Goal: Information Seeking & Learning: Learn about a topic

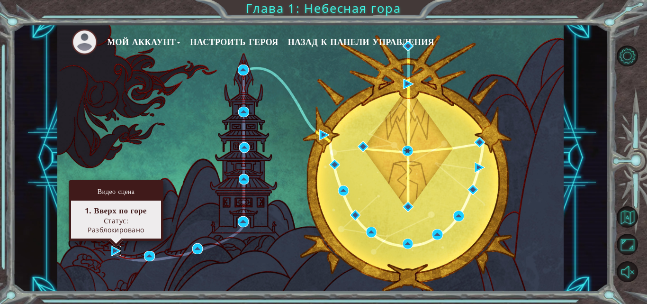
click at [111, 251] on img at bounding box center [116, 250] width 10 height 10
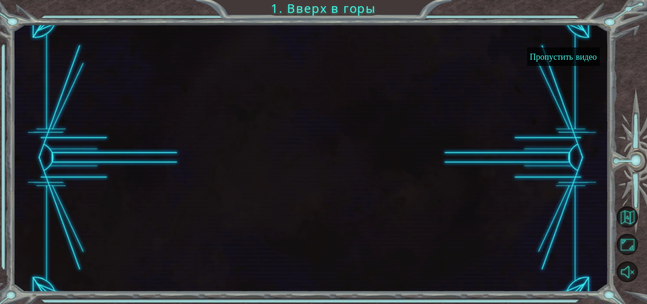
click at [570, 58] on button "Пропустить видео" at bounding box center [563, 56] width 72 height 18
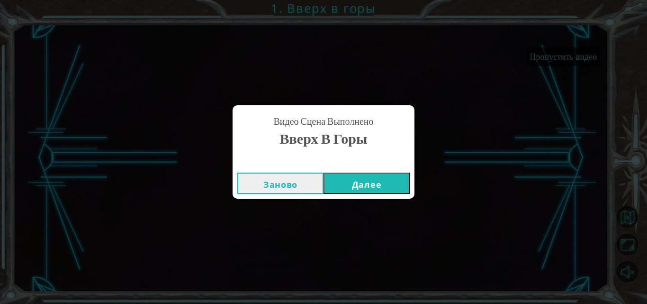
click at [371, 183] on button "Далее" at bounding box center [366, 182] width 86 height 21
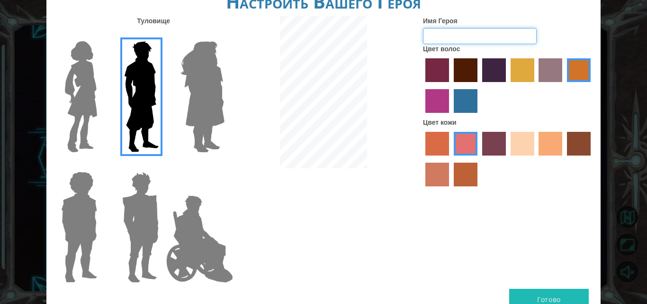
click at [473, 35] on input "Имя Героя" at bounding box center [480, 36] width 114 height 16
type input "Арлан"
click at [435, 74] on label "paprika hair color" at bounding box center [437, 70] width 24 height 24
click at [422, 85] on input "paprika hair color" at bounding box center [422, 85] width 0 height 0
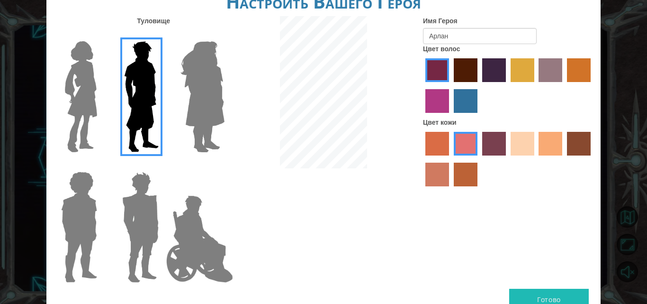
click at [495, 71] on label "hot purple hair color" at bounding box center [494, 70] width 24 height 24
click at [479, 85] on input "hot purple hair color" at bounding box center [479, 85] width 0 height 0
click at [531, 137] on label "sandy beach skin color" at bounding box center [522, 144] width 24 height 24
click at [507, 159] on input "sandy beach skin color" at bounding box center [507, 159] width 0 height 0
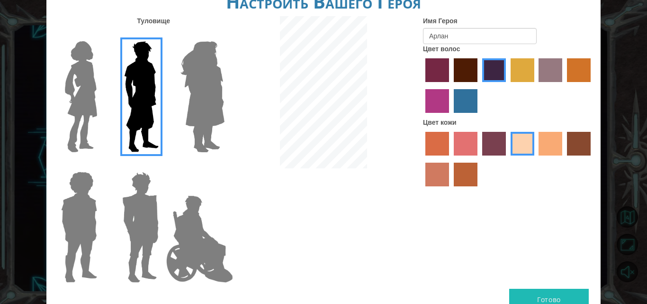
click at [548, 298] on button "Готово" at bounding box center [549, 298] width 80 height 21
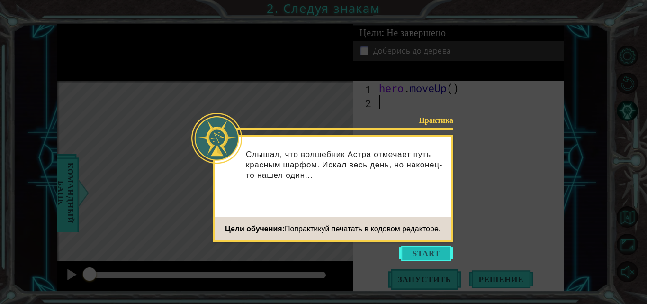
click at [427, 251] on button "Start" at bounding box center [426, 252] width 54 height 15
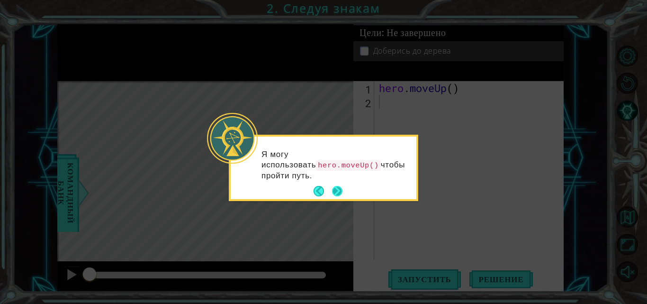
click at [337, 186] on button "Next" at bounding box center [337, 191] width 10 height 10
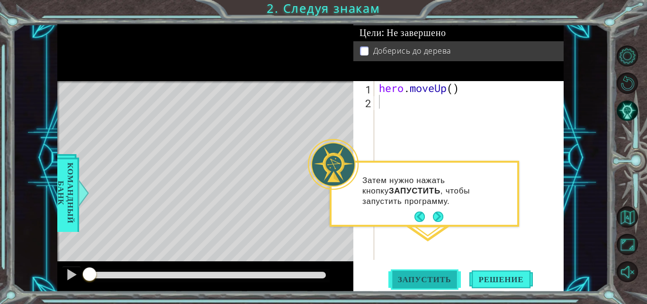
click at [430, 282] on span "Запустить" at bounding box center [424, 278] width 72 height 9
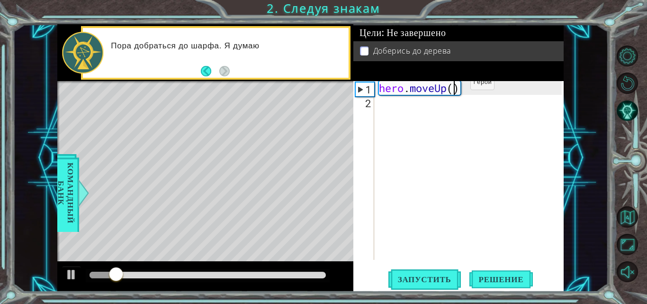
click at [456, 85] on div "hero . moveUp ( )" at bounding box center [471, 184] width 189 height 206
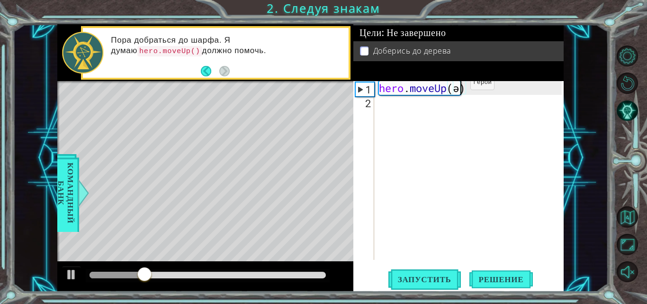
scroll to position [0, 3]
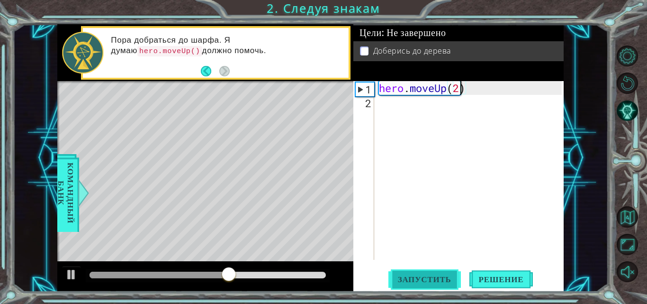
type textarea "hero.moveUp(2)"
click at [421, 277] on span "Запустить" at bounding box center [424, 278] width 72 height 9
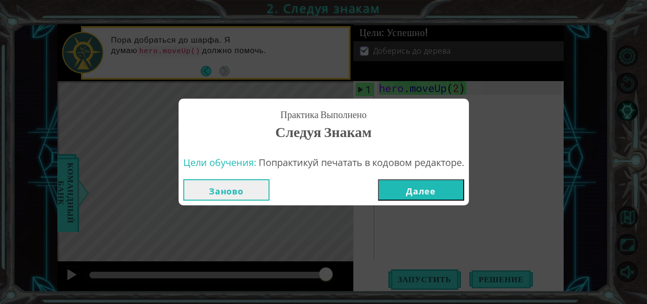
click at [439, 188] on button "Далее" at bounding box center [421, 189] width 86 height 21
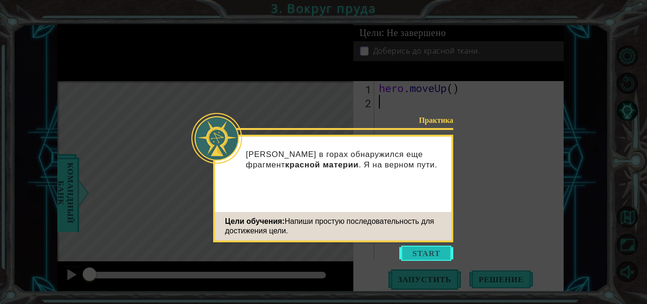
click at [422, 249] on button "Start" at bounding box center [426, 252] width 54 height 15
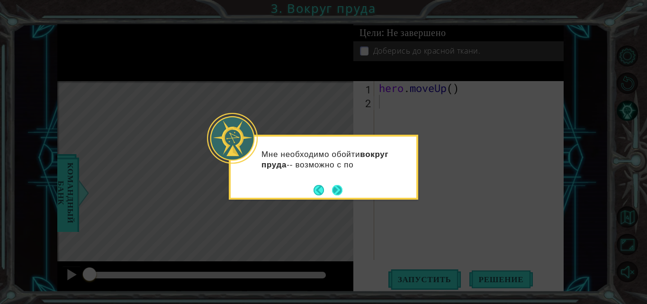
click at [336, 193] on button "Next" at bounding box center [337, 190] width 10 height 10
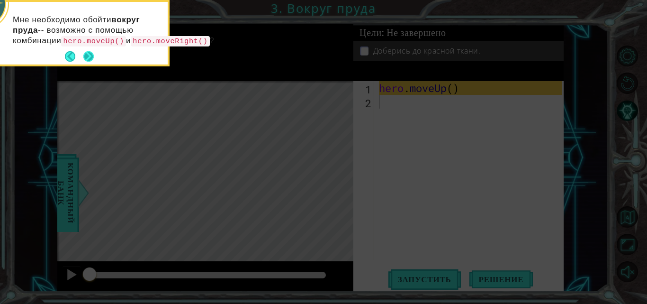
click at [88, 62] on button "Next" at bounding box center [88, 56] width 10 height 10
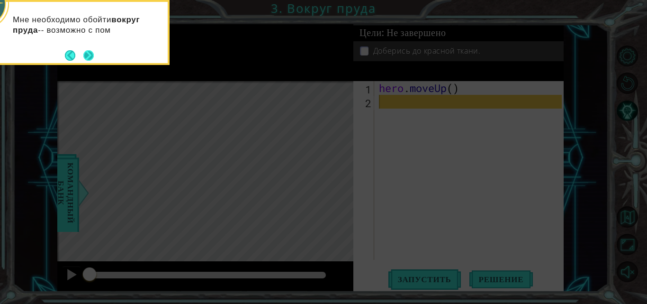
click at [93, 56] on button "Next" at bounding box center [88, 55] width 10 height 10
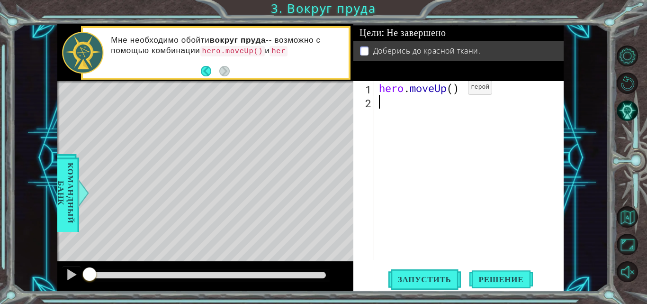
click at [454, 90] on div "hero . moveUp ( )" at bounding box center [471, 184] width 189 height 206
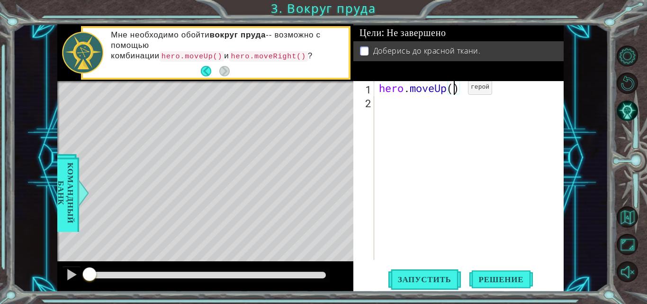
scroll to position [0, 3]
type textarea "hero.moveUp(2)"
drag, startPoint x: 113, startPoint y: 55, endPoint x: 198, endPoint y: 54, distance: 85.7
click at [198, 54] on p "Мне необходимо обойти вокруг пруда -- возможно с помощью комбинации hero.moveUp…" at bounding box center [226, 46] width 231 height 32
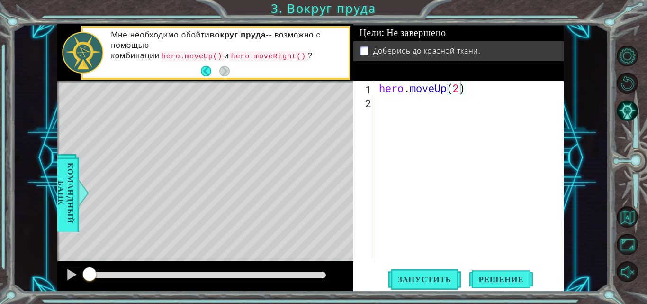
click at [386, 101] on div "hero . moveUp ( 2 )" at bounding box center [471, 184] width 189 height 206
type textarea "р"
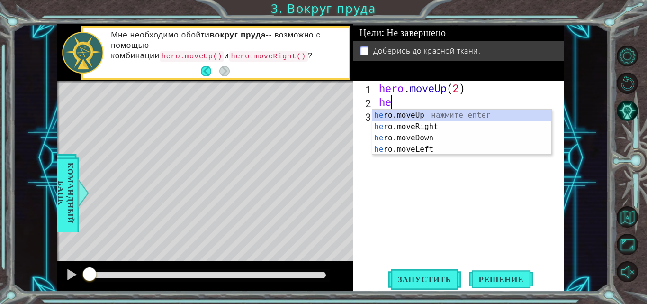
type textarea "her"
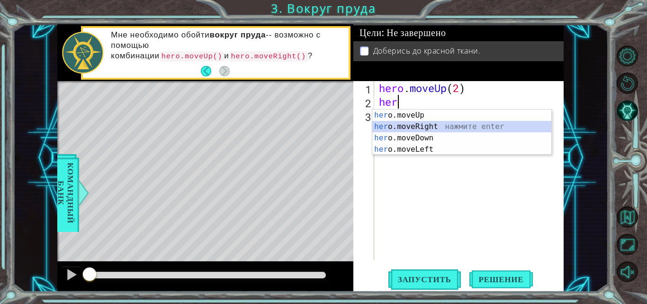
click at [408, 123] on div "her o.moveUp нажмите enter her o.moveRight нажмите enter her o.moveDown нажмите…" at bounding box center [461, 143] width 179 height 68
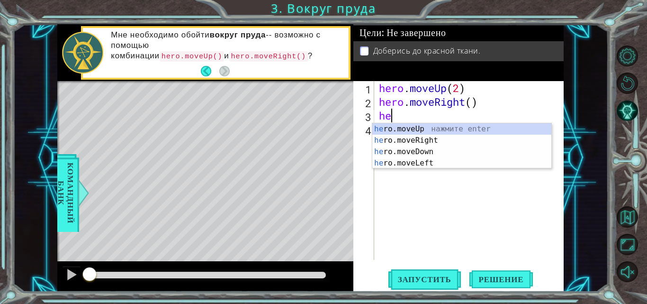
type textarea "her"
click at [405, 133] on div "her o.moveUp нажмите enter her o.moveRight нажмите enter her o.moveDown нажмите…" at bounding box center [461, 157] width 179 height 68
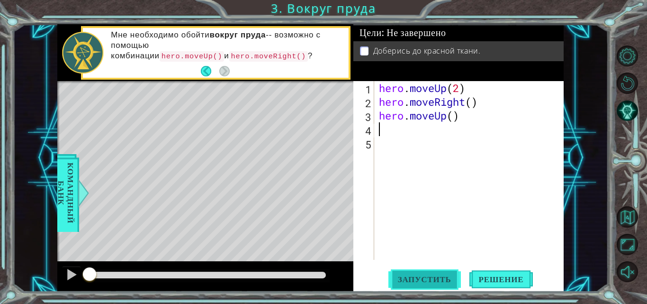
click at [424, 276] on span "Запустить" at bounding box center [424, 278] width 72 height 9
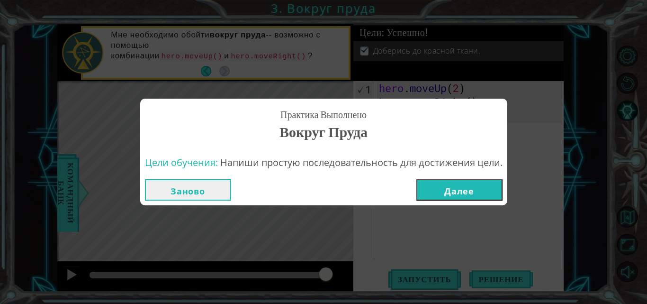
click at [481, 187] on button "Далее" at bounding box center [459, 189] width 86 height 21
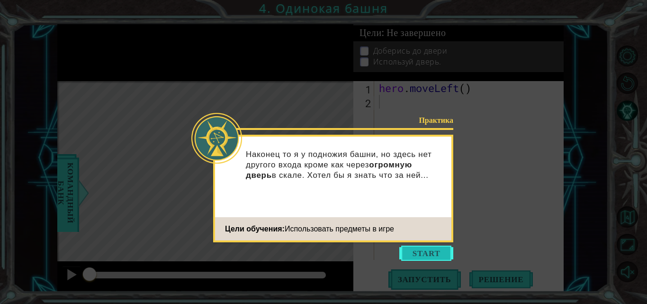
click at [430, 251] on button "Start" at bounding box center [426, 252] width 54 height 15
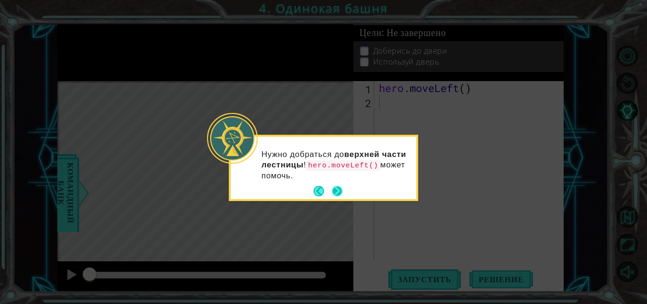
click at [333, 191] on button "Next" at bounding box center [336, 190] width 11 height 11
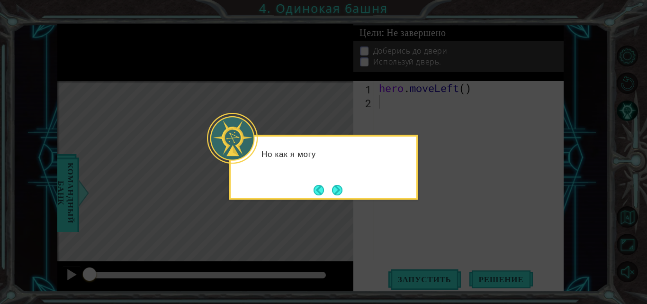
click at [333, 191] on button "Next" at bounding box center [337, 190] width 10 height 10
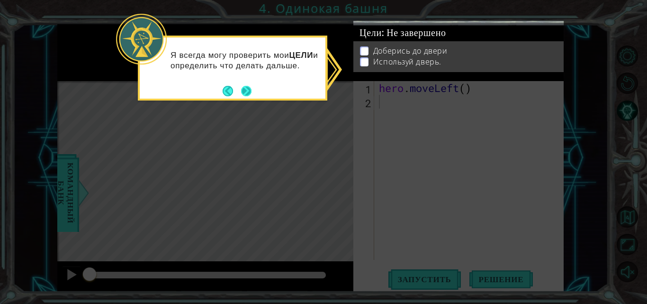
click at [242, 88] on button "Next" at bounding box center [246, 91] width 10 height 10
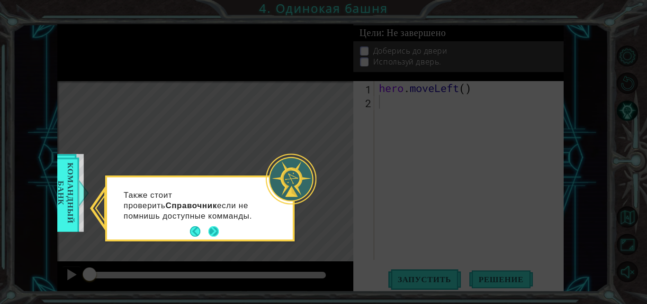
click at [212, 231] on button "Next" at bounding box center [213, 231] width 10 height 10
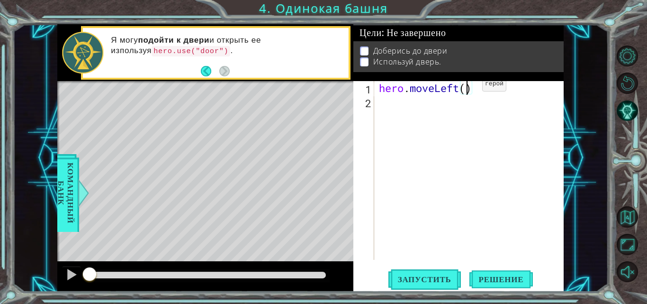
click at [468, 86] on div "hero . moveLeft ( )" at bounding box center [471, 184] width 189 height 206
type textarea "hero.moveLeft(2)"
click at [388, 100] on div "hero . moveLeft ( 2 )" at bounding box center [471, 184] width 189 height 206
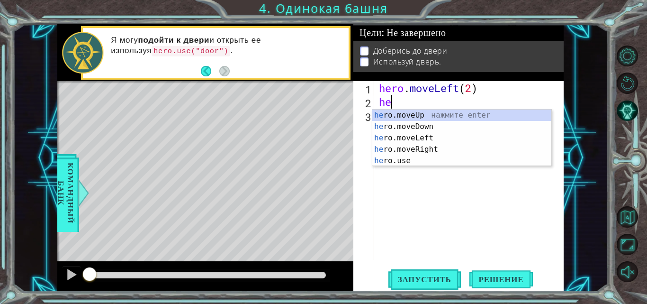
type textarea "her"
click at [399, 115] on div "her o.moveUp нажмите enter her o.moveDown нажмите enter her o.moveLeft нажмите …" at bounding box center [461, 149] width 179 height 80
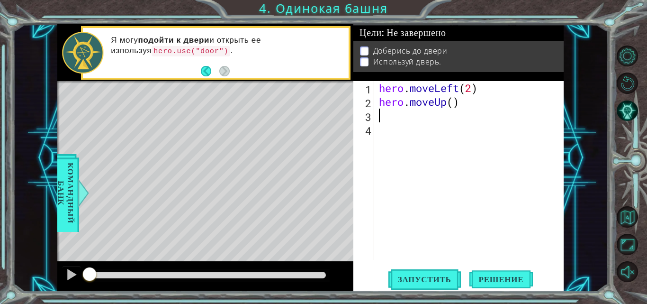
scroll to position [0, 0]
click at [453, 102] on div "hero . moveLeft ( 2 ) hero . moveUp ( )" at bounding box center [471, 184] width 189 height 206
type textarea "hero.moveUp(2)"
click at [413, 114] on div "hero . moveLeft ( 2 ) hero . moveUp ( 2 )" at bounding box center [471, 184] width 189 height 206
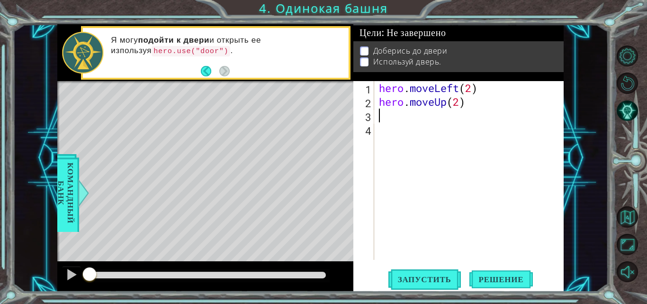
scroll to position [0, 0]
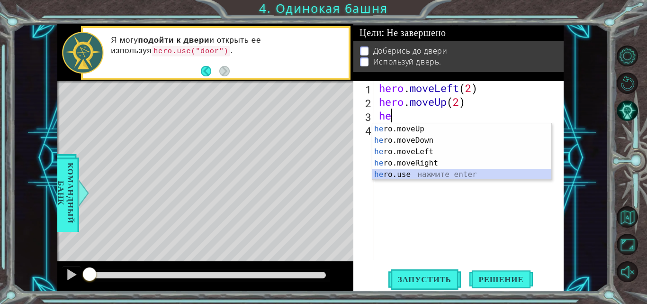
click at [421, 169] on div "he ro.moveUp нажмите enter he ro.moveDown нажмите enter he ro.moveLeft нажмите …" at bounding box center [461, 163] width 179 height 80
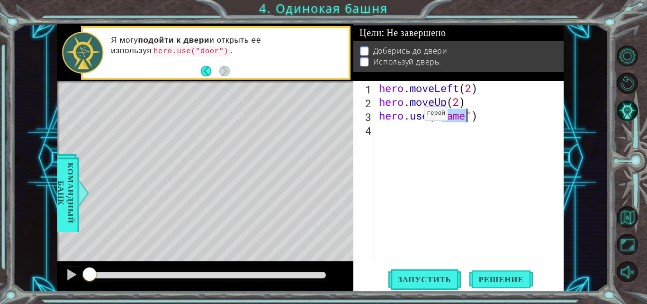
click at [410, 116] on div "hero . moveLeft ( 2 ) hero . moveUp ( 2 ) hero . use ( "name" )" at bounding box center [471, 184] width 189 height 206
drag, startPoint x: 410, startPoint y: 116, endPoint x: 522, endPoint y: 114, distance: 112.7
click at [522, 114] on div "hero . moveLeft ( 2 ) hero . moveUp ( 2 ) hero . use ( "name" )" at bounding box center [471, 184] width 189 height 206
type textarea "hero.r"
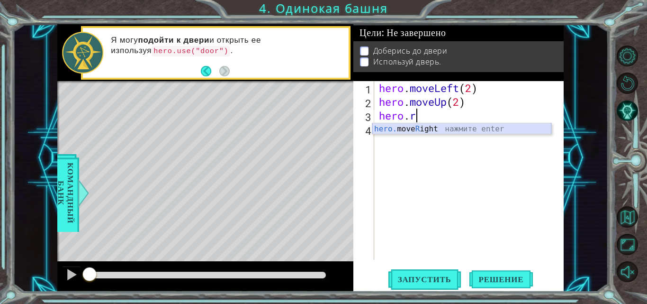
click at [488, 130] on div "hero. move R ight нажмите enter" at bounding box center [461, 140] width 179 height 34
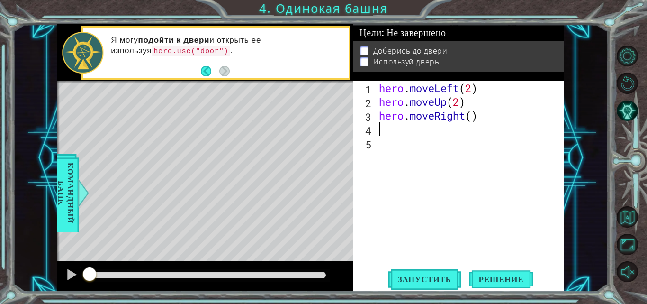
scroll to position [0, 0]
click at [470, 110] on div "hero . moveLeft ( 2 ) hero . moveUp ( 2 ) hero . moveRight ( )" at bounding box center [471, 184] width 189 height 206
type textarea "hero.moveRight(3)"
click at [416, 278] on span "Запустить" at bounding box center [424, 278] width 72 height 9
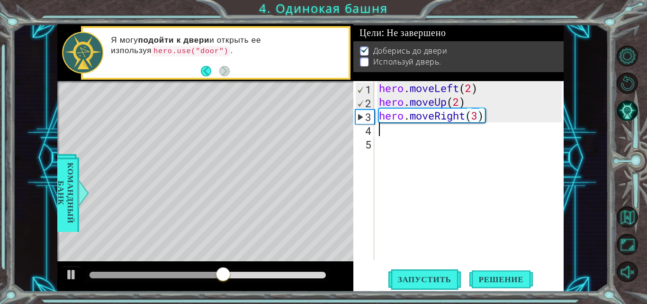
click at [389, 134] on div "hero . moveLeft ( 2 ) hero . moveUp ( 2 ) hero . moveRight ( 3 )" at bounding box center [471, 184] width 189 height 206
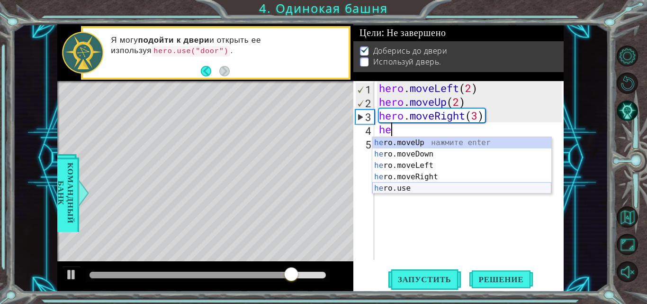
click at [385, 193] on div "he ro.moveUp нажмите enter he ro.moveDown нажмите enter he ro.moveLeft нажмите …" at bounding box center [461, 177] width 179 height 80
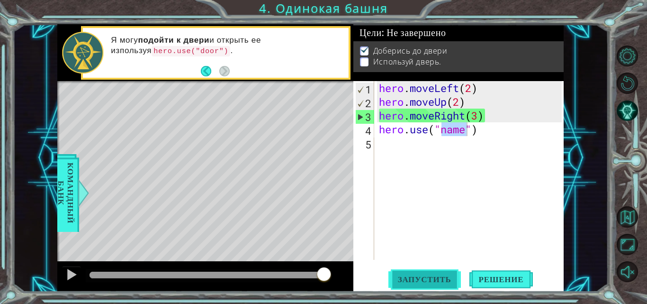
click at [429, 277] on span "Запустить" at bounding box center [424, 278] width 72 height 9
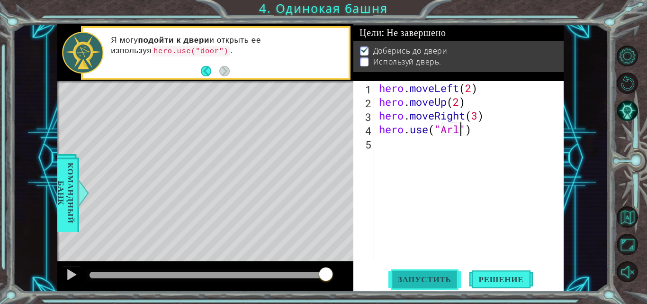
scroll to position [0, 4]
click at [429, 277] on span "Запустить" at bounding box center [424, 278] width 72 height 9
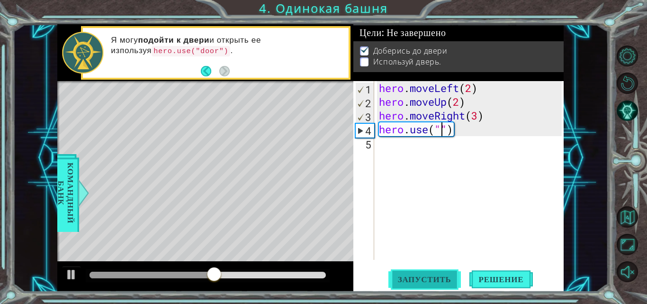
scroll to position [0, 3]
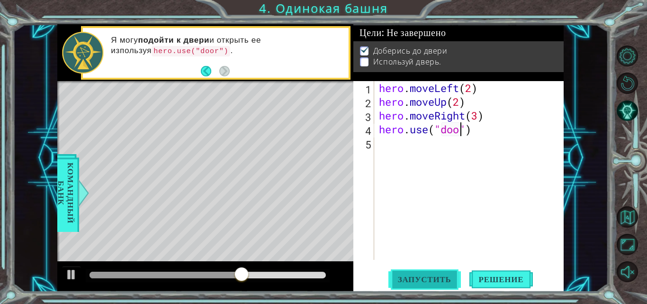
type textarea "hero.use("door")"
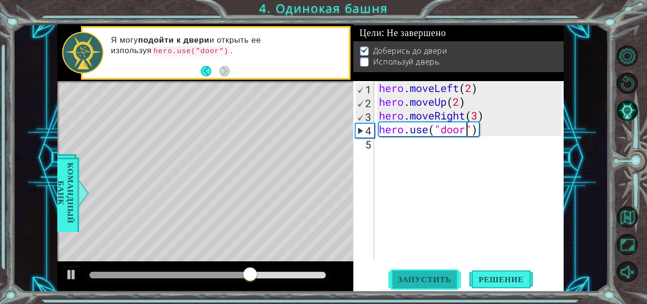
scroll to position [0, 0]
click at [429, 277] on span "Запустить" at bounding box center [424, 278] width 72 height 9
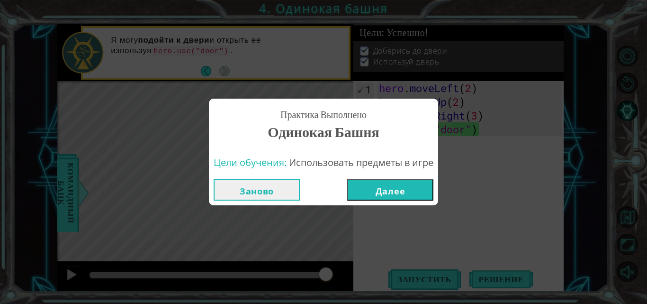
click at [402, 187] on button "Далее" at bounding box center [390, 189] width 86 height 21
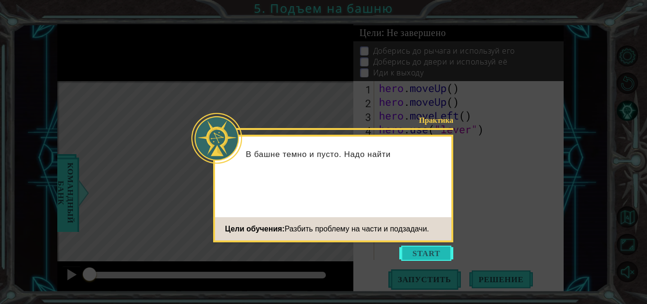
click at [416, 255] on button "Start" at bounding box center [426, 252] width 54 height 15
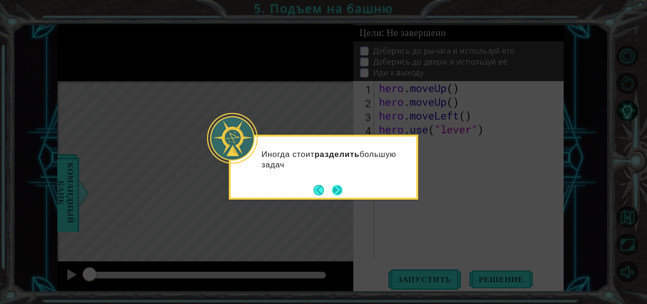
click at [336, 191] on button "Next" at bounding box center [337, 190] width 10 height 10
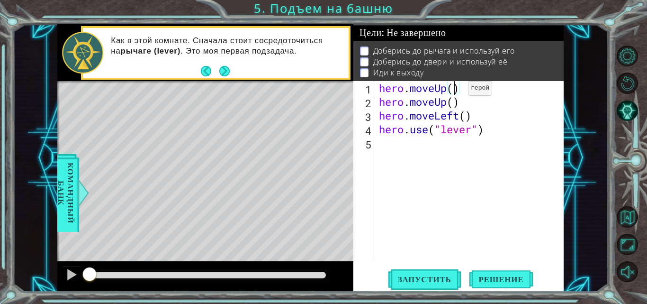
click at [454, 90] on div "hero . moveUp ( ) hero . moveUp ( ) hero . moveLeft ( ) hero . use ( "lever" )" at bounding box center [471, 184] width 189 height 206
click at [467, 119] on div "hero . moveUp ( ) hero . moveUp ( ) hero . moveLeft ( ) hero . use ( "lever" )" at bounding box center [471, 184] width 189 height 206
type textarea "hero.moveLeft()"
click at [428, 283] on span "Запустить" at bounding box center [424, 278] width 72 height 9
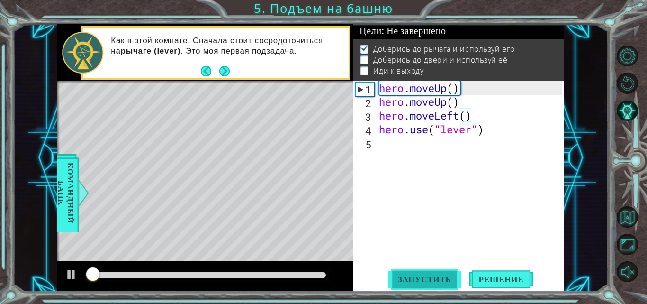
scroll to position [7, 0]
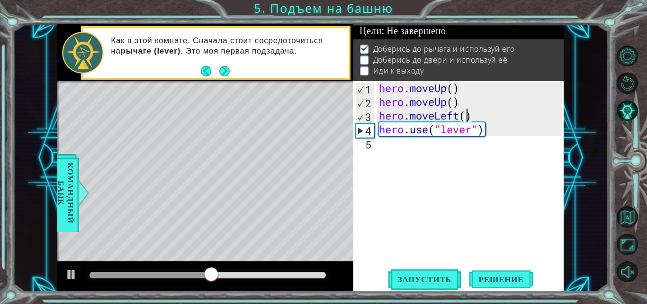
click at [403, 144] on div "hero . moveUp ( ) hero . moveUp ( ) hero . moveLeft ( ) hero . use ( "lever" )" at bounding box center [471, 184] width 189 height 206
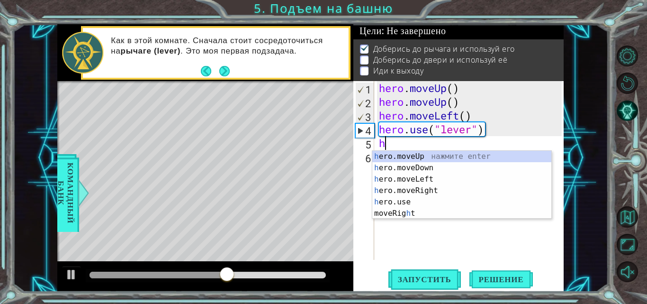
type textarea "he"
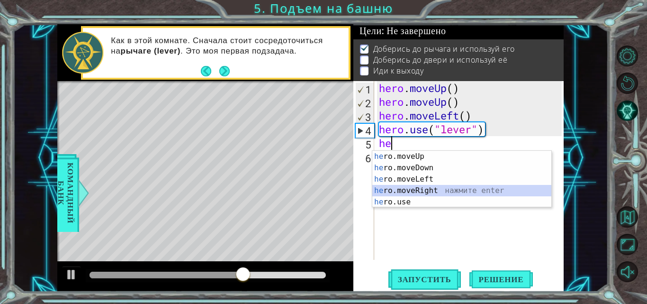
click at [410, 188] on div "he ro.moveUp нажмите enter he ro.moveDown нажмите enter he ro.moveLeft нажмите …" at bounding box center [461, 191] width 179 height 80
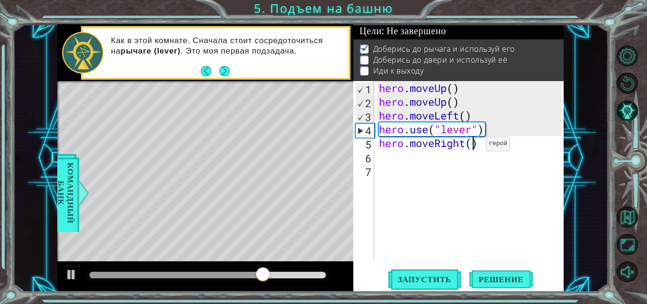
click at [472, 146] on div "hero . moveUp ( ) hero . moveUp ( ) hero . moveLeft ( ) hero . use ( "lever" ) …" at bounding box center [471, 184] width 189 height 206
type textarea "hero.moveRight(4)"
click at [465, 158] on div "hero . moveUp ( ) hero . moveUp ( ) hero . moveLeft ( ) hero . use ( "lever" ) …" at bounding box center [471, 184] width 189 height 206
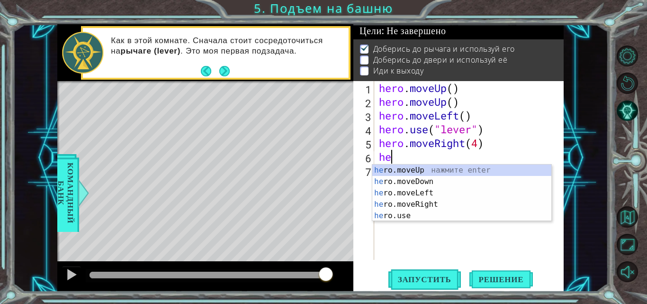
scroll to position [0, 0]
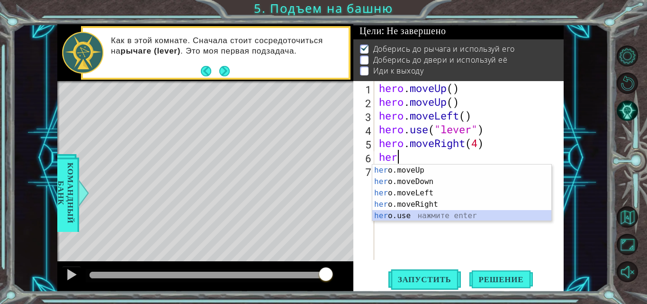
click at [414, 218] on div "her o.moveUp нажмите enter her o.moveDown нажмите enter her o.moveLeft нажмите …" at bounding box center [461, 204] width 179 height 80
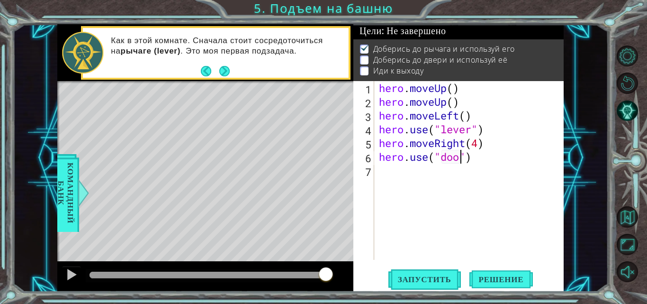
scroll to position [0, 4]
type textarea "hero.use("door")"
click at [402, 286] on button "Запустить" at bounding box center [424, 279] width 72 height 21
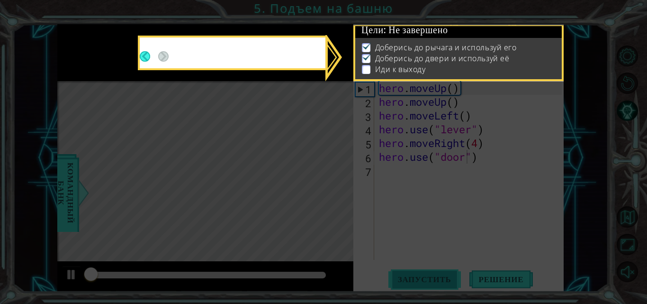
scroll to position [7, 0]
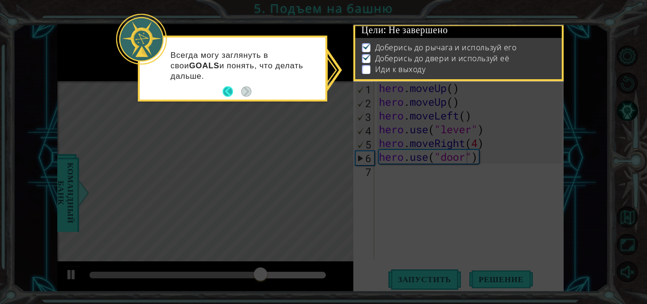
click at [231, 90] on button "Back" at bounding box center [232, 91] width 18 height 10
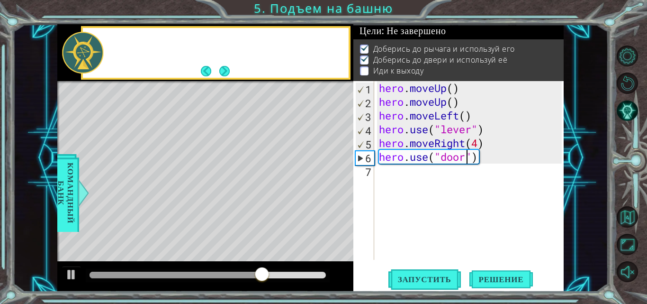
scroll to position [6, 0]
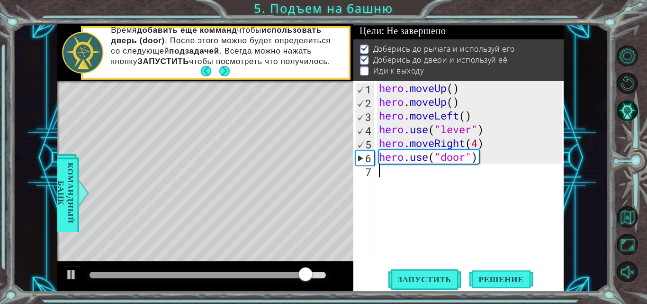
click at [385, 170] on div "hero . moveUp ( ) hero . moveUp ( ) hero . moveLeft ( ) hero . use ( "lever" ) …" at bounding box center [471, 184] width 189 height 206
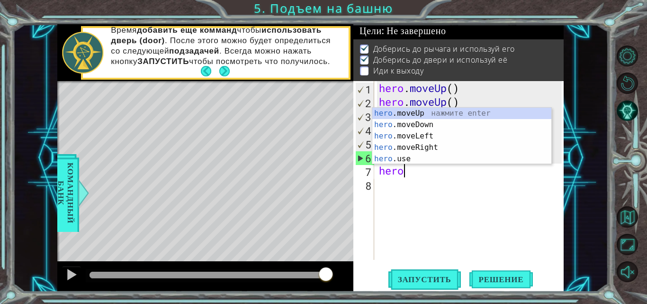
scroll to position [0, 1]
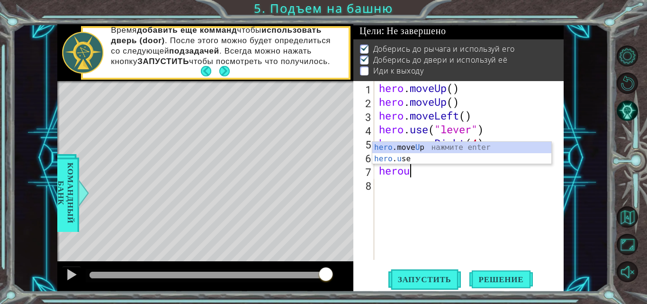
type textarea "hero"
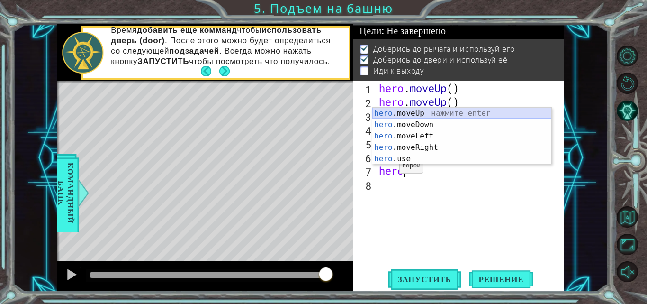
click at [409, 112] on div "hero .moveUp нажмите enter hero .moveDown нажмите enter hero .moveLeft нажмите …" at bounding box center [461, 147] width 179 height 80
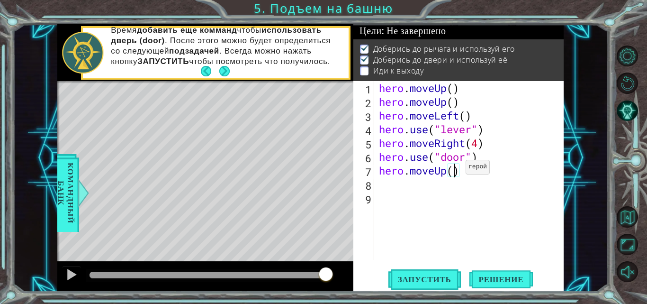
click at [451, 169] on div "hero . moveUp ( ) hero . moveUp ( ) hero . moveLeft ( ) hero . use ( "lever" ) …" at bounding box center [471, 184] width 189 height 206
type textarea "hero.moveUp(2)"
click at [414, 185] on div "hero . moveUp ( ) hero . moveUp ( ) hero . moveLeft ( ) hero . use ( "lever" ) …" at bounding box center [471, 184] width 189 height 206
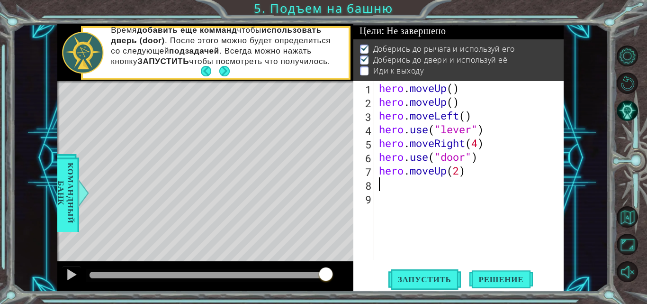
type textarea "h"
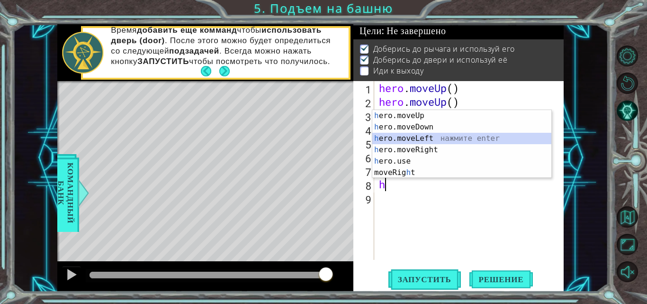
click at [416, 141] on div "h ero.moveUp нажмите enter h ero.moveDown нажмите enter h ero.moveLeft нажмите …" at bounding box center [461, 155] width 179 height 91
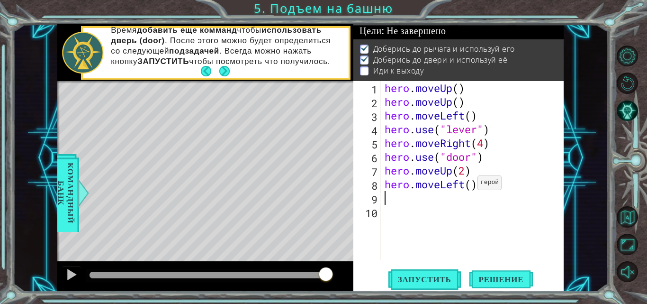
click at [469, 185] on div "hero . moveUp ( ) hero . moveUp ( ) hero . moveLeft ( ) hero . use ( "lever" ) …" at bounding box center [475, 184] width 184 height 206
type textarea "hero.moveLeft4()"
click at [410, 198] on div "hero . moveUp ( ) hero . moveUp ( ) hero . moveLeft ( ) hero . use ( "lever" ) …" at bounding box center [475, 184] width 184 height 206
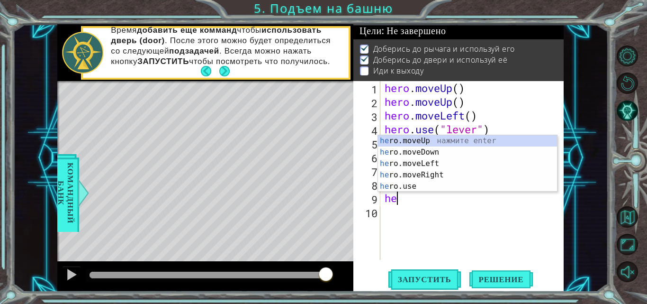
type textarea "her"
click at [422, 138] on div "her o.moveUp нажмите enter her o.moveDown нажмите enter her o.moveLeft нажмите …" at bounding box center [467, 175] width 179 height 80
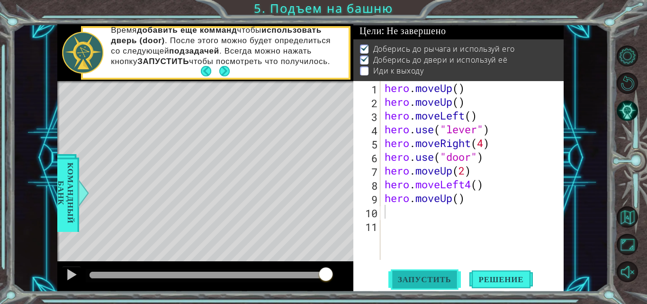
click at [436, 275] on span "Запустить" at bounding box center [424, 278] width 72 height 9
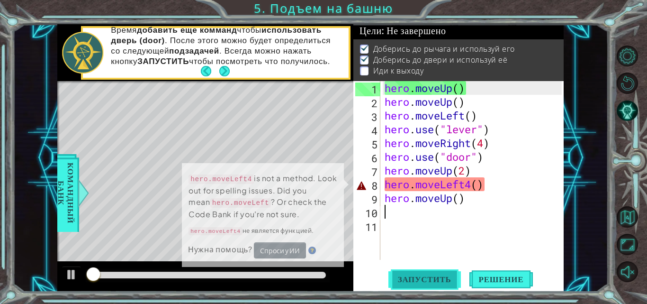
scroll to position [7, 0]
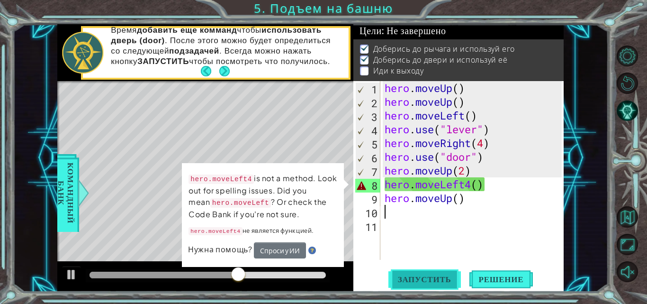
click at [439, 277] on span "Запустить" at bounding box center [424, 278] width 72 height 9
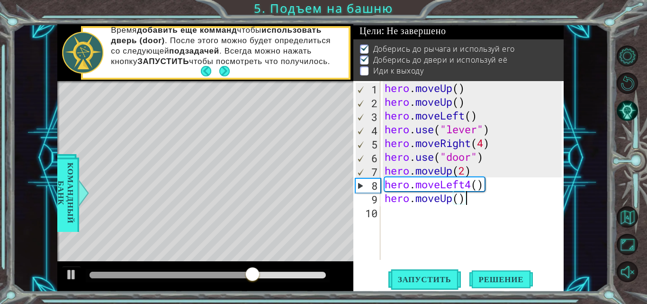
click at [478, 189] on div "hero . moveUp ( ) hero . moveUp ( ) hero . moveLeft ( ) hero . use ( "lever" ) …" at bounding box center [475, 184] width 184 height 206
click at [469, 183] on div "hero . moveUp ( ) hero . moveUp ( ) hero . moveLeft ( ) hero . use ( "lever" ) …" at bounding box center [475, 184] width 184 height 206
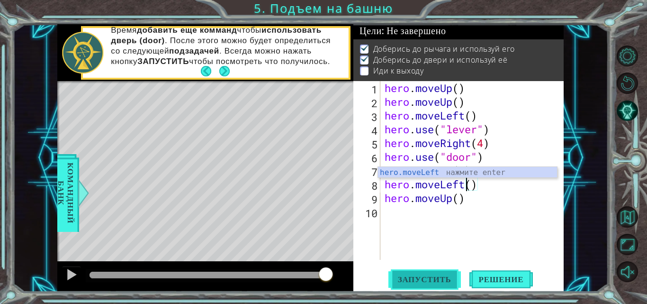
drag, startPoint x: 426, startPoint y: 285, endPoint x: 414, endPoint y: 280, distance: 12.8
click at [414, 280] on span "Запустить" at bounding box center [424, 278] width 72 height 9
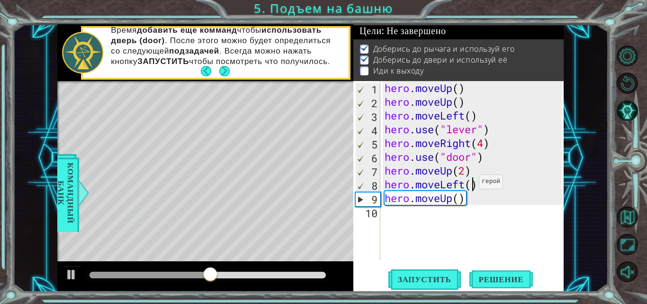
click at [470, 184] on div "hero . moveUp ( ) hero . moveUp ( ) hero . moveLeft ( ) hero . use ( "lever" ) …" at bounding box center [475, 184] width 184 height 206
type textarea "hero.moveLeft(4)"
click at [419, 279] on span "Запустить" at bounding box center [424, 278] width 72 height 9
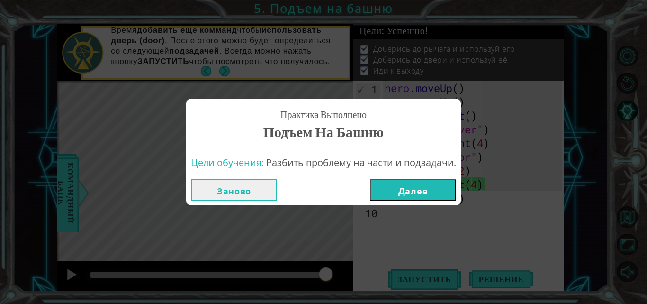
click at [415, 187] on button "Далее" at bounding box center [413, 189] width 86 height 21
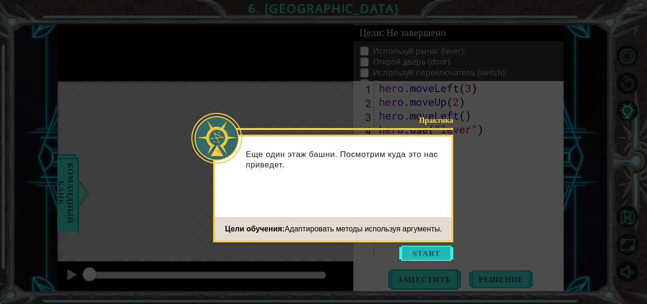
click at [414, 254] on button "Start" at bounding box center [426, 252] width 54 height 15
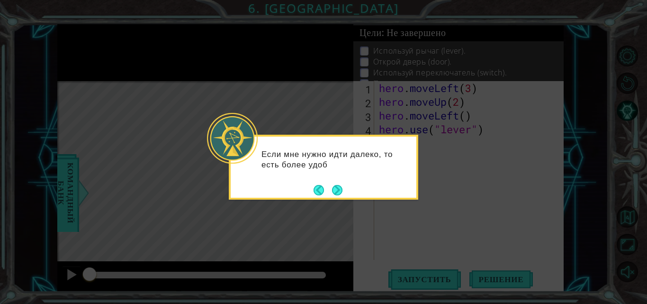
click at [333, 197] on div "Если мне нужно идти далеко, то есть более удоб" at bounding box center [323, 166] width 189 height 65
click at [337, 185] on button "Next" at bounding box center [337, 190] width 10 height 10
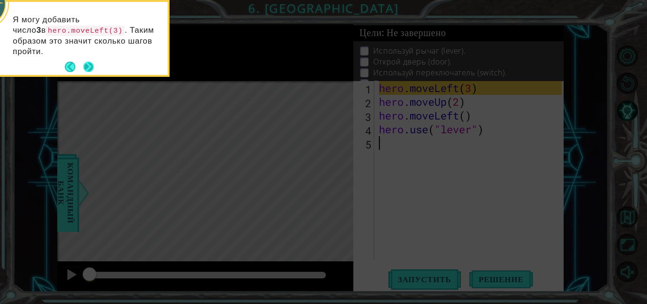
click at [87, 62] on button "Next" at bounding box center [88, 67] width 10 height 10
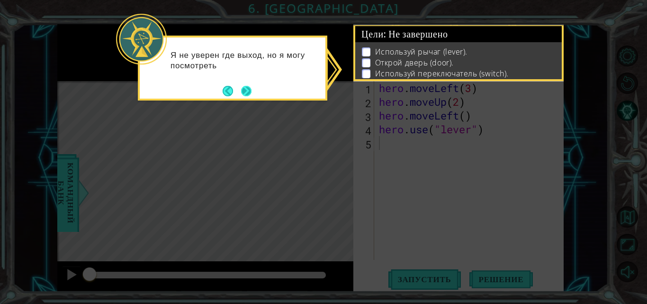
click at [252, 87] on button "Next" at bounding box center [246, 90] width 11 height 11
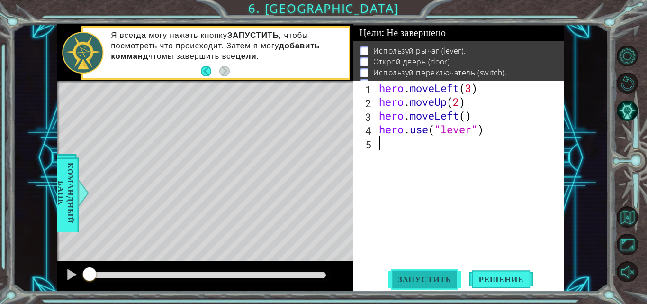
click at [405, 285] on button "Запустить" at bounding box center [424, 279] width 72 height 21
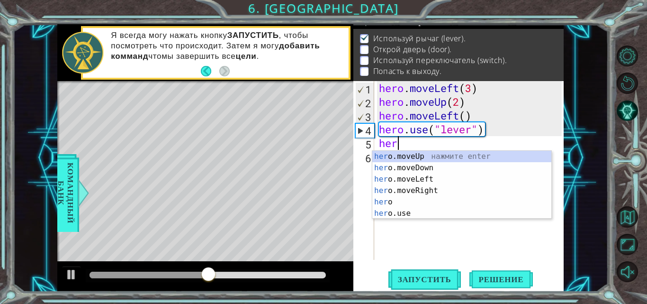
scroll to position [0, 0]
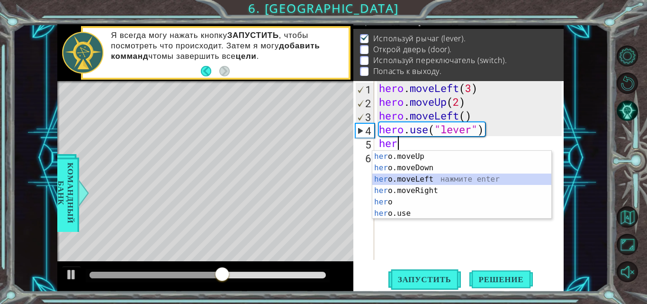
click at [401, 180] on div "her o.moveUp нажмите enter her o.moveDown нажмите enter her o.moveLeft нажмите …" at bounding box center [461, 196] width 179 height 91
type textarea "hero.moveLeft(1)"
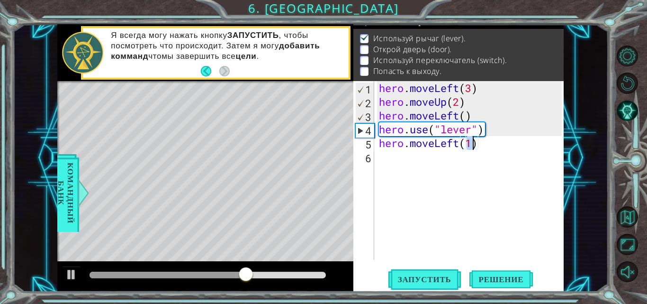
click at [379, 155] on div "hero . moveLeft ( 3 ) hero . moveUp ( 2 ) hero . moveLeft ( ) hero . use ( "lev…" at bounding box center [471, 184] width 189 height 206
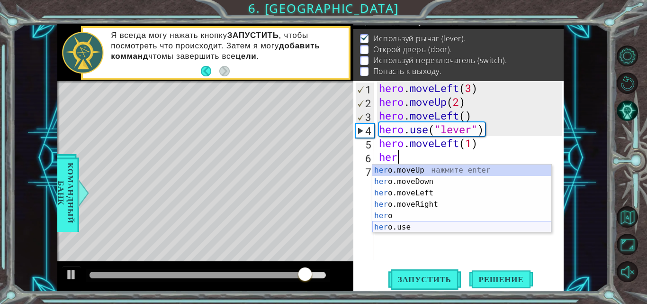
click at [405, 224] on div "her o.moveUp нажмите enter her o.moveDown нажмите enter her o.moveLeft нажмите …" at bounding box center [461, 209] width 179 height 91
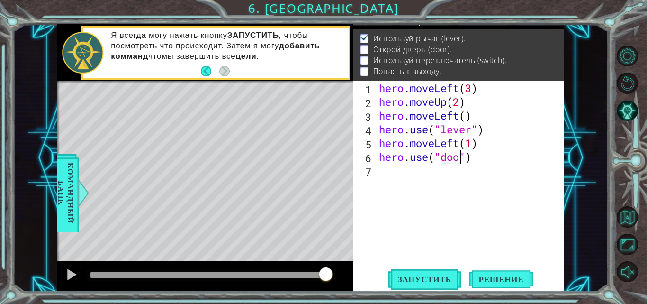
type textarea "hero.use("door")"
click at [419, 286] on button "Запустить" at bounding box center [424, 279] width 72 height 21
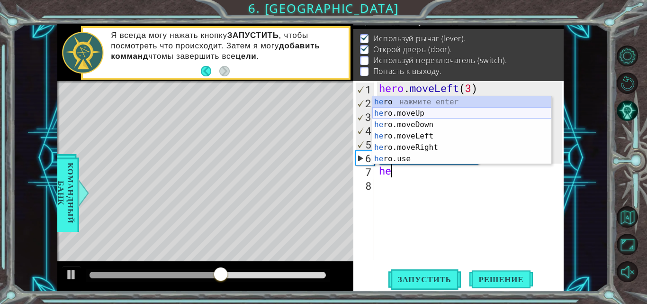
click at [430, 114] on div "he ro нажмите enter he ro.moveUp нажмите enter he ro.moveDown нажмите enter he …" at bounding box center [461, 141] width 179 height 91
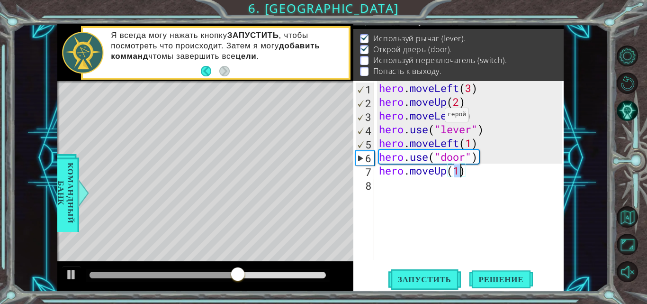
type textarea "hero.moveUp(2)"
click at [394, 184] on div "hero . moveLeft ( 3 ) hero . moveUp ( 2 ) hero . moveLeft ( ) hero . use ( "lev…" at bounding box center [471, 184] width 189 height 206
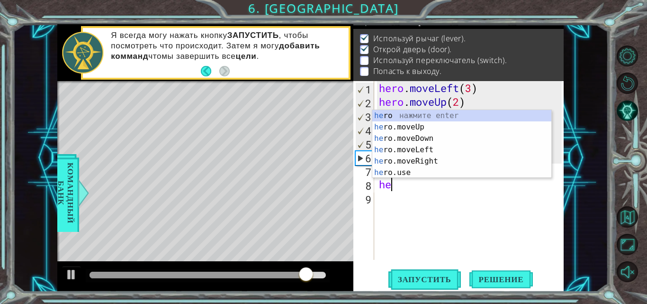
scroll to position [0, 0]
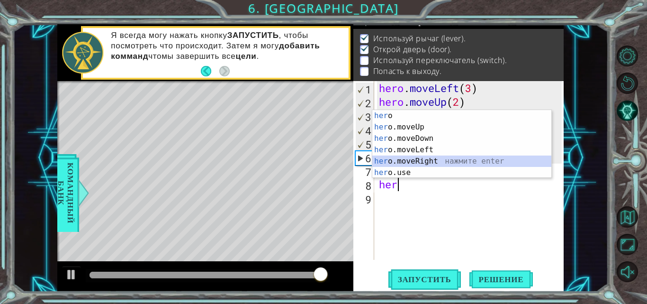
click at [416, 160] on div "her o нажмите enter her o.moveUp нажмите enter her o.moveDown нажмите enter her…" at bounding box center [461, 155] width 179 height 91
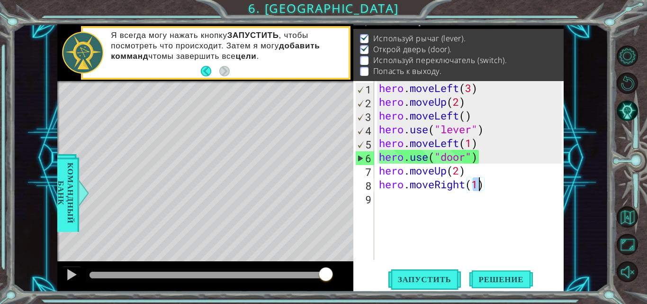
type textarea "hero.moveRight(4)"
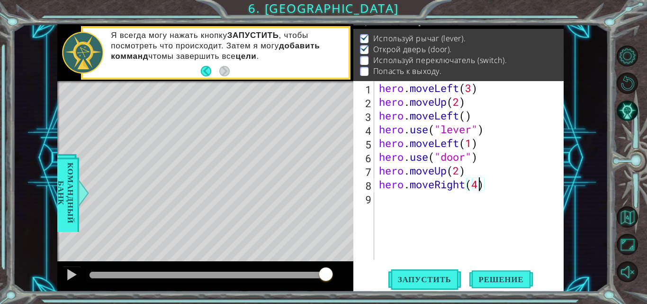
scroll to position [0, 4]
click at [384, 198] on div "hero . moveLeft ( 3 ) hero . moveUp ( 2 ) hero . moveLeft ( ) hero . use ( "lev…" at bounding box center [471, 184] width 189 height 206
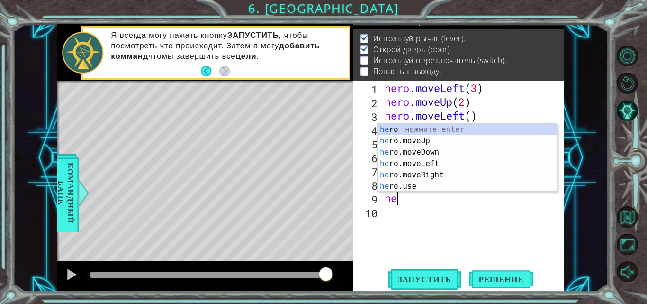
scroll to position [0, 0]
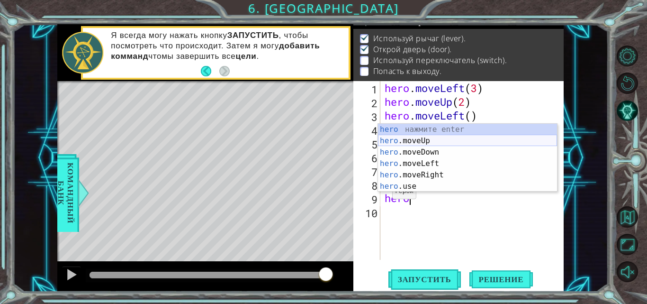
click at [394, 138] on div "hero нажмите enter hero .moveUp нажмите enter hero .moveDown нажмите enter hero…" at bounding box center [467, 169] width 179 height 91
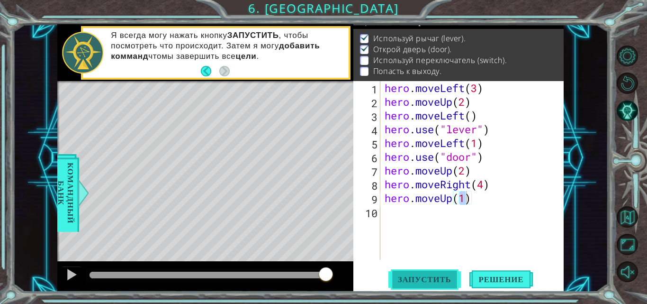
click at [427, 276] on span "Запустить" at bounding box center [424, 278] width 72 height 9
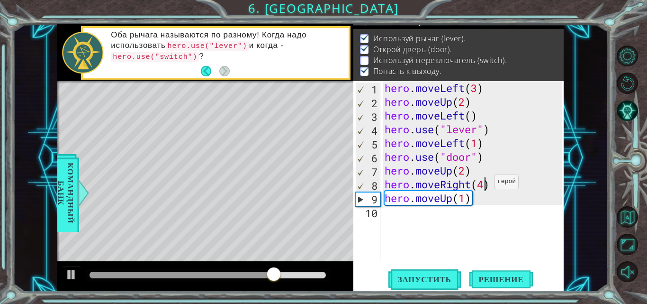
click at [486, 184] on div "hero . moveLeft ( 3 ) hero . moveUp ( 2 ) hero . moveLeft ( ) hero . use ( "lev…" at bounding box center [475, 184] width 184 height 206
click at [432, 282] on span "Запустить" at bounding box center [424, 278] width 72 height 9
click at [463, 197] on div "hero . moveLeft ( 3 ) hero . moveUp ( 2 ) hero . moveLeft ( ) hero . use ( "lev…" at bounding box center [475, 184] width 184 height 206
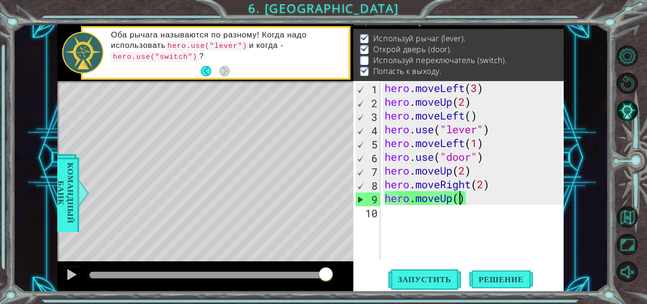
click at [476, 197] on div "hero . moveLeft ( 3 ) hero . moveUp ( 2 ) hero . moveLeft ( ) hero . use ( "lev…" at bounding box center [475, 184] width 184 height 206
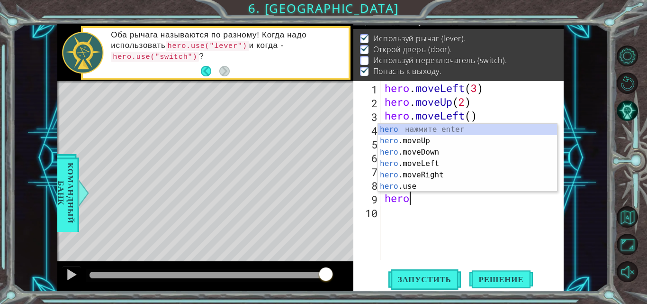
scroll to position [0, 0]
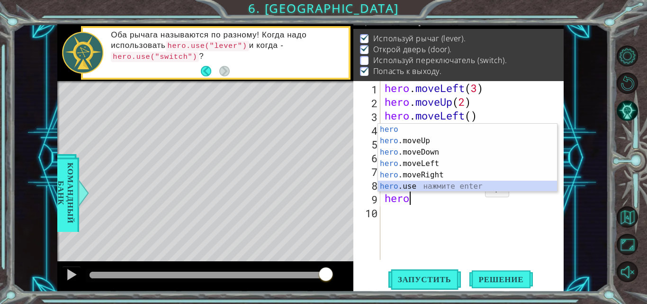
click at [459, 185] on div "hero нажмите enter hero .moveUp нажмите enter hero .moveDown нажмите enter hero…" at bounding box center [467, 169] width 179 height 91
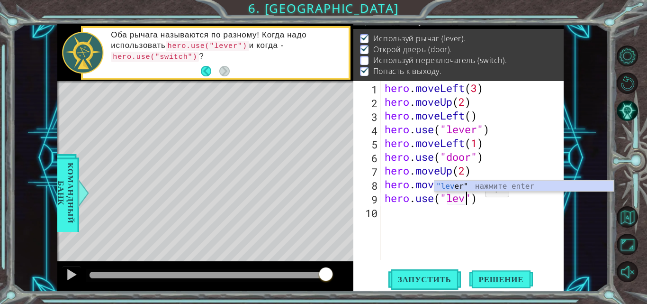
scroll to position [0, 4]
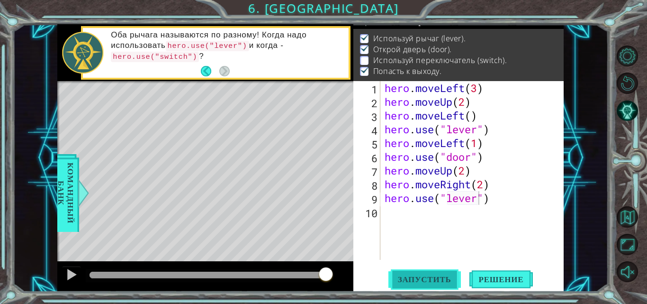
click at [432, 279] on span "Запустить" at bounding box center [424, 278] width 72 height 9
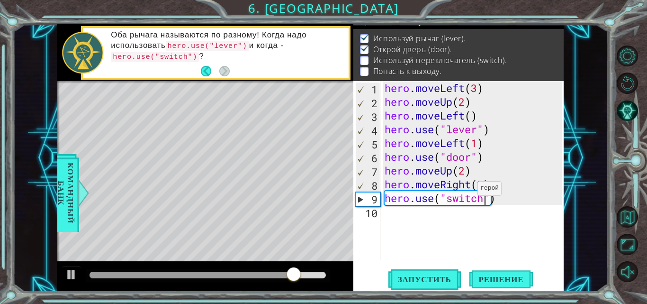
scroll to position [0, 5]
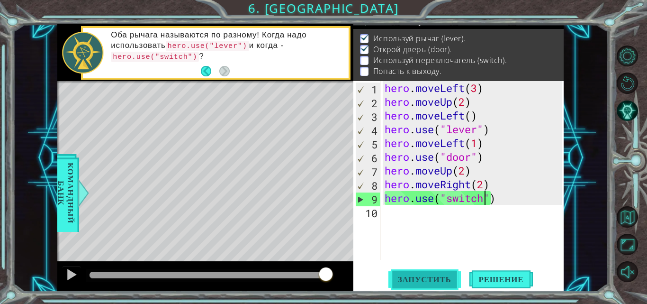
click at [431, 273] on button "Запустить" at bounding box center [424, 279] width 72 height 21
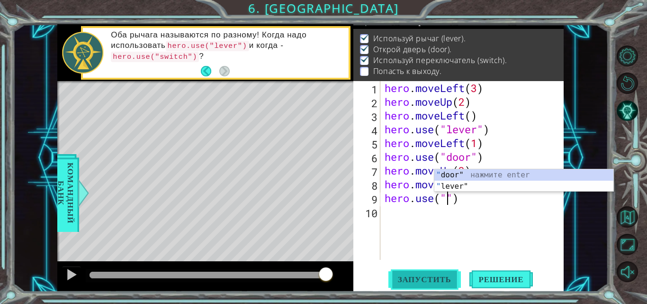
scroll to position [0, 3]
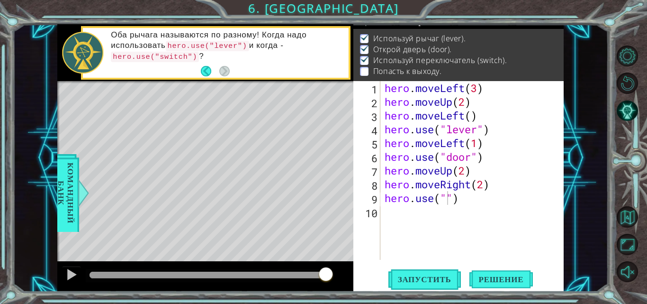
click at [468, 169] on body "1 ההההההההההההההההההההההההההההההההההההההההההההההההההההההההההההההההההההההההההההה…" at bounding box center [323, 152] width 647 height 304
click at [471, 191] on div "hero . moveLeft ( 3 ) hero . moveUp ( 2 ) hero . moveLeft ( ) hero . use ( "lev…" at bounding box center [475, 184] width 184 height 206
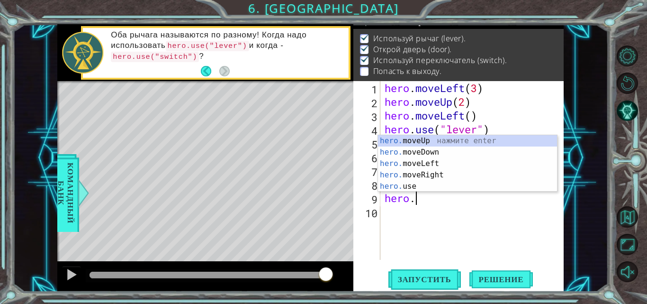
scroll to position [0, 1]
click at [447, 184] on div "hero. moveUp нажмите enter hero. moveDown нажмите enter hero. moveLeft нажмите …" at bounding box center [467, 175] width 179 height 80
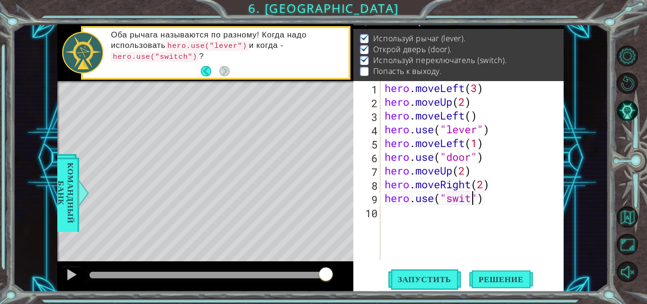
scroll to position [0, 4]
type textarea "hero.use("switch")"
click at [485, 212] on div "hero . moveLeft ( 3 ) hero . moveUp ( 2 ) hero . moveLeft ( ) hero . use ( "lev…" at bounding box center [475, 184] width 184 height 206
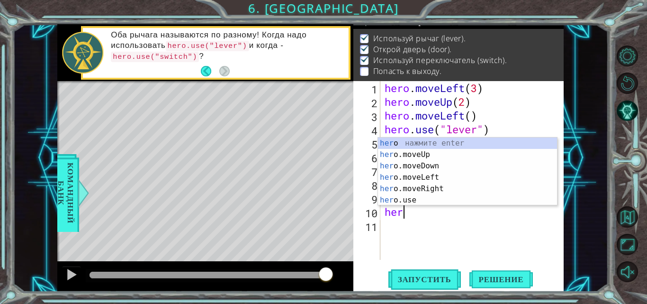
scroll to position [0, 0]
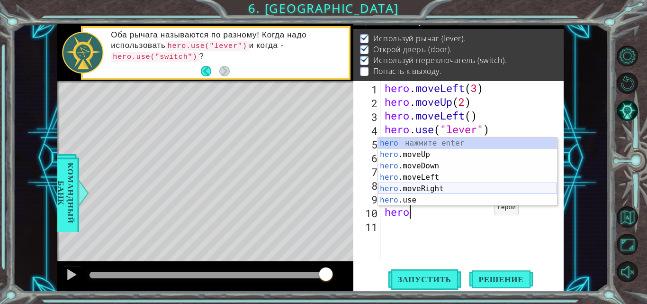
click at [455, 186] on div "hero нажмите enter hero .moveUp нажмите enter hero .moveDown нажмите enter hero…" at bounding box center [467, 182] width 179 height 91
type textarea "hero.moveRight(1)"
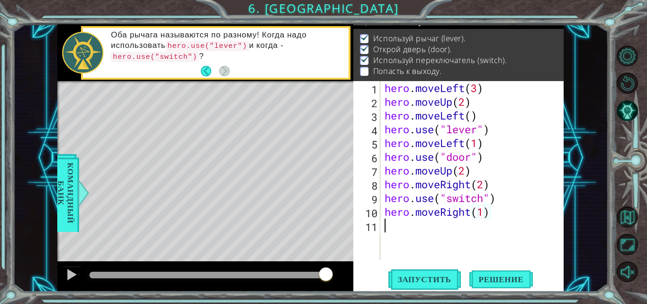
drag, startPoint x: 435, startPoint y: 227, endPoint x: 419, endPoint y: 224, distance: 16.3
click at [419, 224] on div "hero . moveLeft ( 3 ) hero . moveUp ( 2 ) hero . moveLeft ( ) hero . use ( "lev…" at bounding box center [475, 184] width 184 height 206
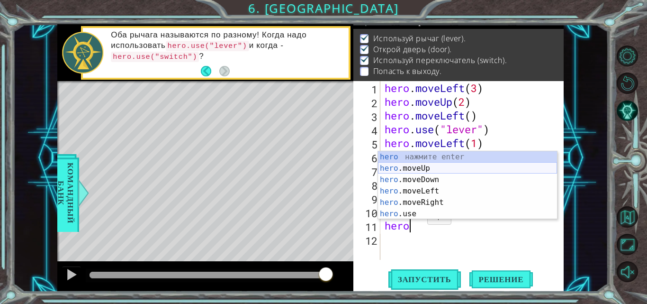
click at [421, 166] on div "hero нажмите enter hero .moveUp нажмите enter hero .moveDown нажмите enter hero…" at bounding box center [467, 196] width 179 height 91
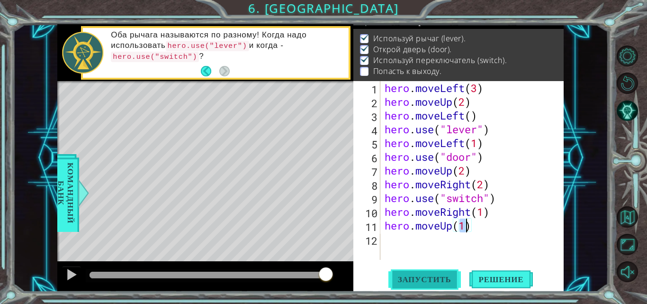
type textarea "hero.moveUp(1)"
click at [420, 279] on span "Запустить" at bounding box center [424, 278] width 72 height 9
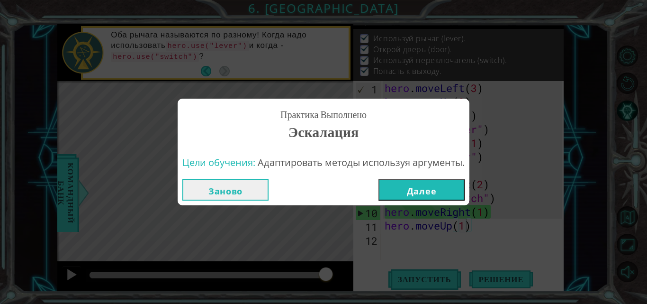
click at [422, 193] on button "Далее" at bounding box center [421, 189] width 86 height 21
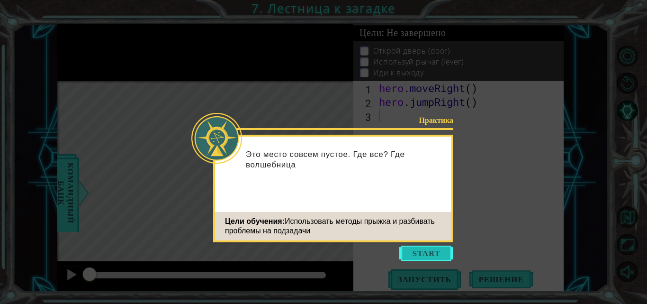
click at [420, 256] on button "Start" at bounding box center [426, 252] width 54 height 15
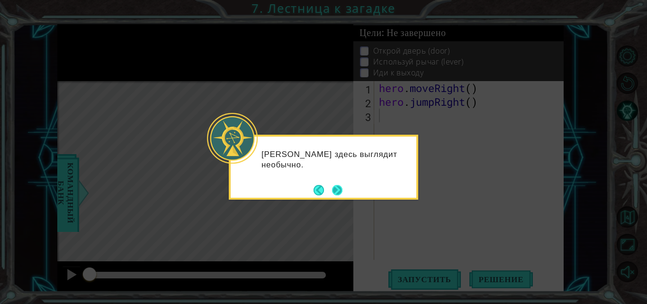
click at [338, 190] on button "Next" at bounding box center [337, 190] width 10 height 10
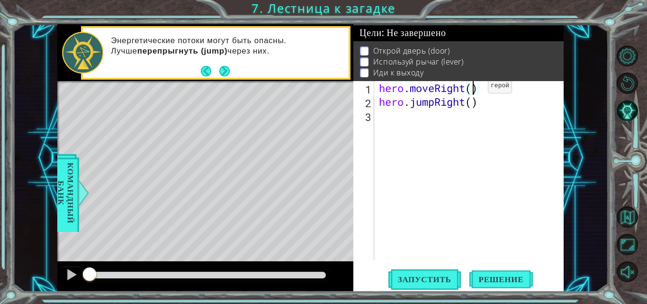
click at [474, 88] on div "hero . moveRight ( ) hero . jumpRight ( )" at bounding box center [471, 184] width 189 height 206
click at [474, 103] on div "hero . moveRight ( 3 ) hero . jumpRight ( )" at bounding box center [471, 184] width 189 height 206
click at [480, 88] on div "hero . moveRight ( 3 ) hero . jumpRight ( )" at bounding box center [471, 184] width 189 height 206
type textarea "hero.moveRight(1)"
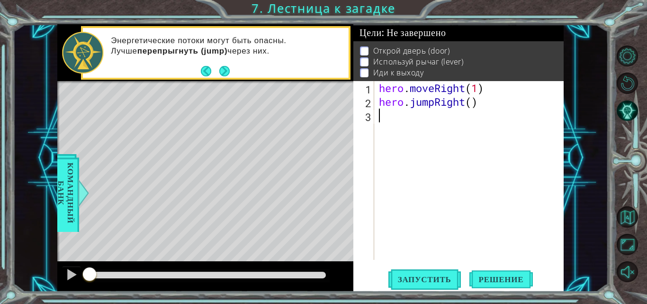
click at [448, 109] on div "hero . moveRight ( 1 ) hero . jumpRight ( )" at bounding box center [471, 184] width 189 height 206
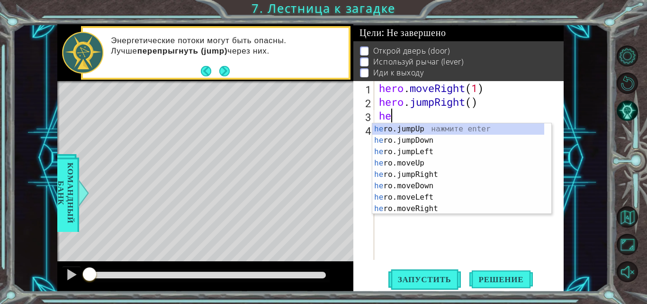
type textarea "her"
click at [432, 172] on div "her o.jumpUp нажмите enter her o.jumpDown нажмите enter her o.jumpLeft нажмите …" at bounding box center [458, 180] width 172 height 114
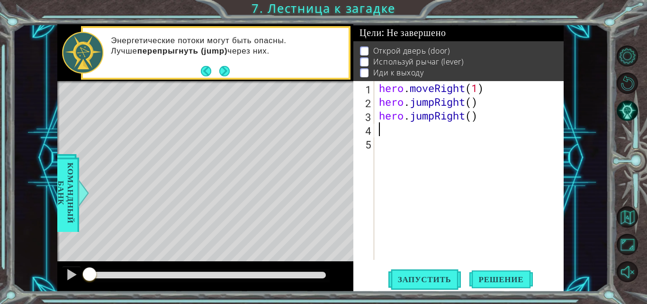
scroll to position [0, 0]
click at [474, 116] on div "hero . moveRight ( 1 ) hero . jumpRight ( ) hero . jumpRight ( )" at bounding box center [471, 184] width 189 height 206
drag, startPoint x: 477, startPoint y: 117, endPoint x: 412, endPoint y: 116, distance: 64.4
click at [412, 116] on div "hero . moveRight ( 1 ) hero . jumpRight ( ) hero . jumpRight ( )" at bounding box center [471, 184] width 189 height 206
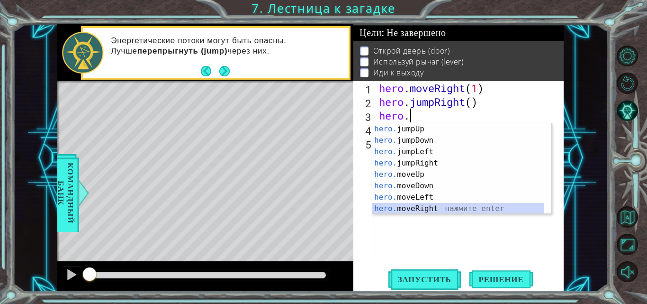
click at [421, 209] on div "hero. jumpUp нажмите enter hero. jumpDown нажмите enter hero. jumpLeft нажмите …" at bounding box center [458, 180] width 172 height 114
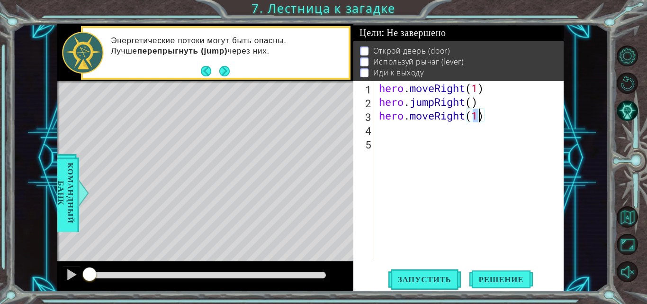
type textarea "hero.moveRight(2)"
click at [421, 134] on div "hero . moveRight ( 1 ) hero . jumpRight ( ) hero . moveRight ( 2 )" at bounding box center [471, 184] width 189 height 206
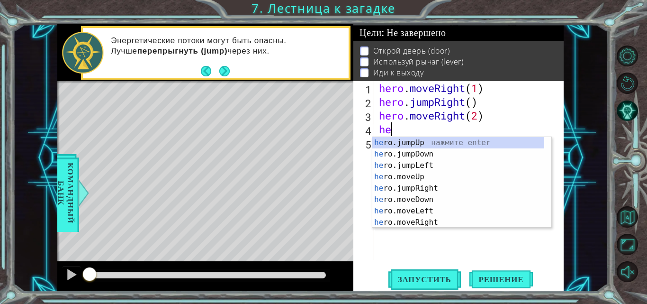
scroll to position [0, 0]
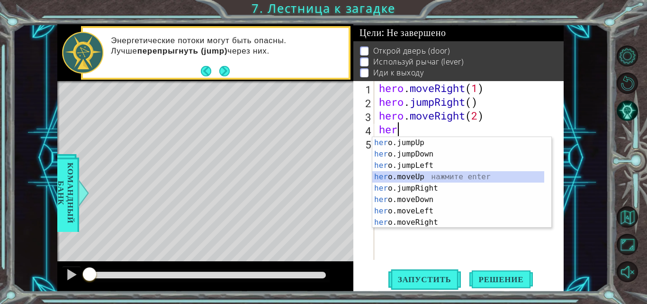
click at [428, 178] on div "her o.jumpUp нажмите enter her o.jumpDown нажмите enter her o.jumpLeft нажмите …" at bounding box center [458, 194] width 172 height 114
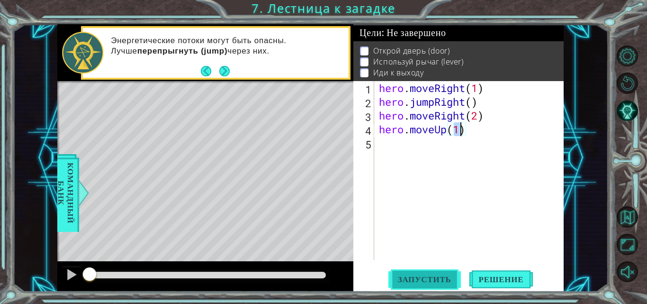
type textarea "hero.moveUp(1)"
click at [427, 276] on span "Запустить" at bounding box center [424, 278] width 72 height 9
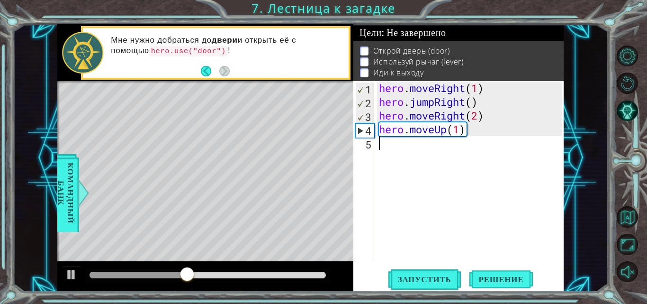
click at [424, 141] on div "hero . moveRight ( 1 ) hero . jumpRight ( ) hero . moveRight ( 2 ) hero . moveU…" at bounding box center [471, 184] width 189 height 206
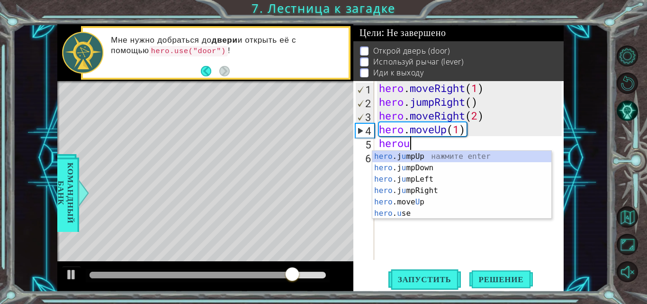
scroll to position [0, 1]
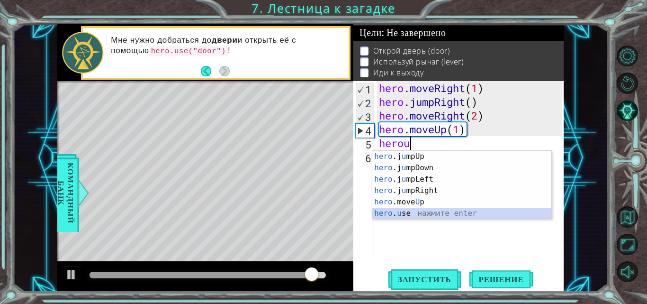
click at [392, 209] on div "hero .j u mpUp нажмите enter hero .j u [GEOGRAPHIC_DATA] нажмите enter hero .j …" at bounding box center [461, 196] width 179 height 91
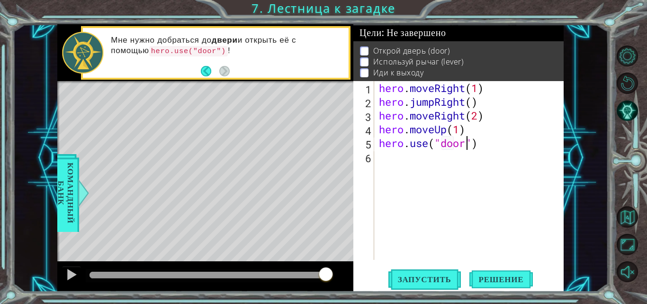
scroll to position [0, 4]
click at [405, 287] on button "Запустить" at bounding box center [424, 279] width 72 height 21
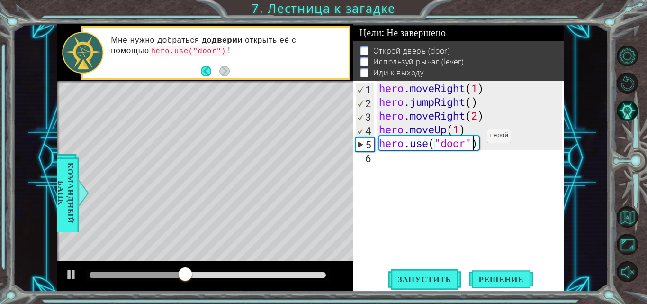
click at [473, 138] on div "hero . moveRight ( 1 ) hero . jumpRight ( ) hero . moveRight ( 2 ) hero . moveU…" at bounding box center [471, 184] width 189 height 206
click at [470, 124] on div "hero . moveRight ( 1 ) hero . jumpRight ( ) hero . moveRight ( 2 ) hero . moveU…" at bounding box center [471, 184] width 189 height 206
type textarea "hero.moveUp(1)"
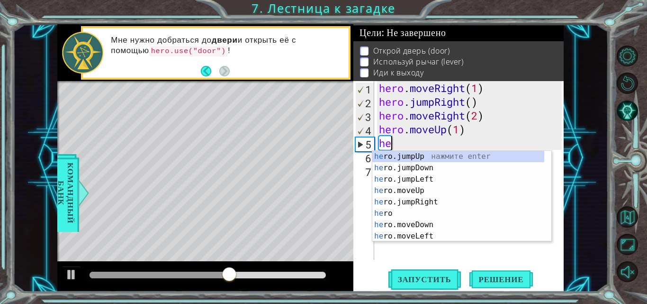
scroll to position [0, 0]
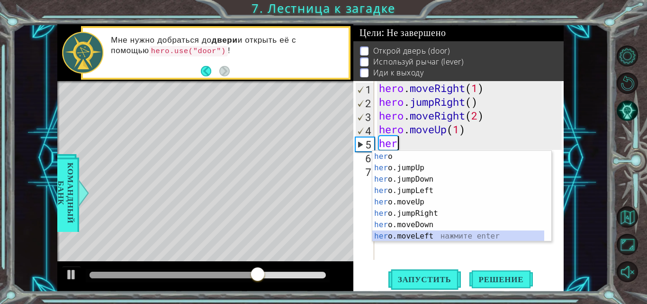
click at [420, 235] on div "her o нажмите enter her o.jumpUp нажмите enter her o.jumpDown нажмите enter her…" at bounding box center [458, 208] width 172 height 114
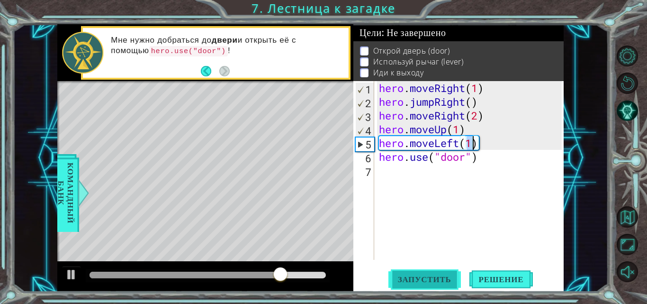
type textarea "hero.moveLeft(1)"
click at [414, 280] on span "Запустить" at bounding box center [424, 278] width 72 height 9
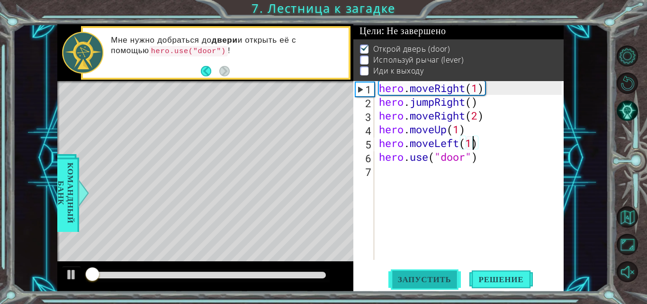
scroll to position [7, 0]
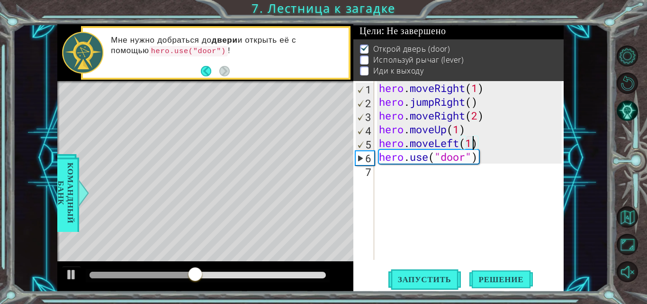
click at [406, 167] on div "hero . moveRight ( 1 ) hero . jumpRight ( ) hero . moveRight ( 2 ) hero . moveU…" at bounding box center [471, 184] width 189 height 206
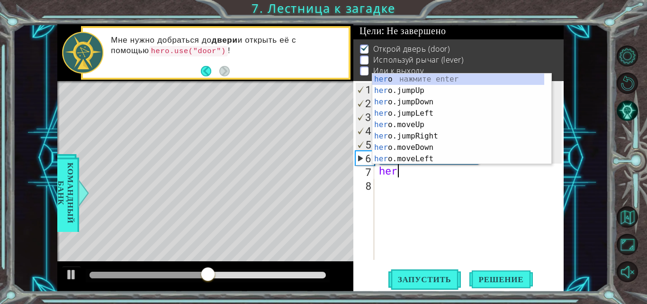
scroll to position [0, 0]
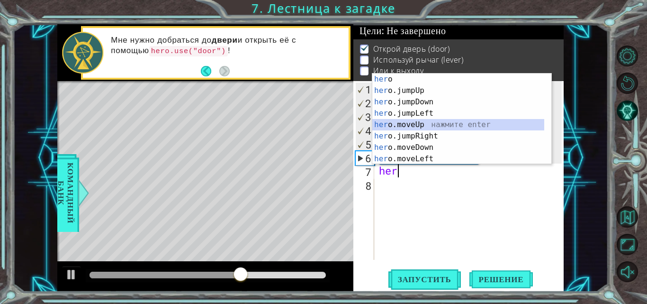
click at [422, 126] on div "her o нажмите enter her o.jumpUp нажмите enter her o.jumpDown нажмите enter her…" at bounding box center [458, 130] width 172 height 114
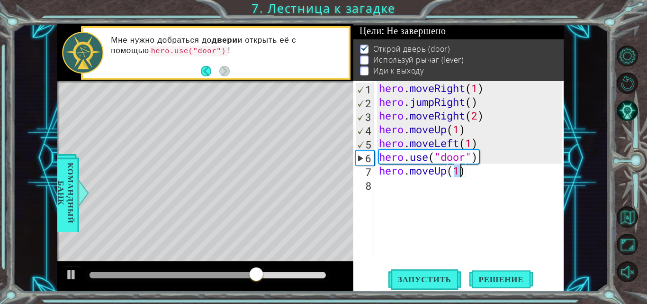
type textarea "hero.moveUp(2)"
click at [494, 176] on div "hero . moveRight ( 1 ) hero . jumpRight ( ) hero . moveRight ( 2 ) hero . moveU…" at bounding box center [471, 184] width 189 height 206
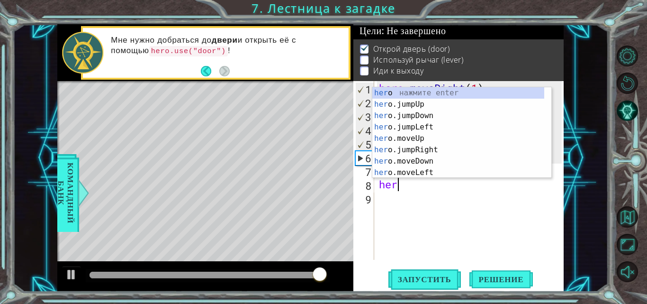
scroll to position [0, 0]
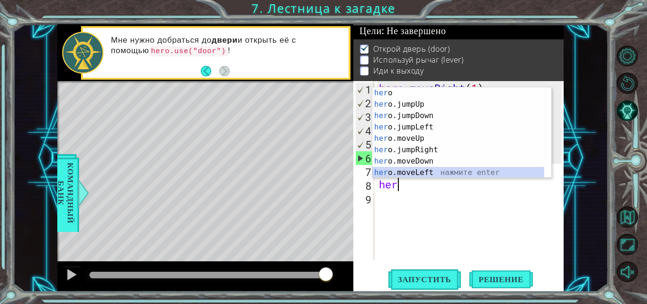
click at [448, 175] on div "her o нажмите enter her o.jumpUp нажмите enter her o.jumpDown нажмите enter her…" at bounding box center [458, 144] width 172 height 114
type textarea "hero.moveLeft(1)"
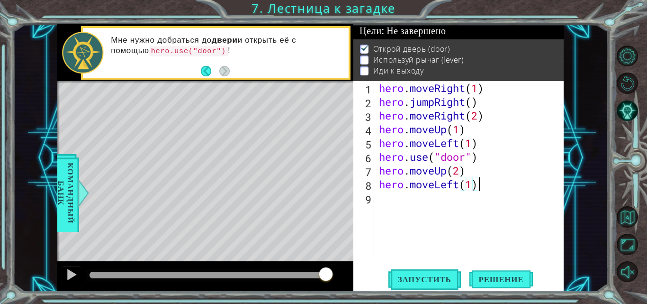
click at [482, 188] on div "hero . moveRight ( 1 ) hero . jumpRight ( ) hero . moveRight ( 2 ) hero . moveU…" at bounding box center [471, 184] width 189 height 206
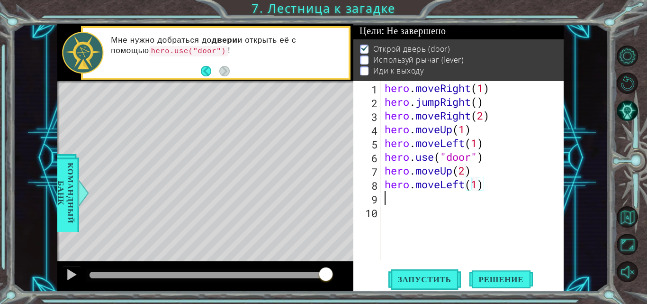
scroll to position [0, 0]
click at [414, 284] on span "Запустить" at bounding box center [424, 278] width 72 height 9
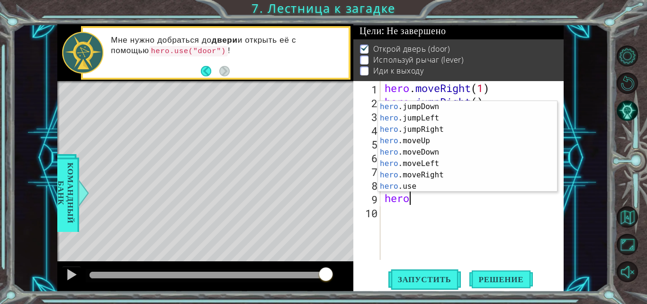
scroll to position [24, 0]
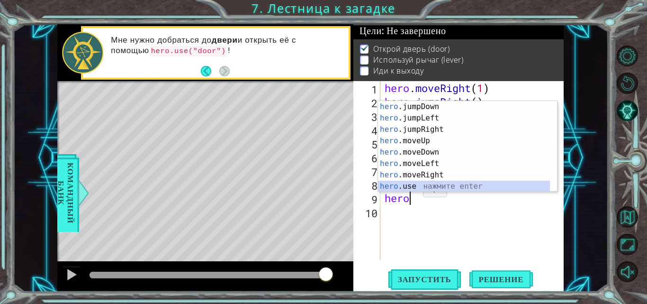
click at [412, 186] on div "hero .jumpDown нажмите enter hero .jumpLeft нажмите enter hero .jumpRight нажми…" at bounding box center [464, 158] width 172 height 114
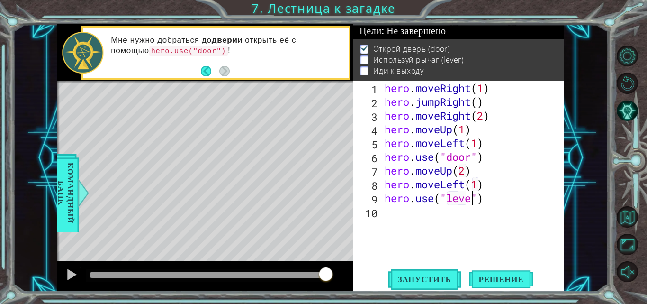
scroll to position [0, 4]
type textarea "hero.use("lever")"
click at [403, 214] on div "hero . moveRight ( 1 ) hero . jumpRight ( ) hero . moveRight ( 2 ) hero . moveU…" at bounding box center [475, 184] width 184 height 206
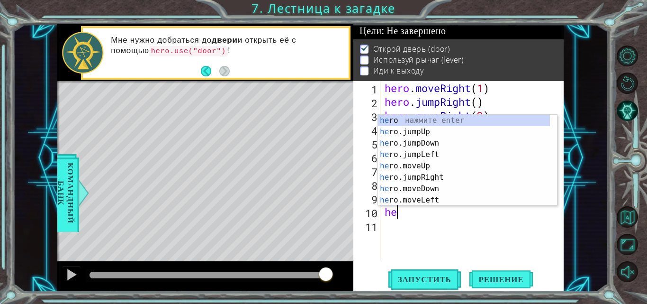
scroll to position [0, 0]
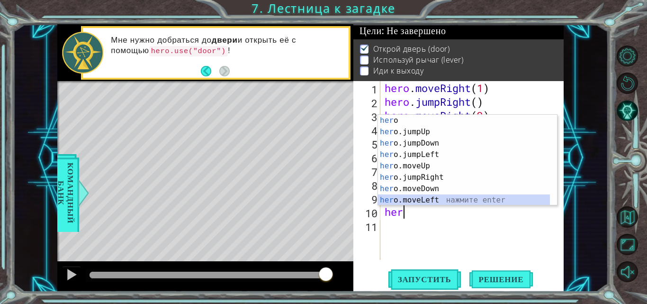
click at [410, 203] on div "her o нажмите enter her o.jumpUp нажмите enter her o.jumpDown нажмите enter her…" at bounding box center [464, 172] width 172 height 114
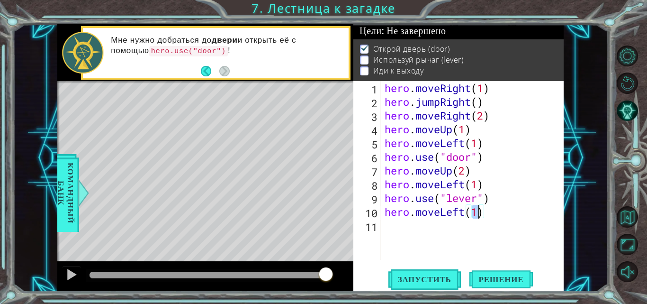
type textarea "hero.moveLeft(2)"
click at [487, 207] on div "hero . moveRight ( 1 ) hero . jumpRight ( ) hero . moveRight ( 2 ) hero . moveU…" at bounding box center [475, 184] width 184 height 206
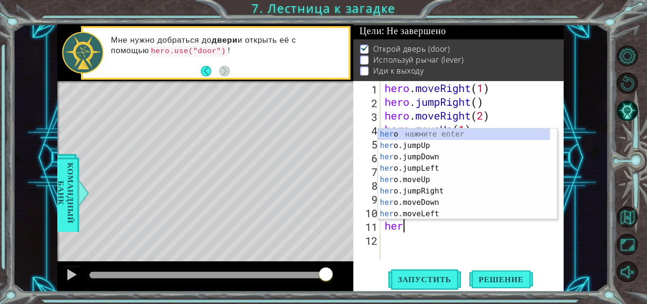
scroll to position [0, 0]
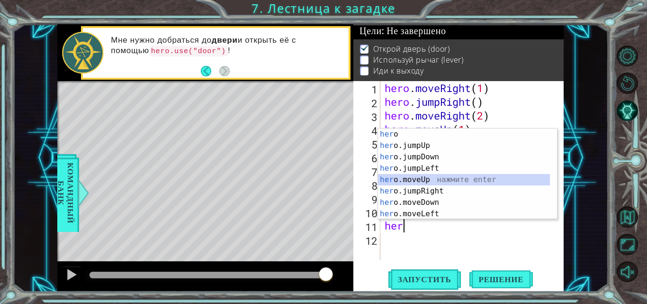
click at [458, 179] on div "her o нажмите enter her o.jumpUp нажмите enter her o.jumpDown нажмите enter her…" at bounding box center [464, 185] width 172 height 114
type textarea "hero.moveUp(1)"
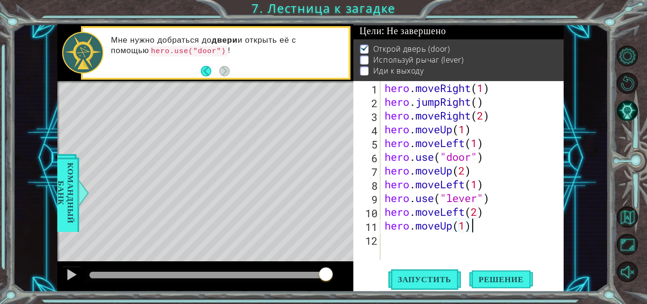
click at [481, 222] on div "hero . moveRight ( 1 ) hero . jumpRight ( ) hero . moveRight ( 2 ) hero . moveU…" at bounding box center [475, 184] width 184 height 206
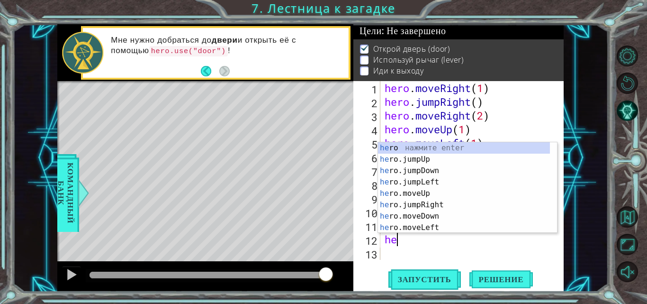
type textarea "her"
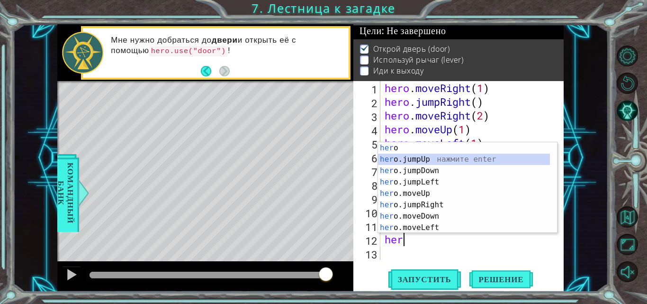
click at [429, 159] on div "her o нажмите enter her o.jumpUp нажмите enter her o.jumpDown нажмите enter her…" at bounding box center [464, 199] width 172 height 114
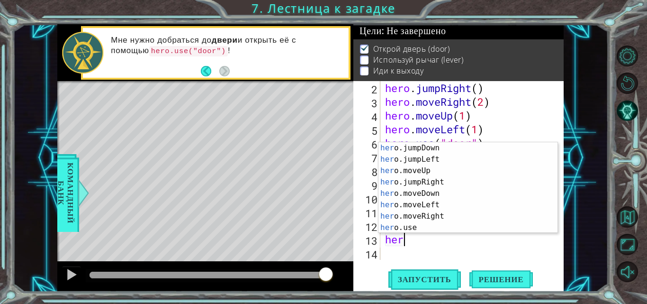
scroll to position [23, 0]
click at [431, 216] on div "her o.jumpDown нажмите enter her o.jumpLeft нажмите enter her o.moveUp нажмите …" at bounding box center [464, 199] width 172 height 114
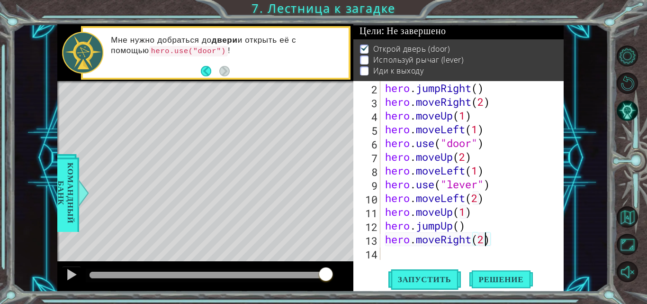
scroll to position [0, 4]
click at [426, 283] on span "Запустить" at bounding box center [424, 278] width 72 height 9
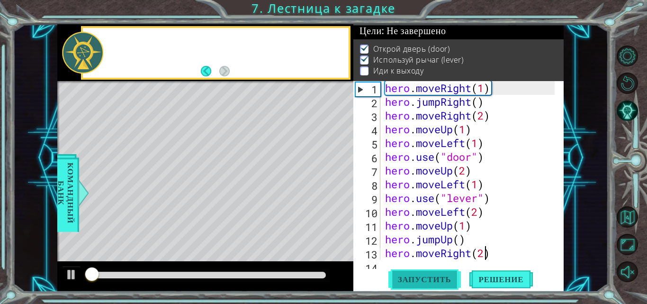
scroll to position [0, 0]
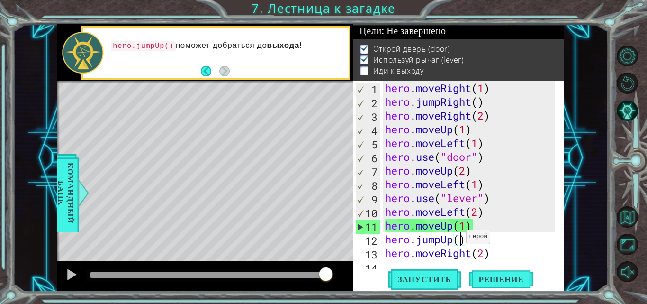
click at [458, 239] on div "hero . moveRight ( 1 ) hero . jumpRight ( ) hero . moveRight ( 2 ) hero . moveU…" at bounding box center [471, 184] width 176 height 206
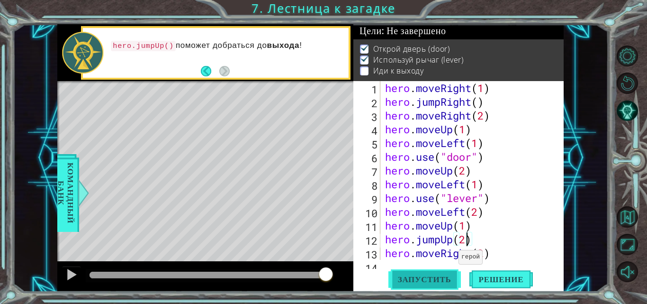
click at [439, 280] on span "Запустить" at bounding box center [424, 278] width 72 height 9
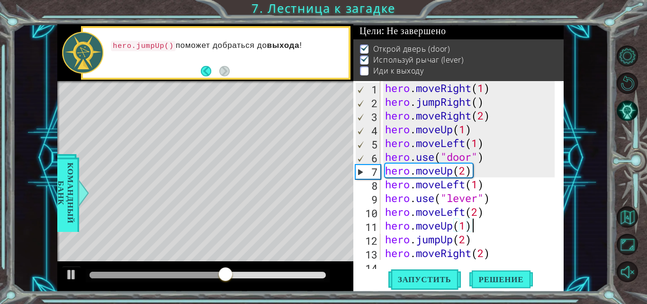
click at [482, 223] on div "hero . moveRight ( 1 ) hero . jumpRight ( ) hero . moveRight ( 2 ) hero . moveU…" at bounding box center [471, 184] width 176 height 206
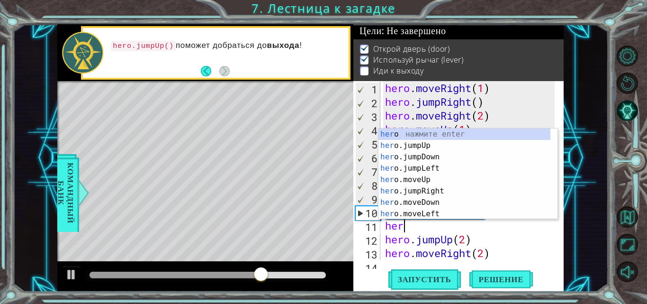
scroll to position [0, 0]
type textarea "h"
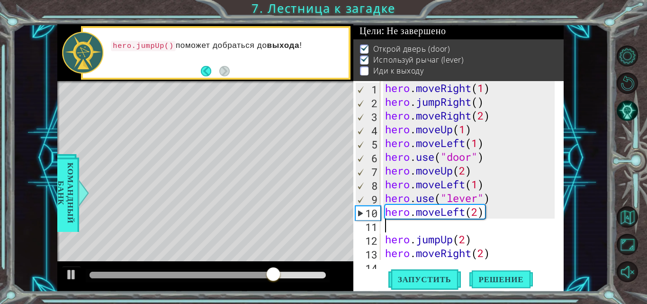
type textarea "hero.moveLeft(2)"
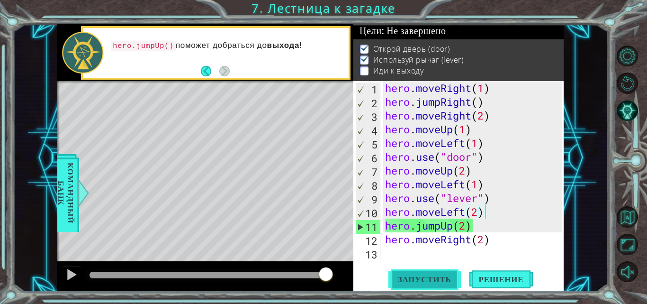
click at [442, 280] on span "Запустить" at bounding box center [424, 278] width 72 height 9
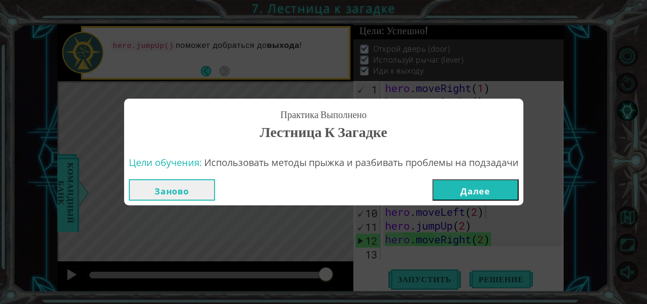
click at [482, 184] on button "Далее" at bounding box center [475, 189] width 86 height 21
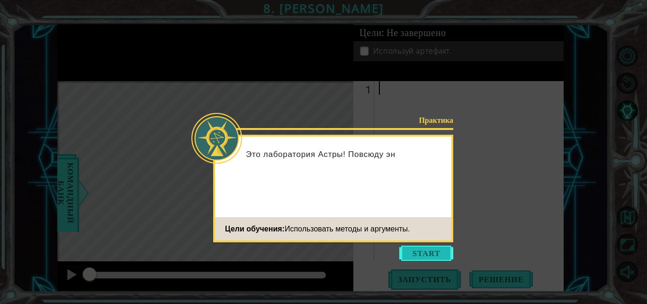
click at [428, 253] on button "Start" at bounding box center [426, 252] width 54 height 15
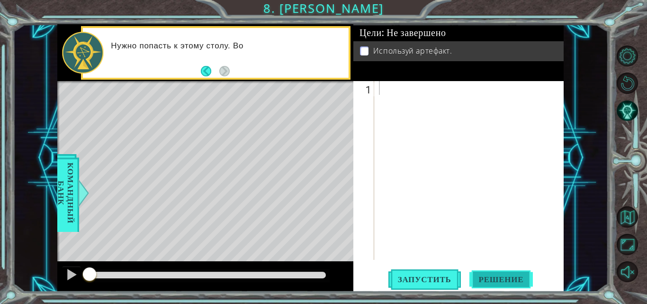
click at [509, 272] on button "Решение" at bounding box center [501, 279] width 64 height 21
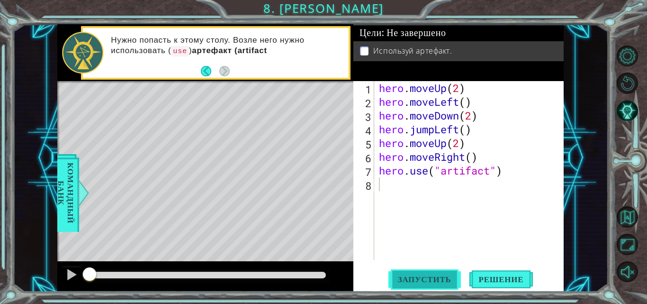
click at [409, 273] on button "Запустить" at bounding box center [424, 279] width 72 height 21
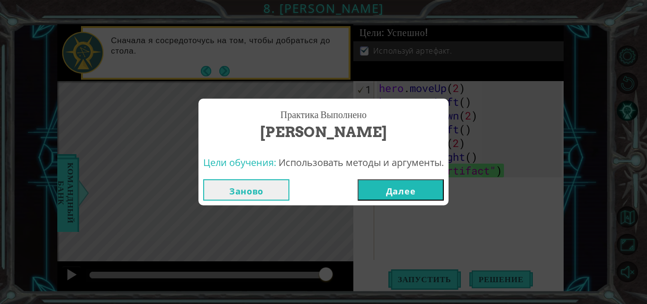
click at [410, 188] on button "Далее" at bounding box center [401, 189] width 86 height 21
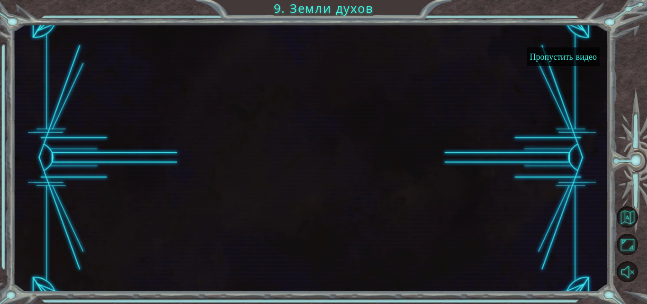
click at [557, 60] on button "Пропустить видео" at bounding box center [563, 56] width 72 height 18
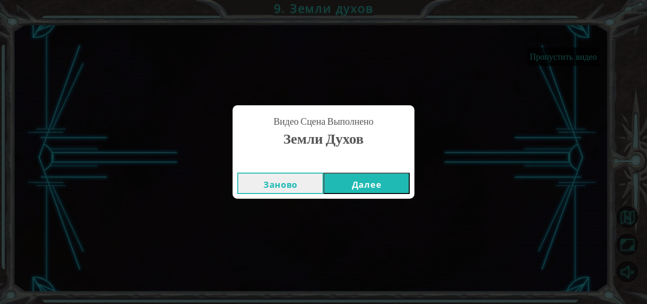
click at [373, 188] on button "Далее" at bounding box center [366, 182] width 86 height 21
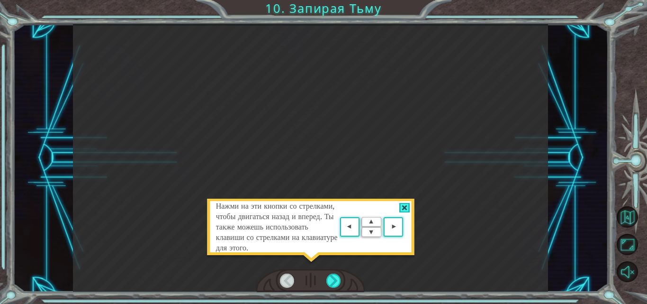
click at [402, 206] on div at bounding box center [404, 208] width 11 height 10
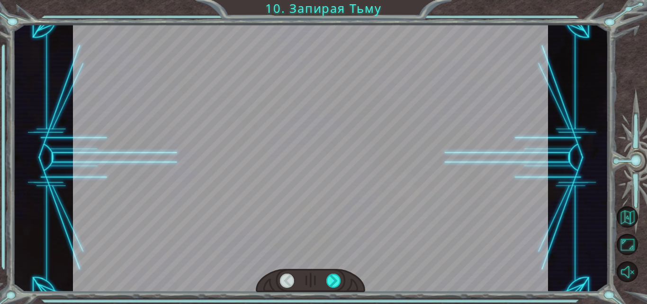
click at [415, 195] on div at bounding box center [310, 157] width 475 height 267
click at [331, 284] on div at bounding box center [333, 280] width 15 height 14
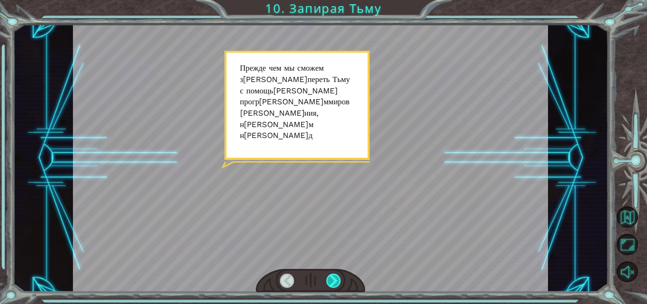
click at [331, 284] on div at bounding box center [333, 280] width 15 height 14
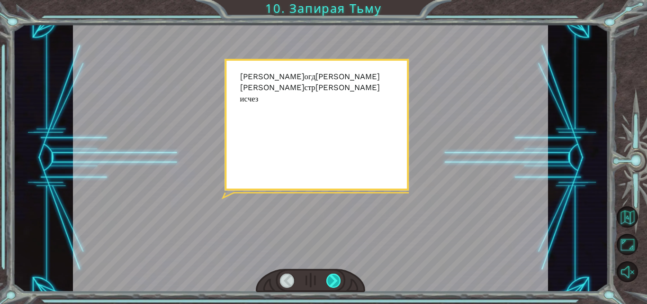
click at [331, 284] on div at bounding box center [333, 280] width 15 height 14
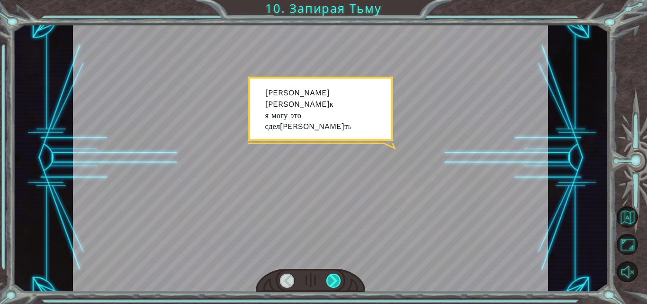
click at [331, 284] on div at bounding box center [333, 280] width 15 height 14
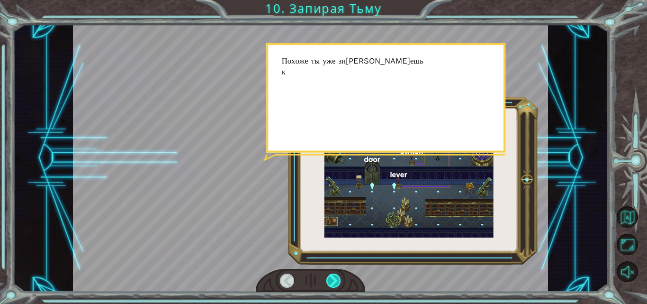
click at [331, 284] on div at bounding box center [333, 280] width 15 height 14
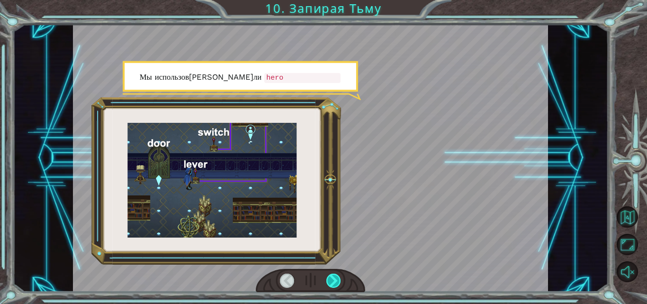
click at [331, 284] on div at bounding box center [333, 280] width 15 height 14
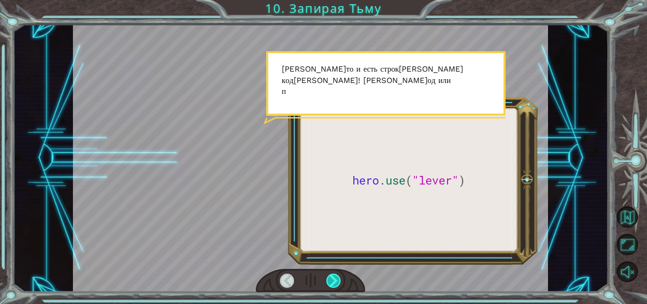
click at [331, 284] on div at bounding box center [333, 280] width 15 height 14
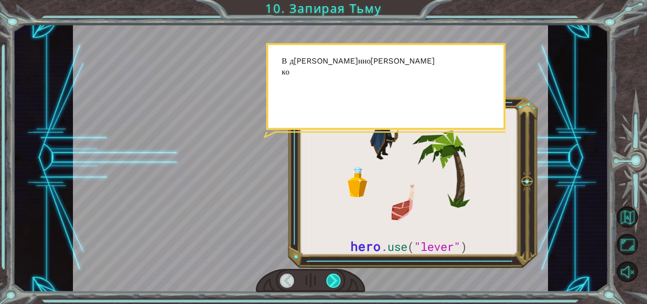
click at [331, 284] on div at bounding box center [333, 280] width 15 height 14
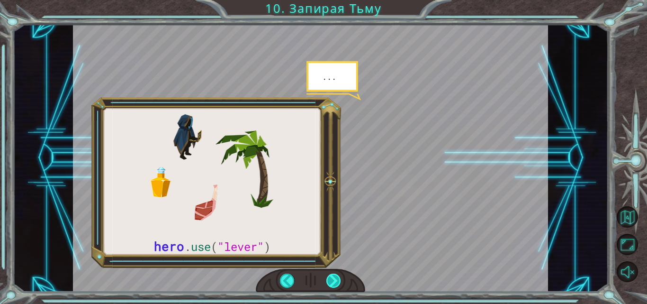
click at [331, 284] on div at bounding box center [333, 280] width 15 height 14
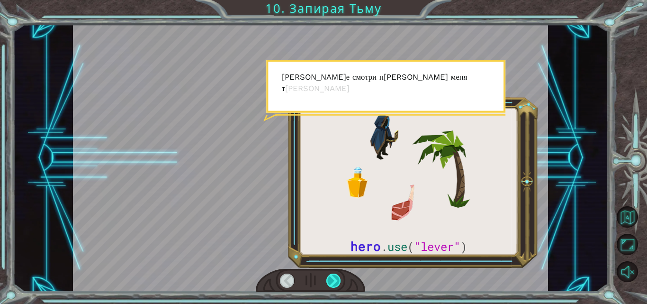
click at [331, 284] on div at bounding box center [333, 280] width 15 height 14
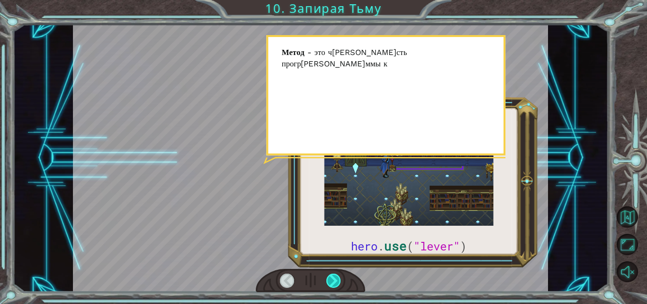
click at [331, 284] on div at bounding box center [333, 280] width 15 height 14
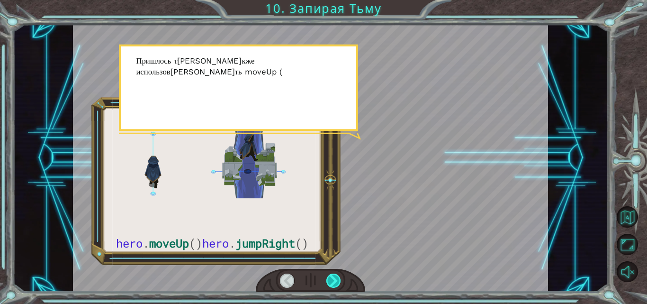
click at [331, 284] on div at bounding box center [333, 280] width 15 height 14
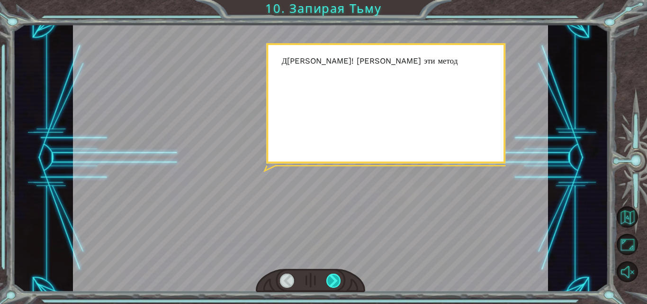
click at [331, 284] on div at bounding box center [333, 280] width 15 height 14
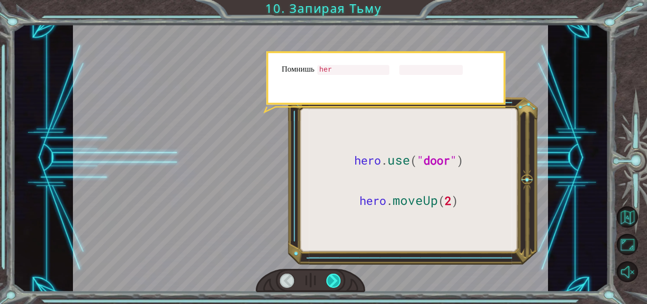
click at [331, 284] on div at bounding box center [333, 280] width 15 height 14
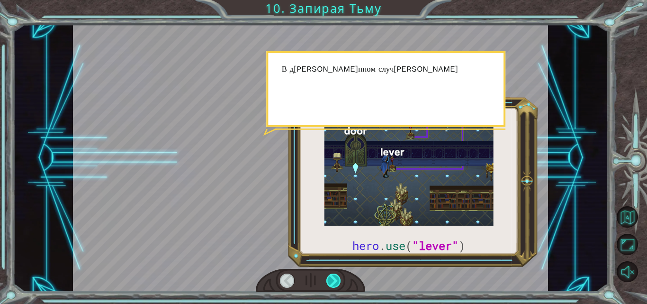
click at [331, 284] on div at bounding box center [333, 280] width 15 height 14
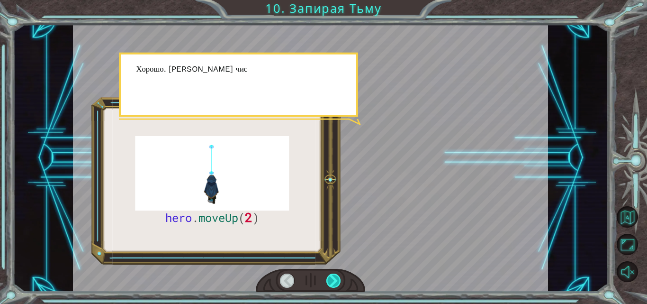
click at [331, 284] on div at bounding box center [333, 280] width 15 height 14
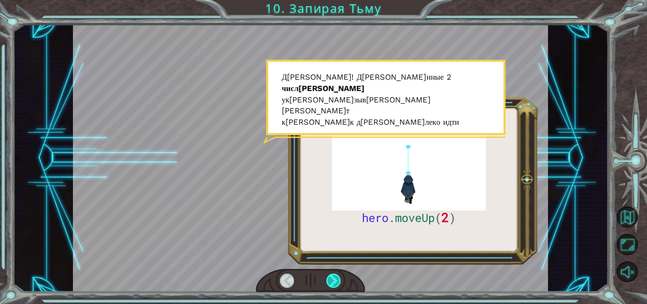
click at [331, 284] on div at bounding box center [333, 280] width 15 height 14
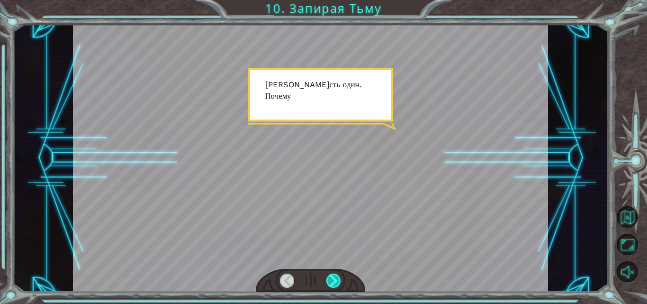
click at [331, 284] on div at bounding box center [333, 280] width 15 height 14
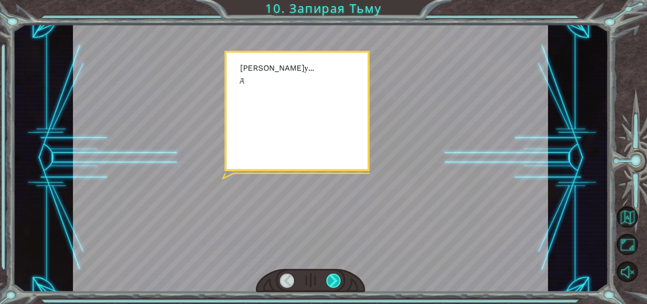
click at [331, 284] on div at bounding box center [333, 280] width 15 height 14
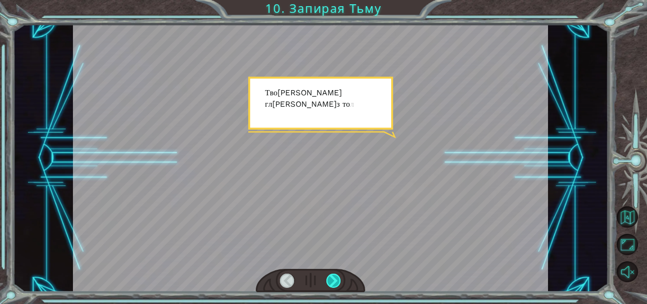
click at [331, 284] on div at bounding box center [333, 280] width 15 height 14
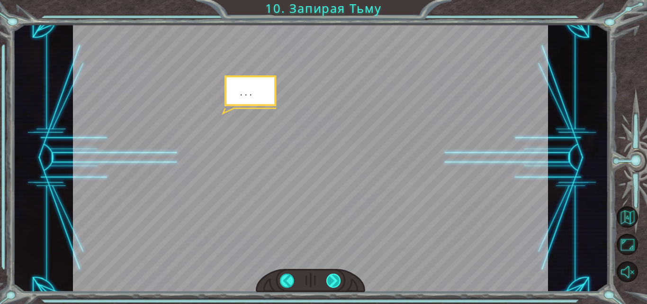
click at [331, 284] on div at bounding box center [333, 280] width 15 height 14
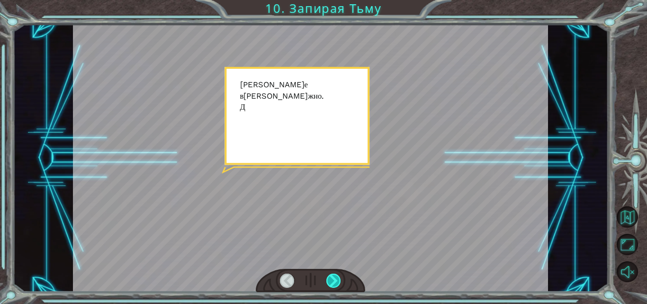
click at [331, 284] on div at bounding box center [333, 280] width 15 height 14
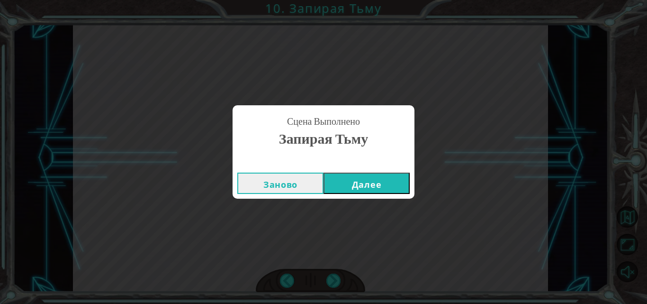
click at [345, 182] on button "Далее" at bounding box center [366, 182] width 86 height 21
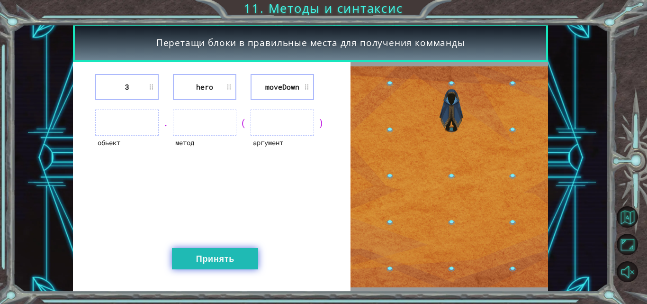
click at [213, 257] on button "Принять" at bounding box center [215, 258] width 86 height 21
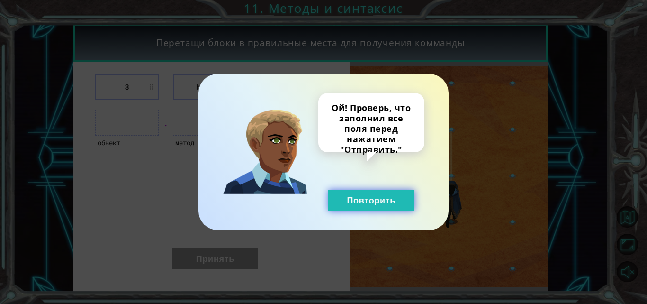
click at [352, 192] on button "Повторить" at bounding box center [371, 199] width 86 height 21
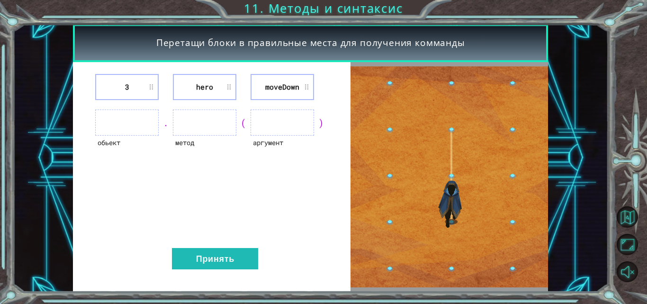
click at [122, 122] on ul at bounding box center [126, 122] width 63 height 26
click at [133, 121] on ul at bounding box center [126, 122] width 63 height 26
click at [125, 85] on li "3" at bounding box center [126, 87] width 63 height 26
click at [205, 119] on ul at bounding box center [204, 122] width 63 height 26
click at [285, 123] on ul at bounding box center [282, 122] width 63 height 26
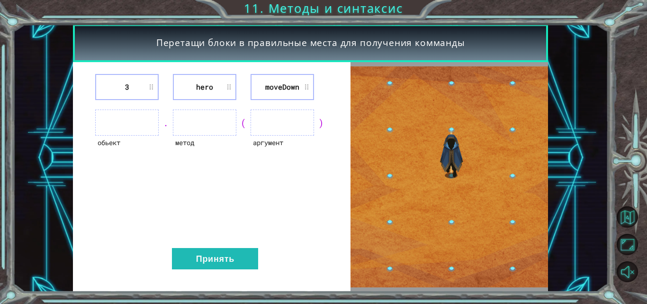
click at [292, 85] on li "moveDown" at bounding box center [282, 87] width 63 height 26
click at [116, 80] on li "3" at bounding box center [126, 87] width 63 height 26
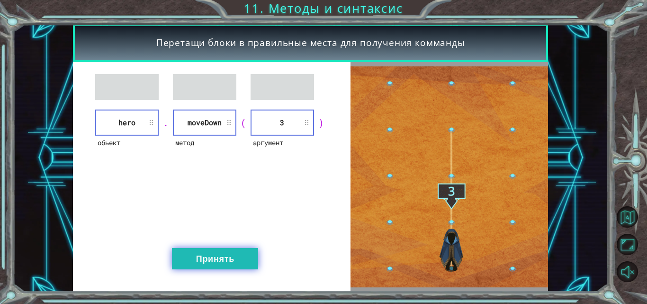
click at [227, 258] on button "Принять" at bounding box center [215, 258] width 86 height 21
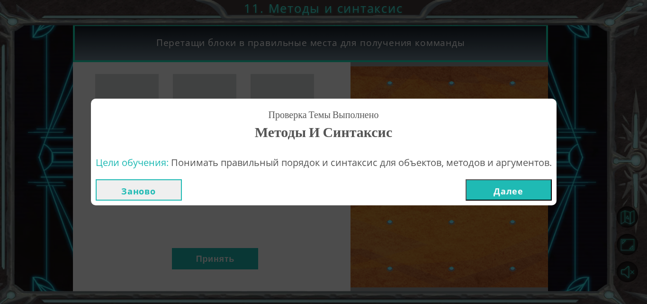
click at [501, 186] on button "Далее" at bounding box center [508, 189] width 86 height 21
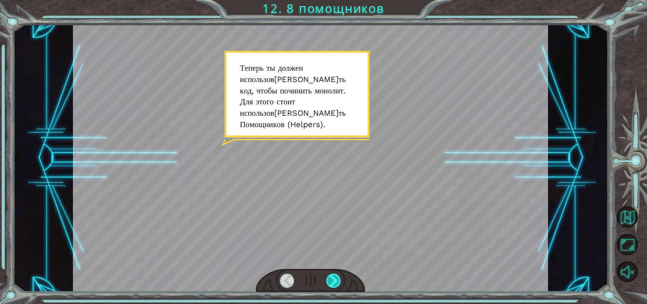
click at [329, 277] on div at bounding box center [333, 280] width 15 height 14
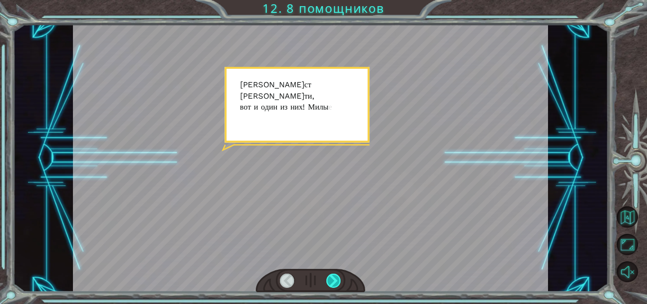
click at [329, 277] on div at bounding box center [333, 280] width 15 height 14
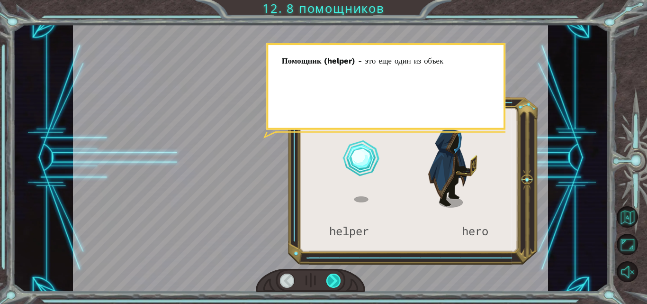
click at [329, 277] on div at bounding box center [333, 280] width 15 height 14
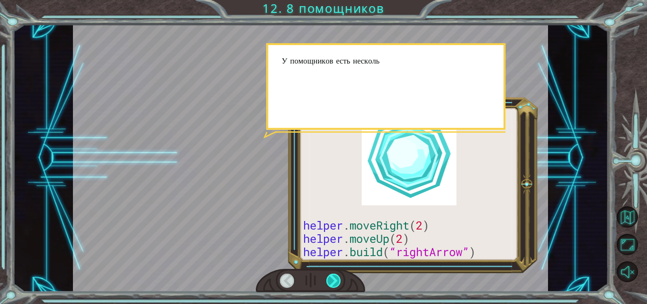
click at [329, 277] on div at bounding box center [333, 280] width 15 height 14
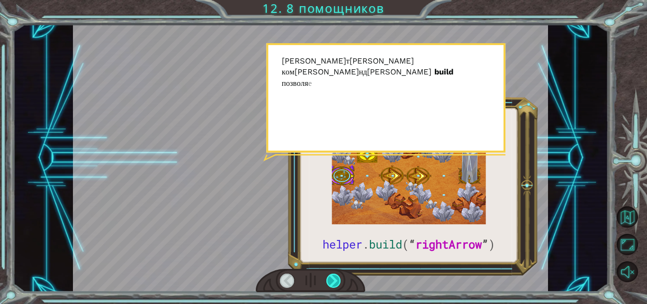
click at [329, 277] on div at bounding box center [333, 280] width 15 height 14
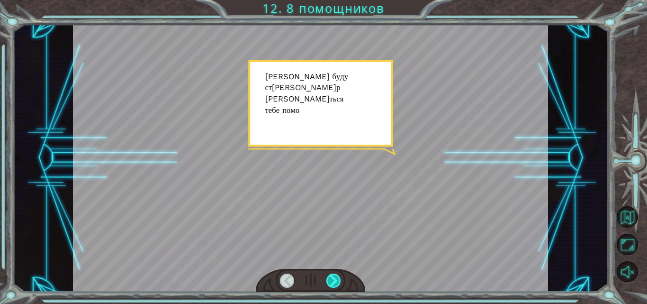
click at [329, 277] on div at bounding box center [333, 280] width 15 height 14
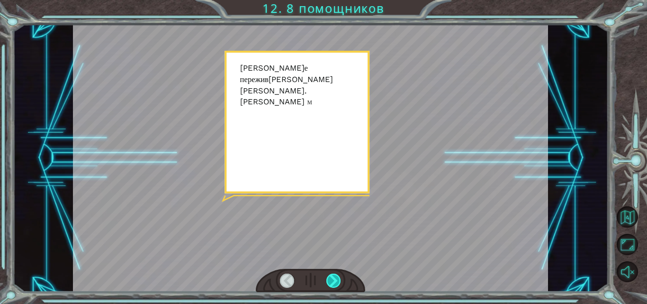
click at [329, 277] on div at bounding box center [333, 280] width 15 height 14
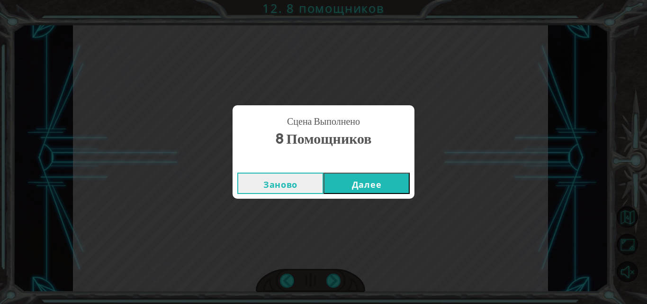
click at [348, 178] on button "Далее" at bounding box center [366, 182] width 86 height 21
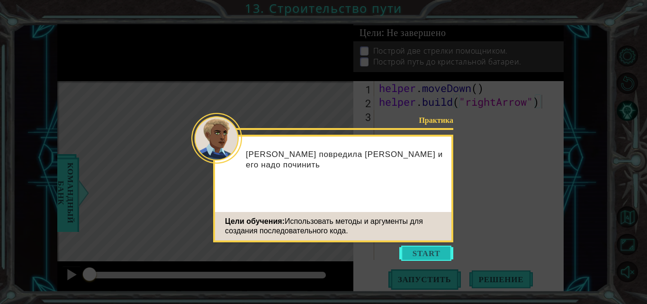
click at [426, 252] on button "Start" at bounding box center [426, 252] width 54 height 15
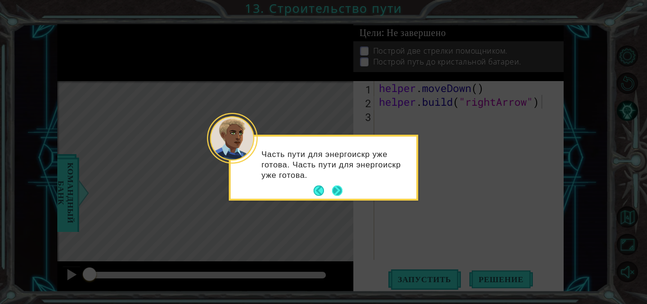
click at [335, 191] on button "Next" at bounding box center [337, 190] width 10 height 10
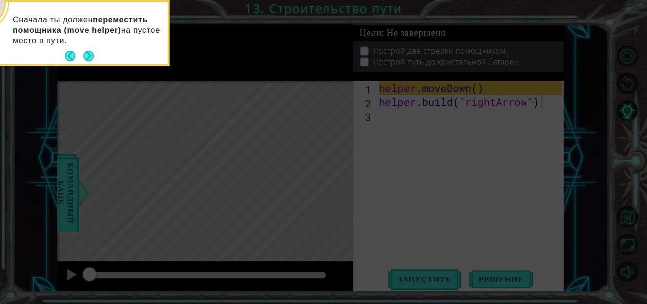
click at [433, 212] on icon at bounding box center [323, 45] width 647 height 516
click at [86, 53] on button "Next" at bounding box center [88, 56] width 10 height 10
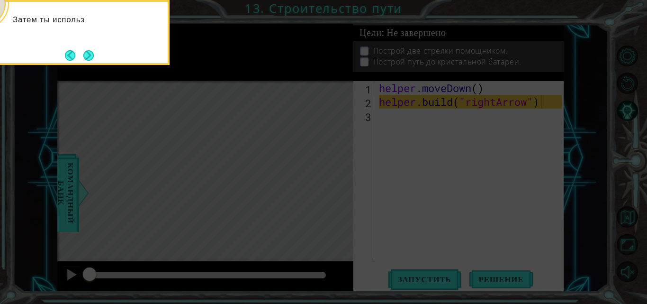
click at [86, 53] on button "Next" at bounding box center [88, 55] width 10 height 10
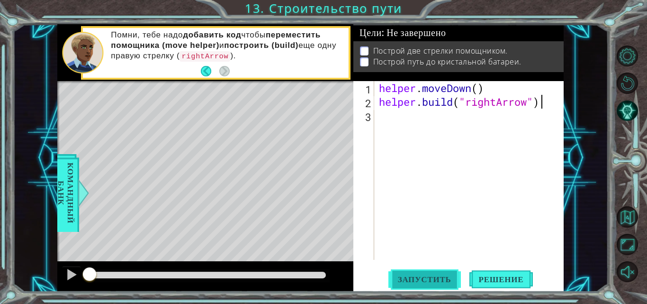
click at [431, 281] on span "Запустить" at bounding box center [424, 278] width 72 height 9
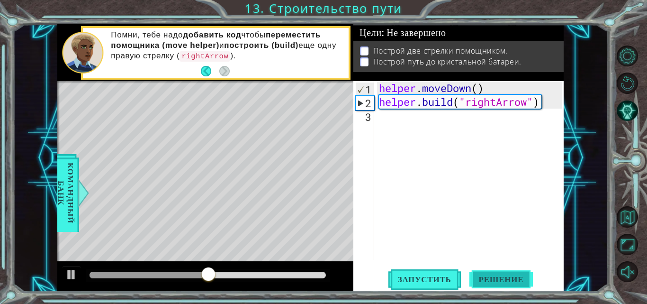
click at [496, 278] on span "Решение" at bounding box center [501, 278] width 64 height 9
type textarea "helper.moveDown()"
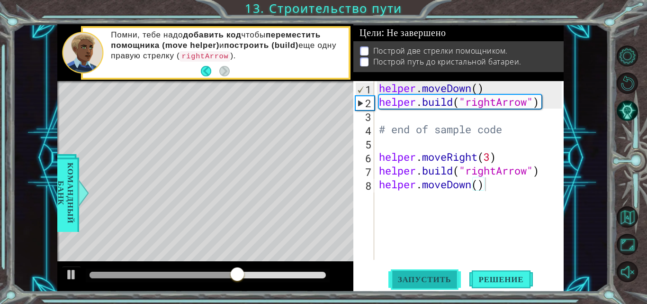
click at [427, 273] on button "Запустить" at bounding box center [424, 279] width 72 height 21
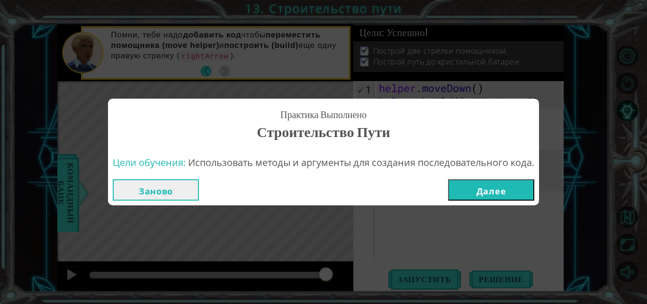
click at [501, 190] on button "Далее" at bounding box center [491, 189] width 86 height 21
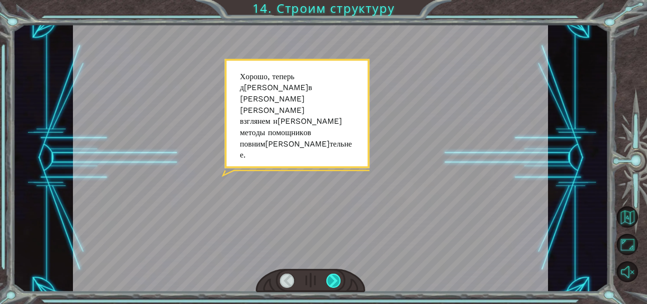
click at [335, 283] on div at bounding box center [333, 280] width 15 height 14
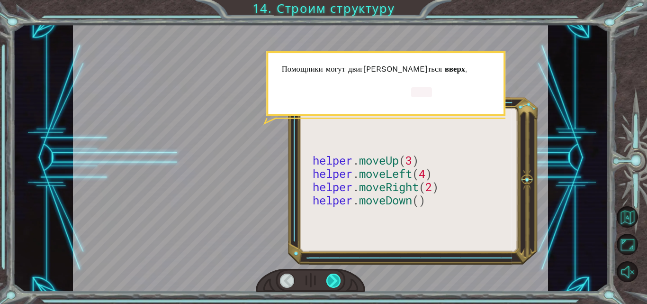
click at [335, 283] on div at bounding box center [333, 280] width 15 height 14
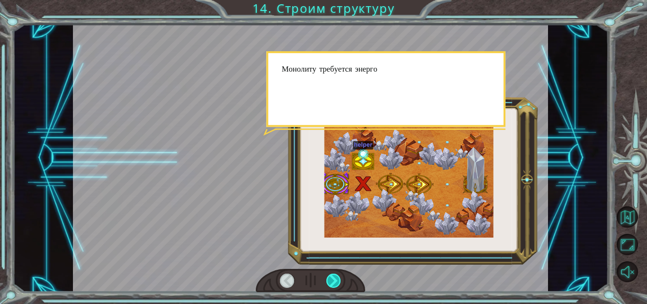
click at [335, 283] on div at bounding box center [333, 280] width 15 height 14
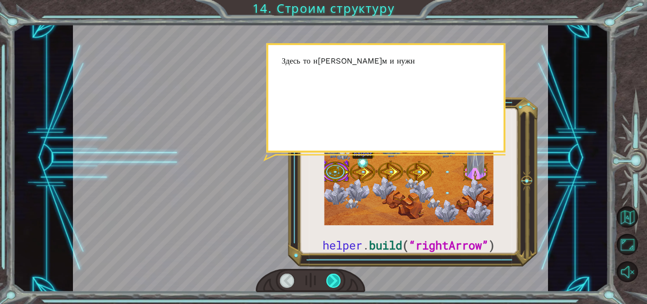
click at [335, 283] on div at bounding box center [333, 280] width 15 height 14
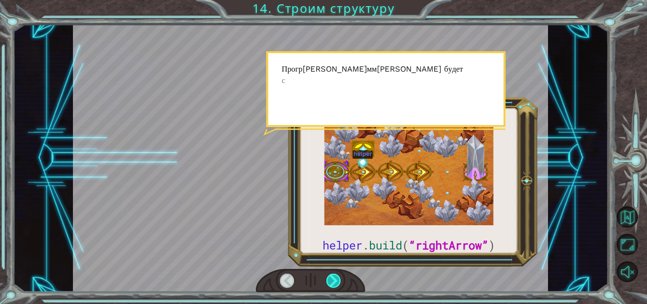
click at [335, 283] on div at bounding box center [333, 280] width 15 height 14
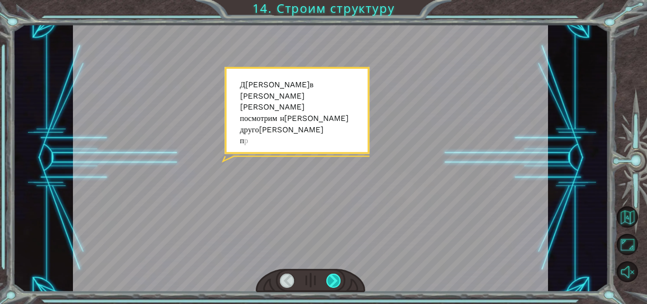
click at [335, 283] on div at bounding box center [333, 280] width 15 height 14
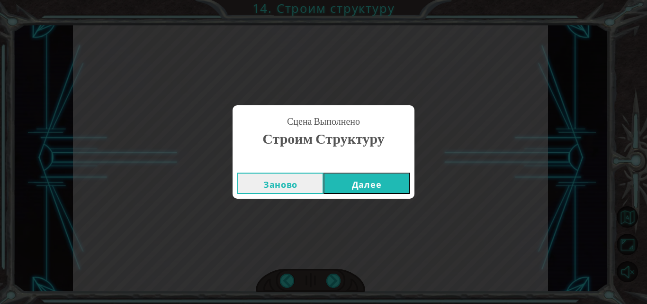
click at [381, 184] on button "Далее" at bounding box center [366, 182] width 86 height 21
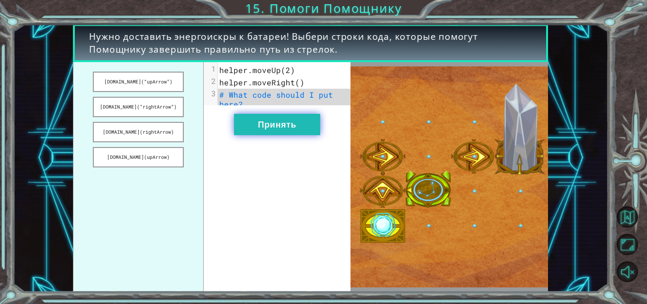
click at [294, 127] on button "Принять" at bounding box center [277, 124] width 86 height 21
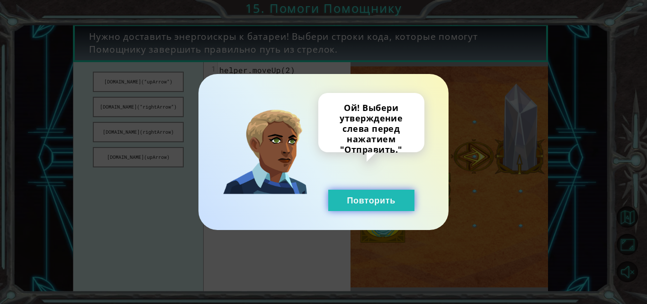
click at [354, 194] on button "Повторить" at bounding box center [371, 199] width 86 height 21
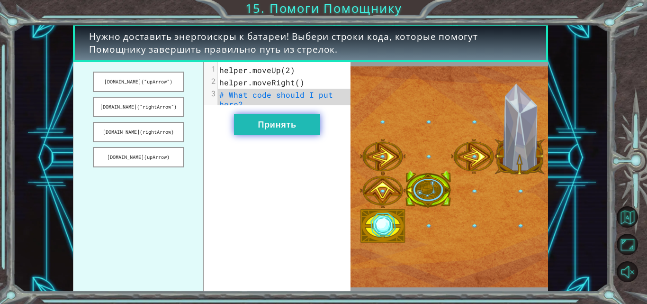
click at [285, 134] on button "Принять" at bounding box center [277, 124] width 86 height 21
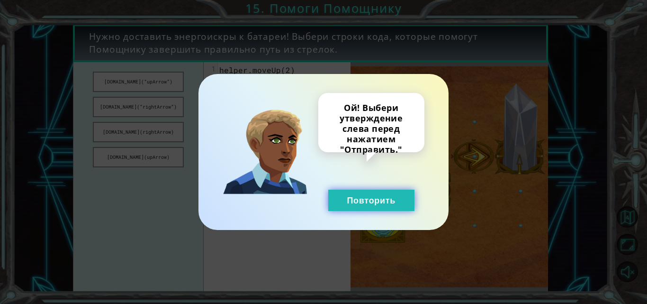
click at [361, 199] on button "Повторить" at bounding box center [371, 199] width 86 height 21
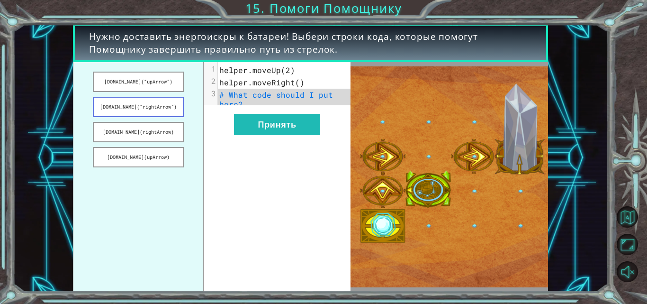
click at [154, 107] on button "[DOMAIN_NAME](“rightArrow”)" at bounding box center [138, 107] width 91 height 20
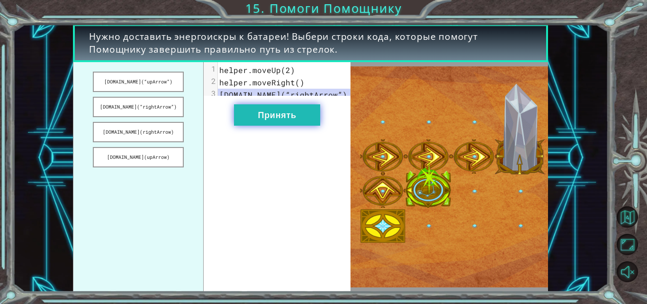
click at [280, 121] on button "Принять" at bounding box center [277, 114] width 86 height 21
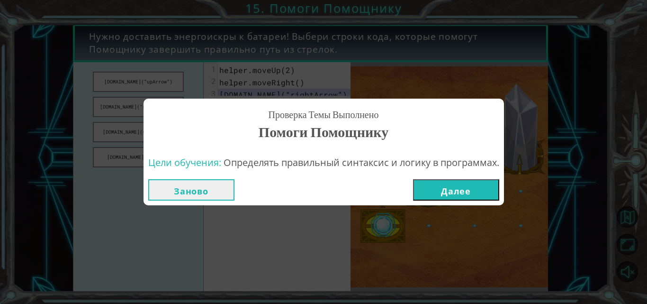
click at [461, 186] on button "Далее" at bounding box center [456, 189] width 86 height 21
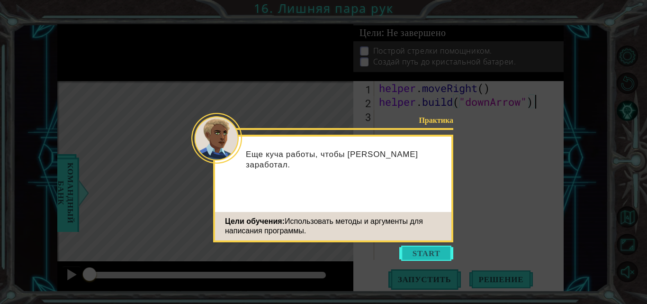
click at [425, 255] on button "Start" at bounding box center [426, 252] width 54 height 15
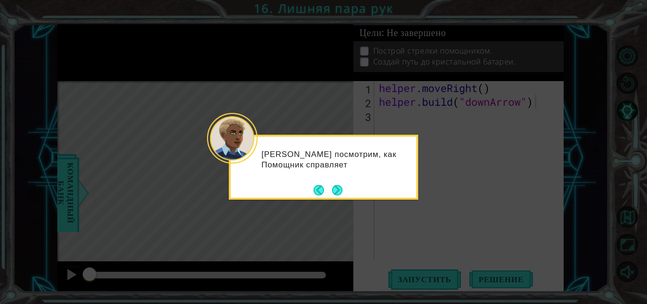
click at [339, 195] on button "Next" at bounding box center [337, 190] width 10 height 10
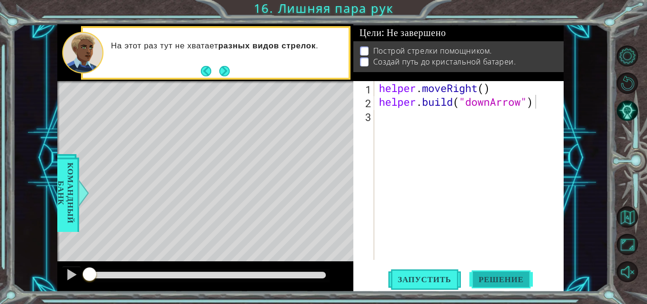
click at [502, 278] on span "Решение" at bounding box center [501, 278] width 64 height 9
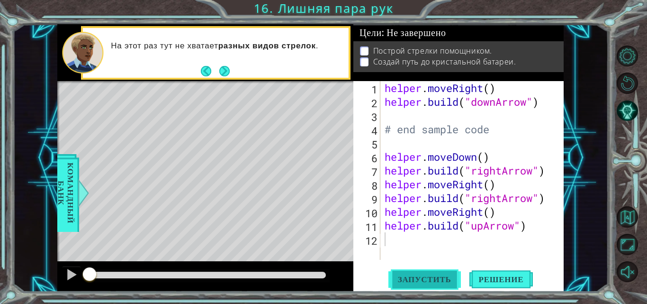
click at [430, 274] on button "Запустить" at bounding box center [424, 279] width 72 height 21
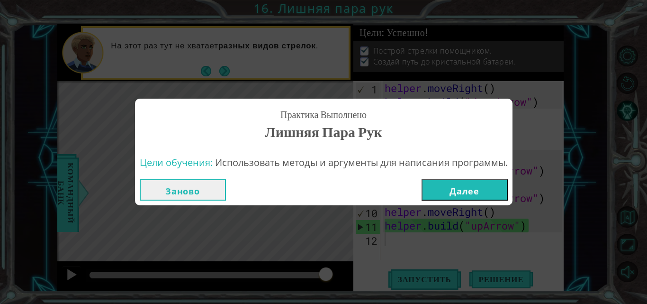
click at [466, 188] on button "Далее" at bounding box center [464, 189] width 86 height 21
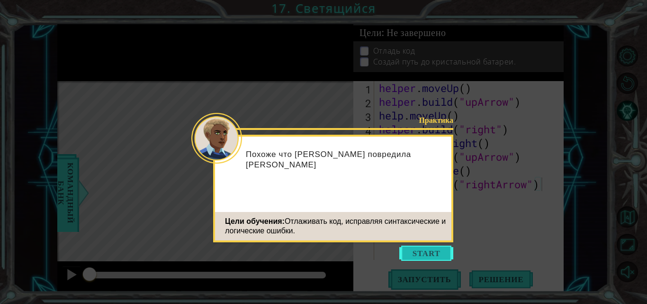
click at [414, 254] on button "Start" at bounding box center [426, 252] width 54 height 15
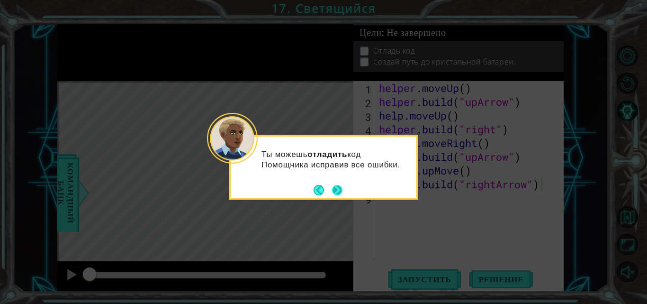
click at [339, 189] on button "Next" at bounding box center [337, 190] width 10 height 10
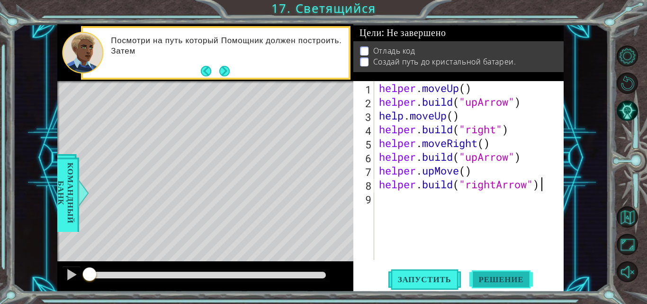
click at [507, 271] on button "Решение" at bounding box center [501, 279] width 64 height 21
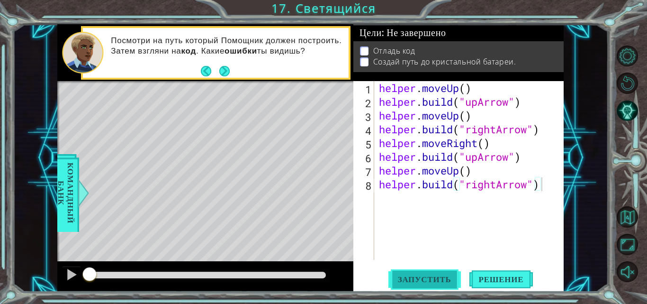
click at [436, 272] on button "Запустить" at bounding box center [424, 279] width 72 height 21
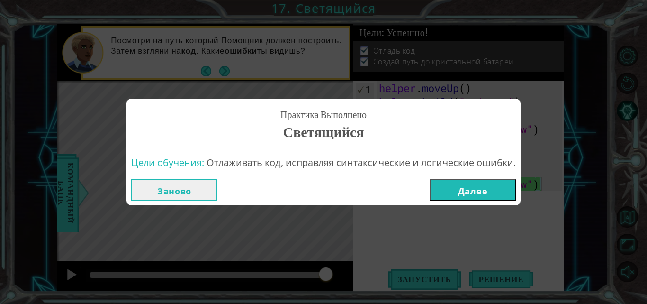
click at [461, 188] on button "Далее" at bounding box center [473, 189] width 86 height 21
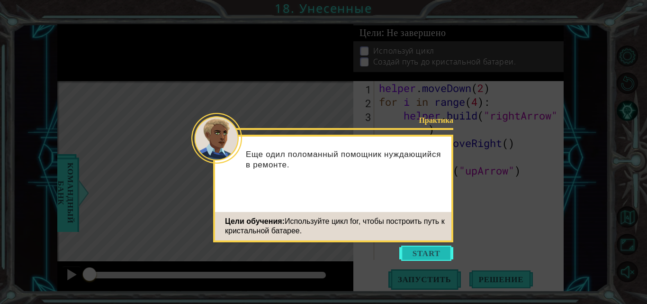
click at [429, 254] on button "Start" at bounding box center [426, 252] width 54 height 15
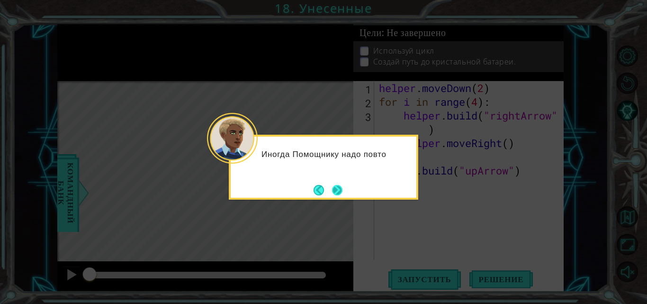
click at [335, 187] on button "Next" at bounding box center [337, 189] width 11 height 11
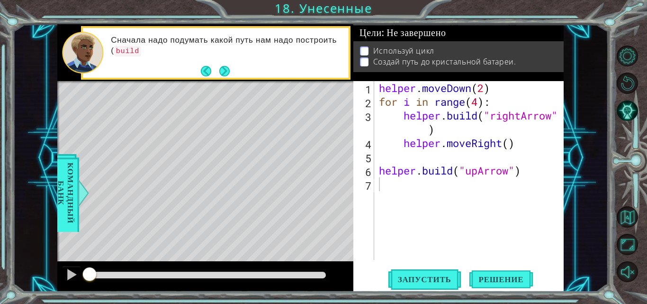
click at [501, 261] on div "1 2 3 4 5 6 7 helper . moveDown ( 2 ) for i in range ( 4 ) : helper . build ( "…" at bounding box center [458, 186] width 210 height 210
click at [498, 277] on span "Решение" at bounding box center [501, 278] width 64 height 9
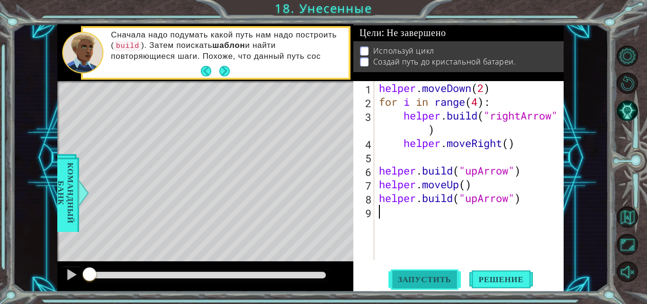
click at [433, 277] on span "Запустить" at bounding box center [424, 278] width 72 height 9
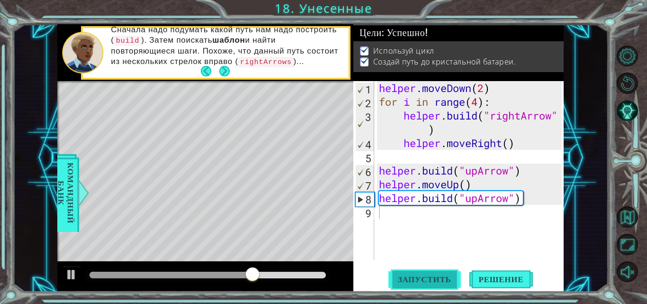
click at [433, 277] on span "Запустить" at bounding box center [424, 278] width 72 height 9
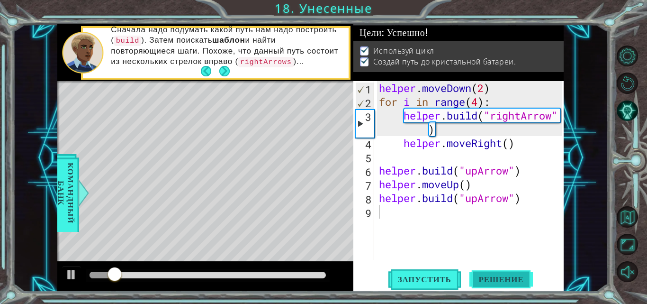
click at [499, 274] on button "Решение" at bounding box center [501, 279] width 64 height 21
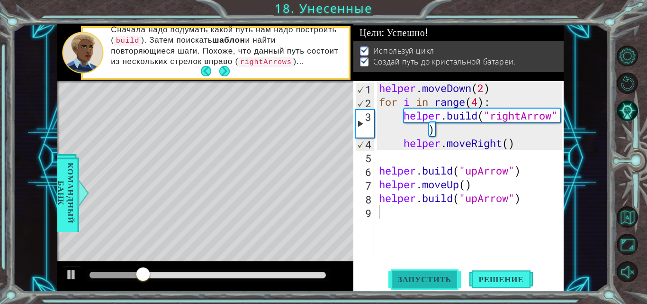
click at [441, 277] on span "Запустить" at bounding box center [424, 278] width 72 height 9
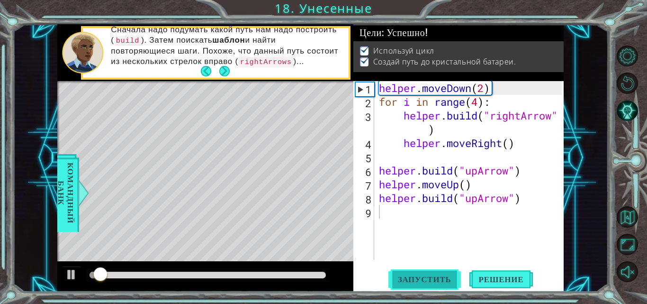
click at [441, 277] on span "Запустить" at bounding box center [424, 278] width 72 height 9
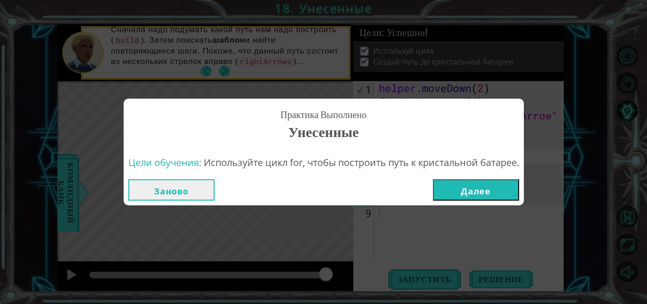
click at [490, 182] on button "Далее" at bounding box center [476, 189] width 86 height 21
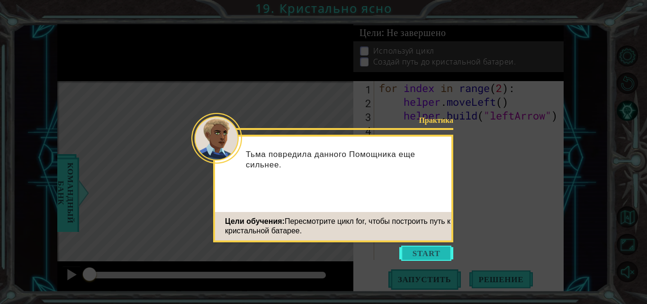
click at [426, 250] on button "Start" at bounding box center [426, 252] width 54 height 15
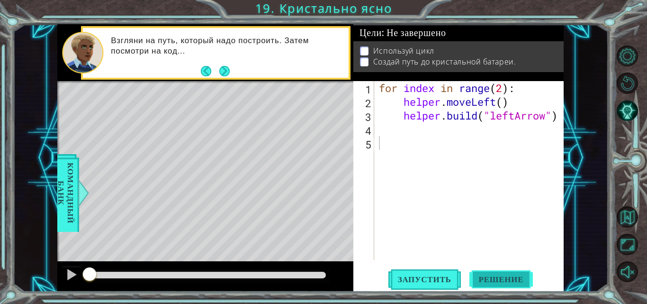
click at [519, 275] on span "Решение" at bounding box center [501, 278] width 64 height 9
click at [430, 273] on button "Запустить" at bounding box center [424, 279] width 72 height 21
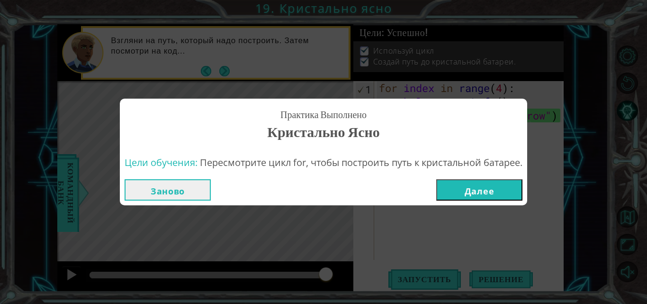
click at [510, 186] on button "Далее" at bounding box center [479, 189] width 86 height 21
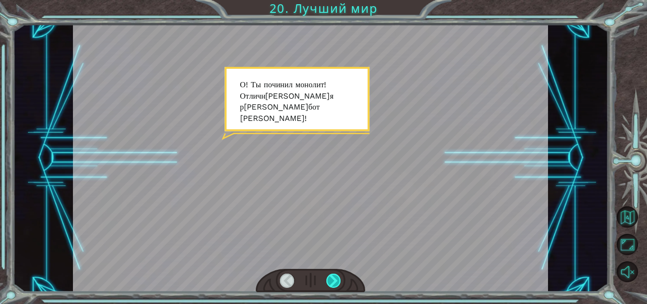
click at [332, 280] on div at bounding box center [333, 280] width 15 height 14
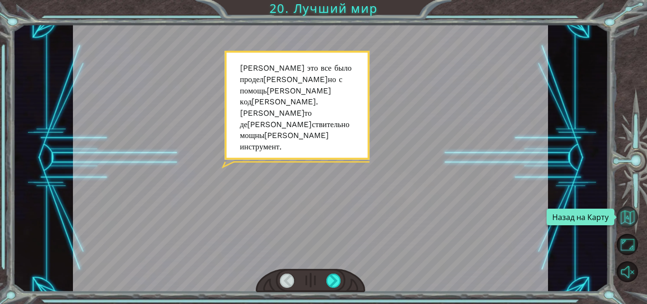
click at [626, 216] on button "Назад на Карту" at bounding box center [627, 216] width 21 height 21
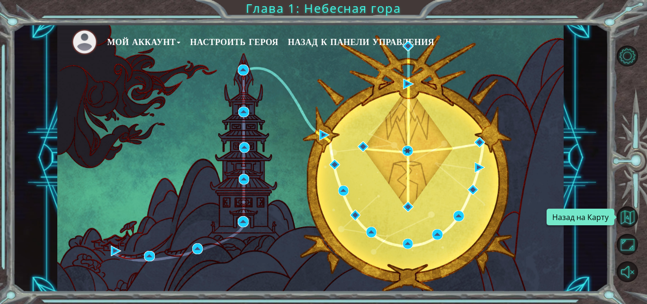
click at [626, 216] on button "Назад на Карту" at bounding box center [627, 216] width 21 height 21
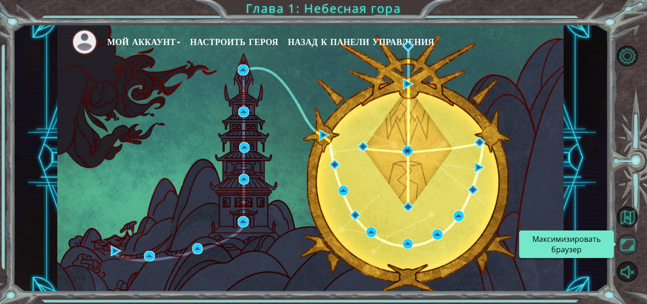
click at [626, 242] on button "Максимизировать браузер" at bounding box center [627, 243] width 21 height 21
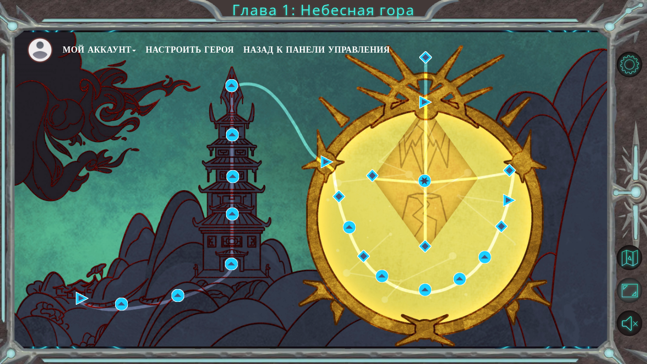
click at [626, 283] on button "Максимизировать браузер" at bounding box center [630, 290] width 26 height 26
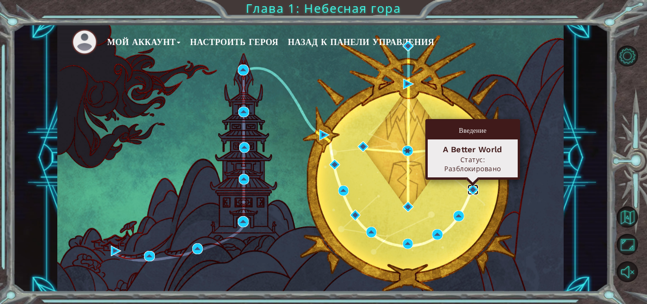
click at [474, 188] on img at bounding box center [472, 189] width 10 height 10
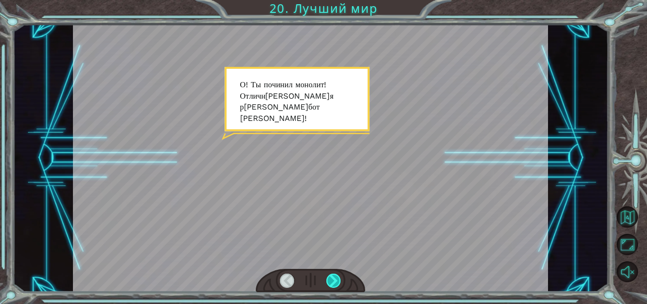
click at [331, 276] on div at bounding box center [333, 280] width 15 height 14
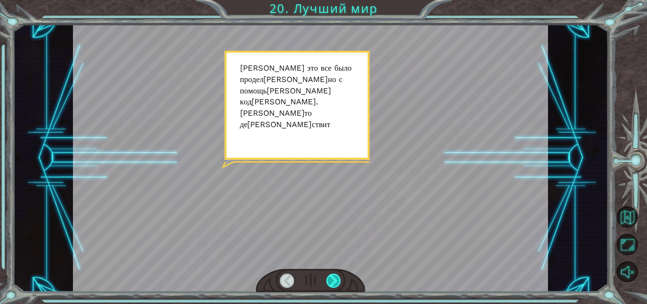
click at [331, 276] on div at bounding box center [333, 280] width 15 height 14
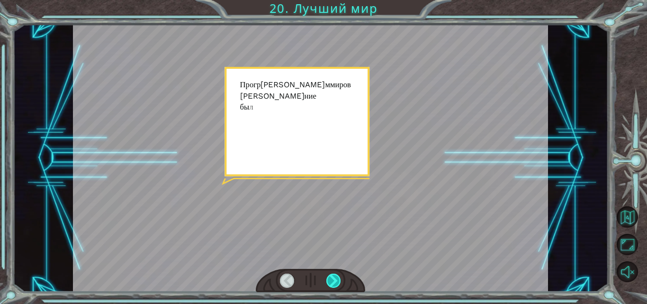
click at [331, 276] on div at bounding box center [333, 280] width 15 height 14
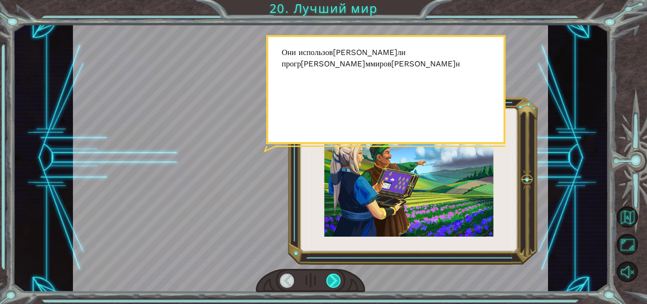
click at [331, 276] on div at bounding box center [333, 280] width 15 height 14
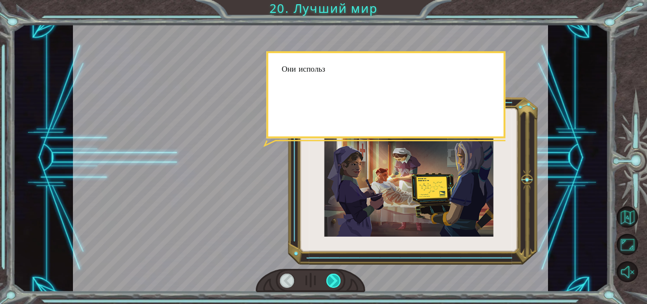
click at [331, 276] on div at bounding box center [333, 280] width 15 height 14
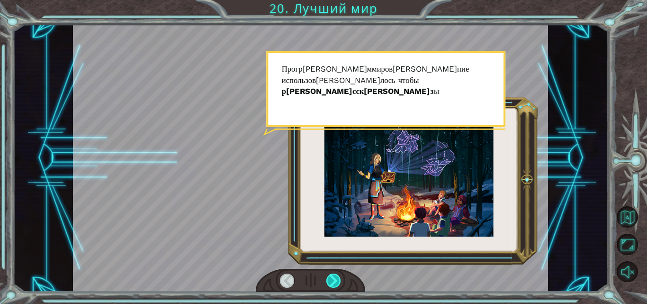
click at [331, 276] on div at bounding box center [333, 280] width 15 height 14
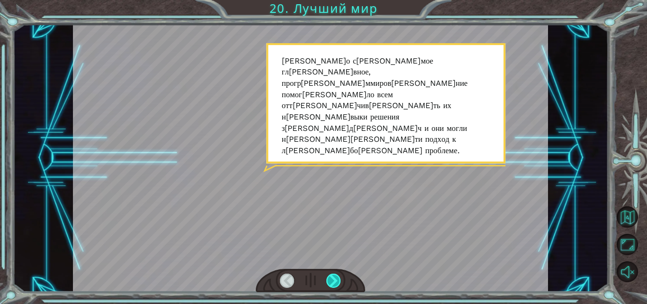
click at [331, 276] on div at bounding box center [333, 280] width 15 height 14
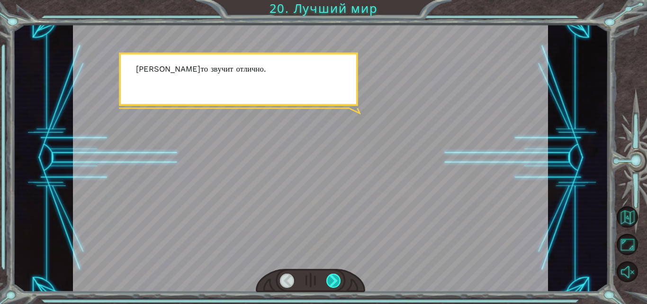
click at [331, 276] on div at bounding box center [333, 280] width 15 height 14
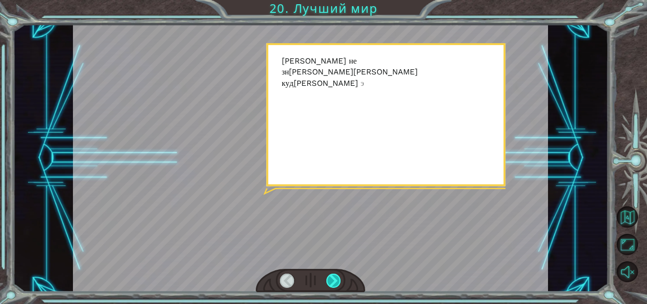
click at [331, 276] on div at bounding box center [333, 280] width 15 height 14
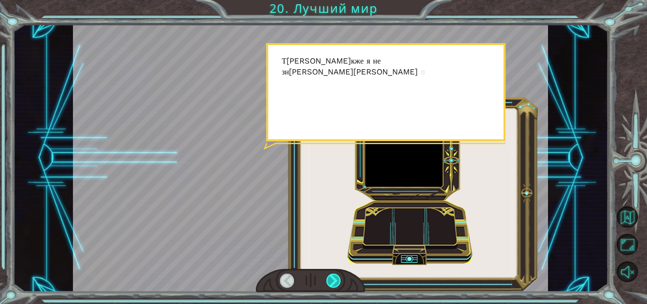
click at [331, 276] on div at bounding box center [333, 280] width 15 height 14
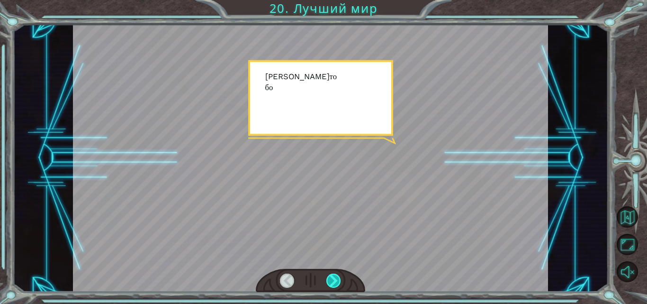
click at [331, 276] on div at bounding box center [333, 280] width 15 height 14
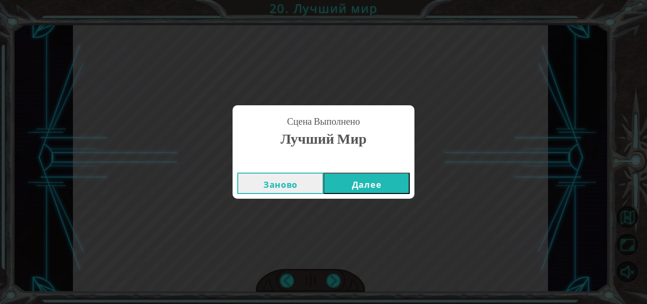
click at [354, 178] on button "Далее" at bounding box center [366, 182] width 86 height 21
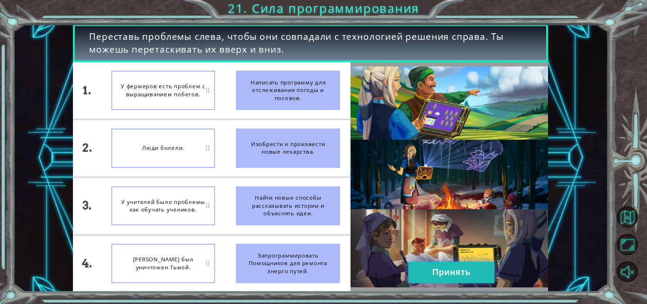
click at [457, 267] on button "Принять" at bounding box center [451, 271] width 86 height 21
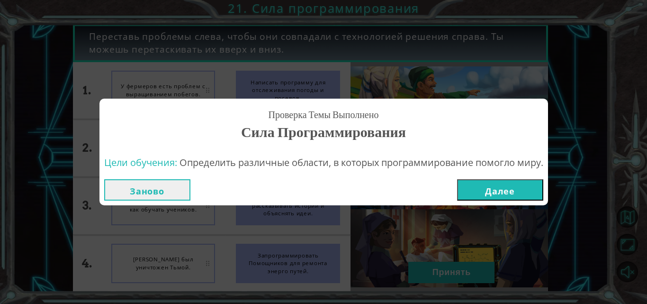
click at [499, 188] on button "Далее" at bounding box center [500, 189] width 86 height 21
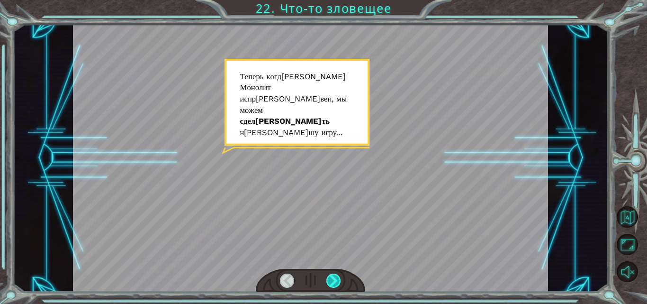
click at [338, 281] on div at bounding box center [333, 280] width 15 height 14
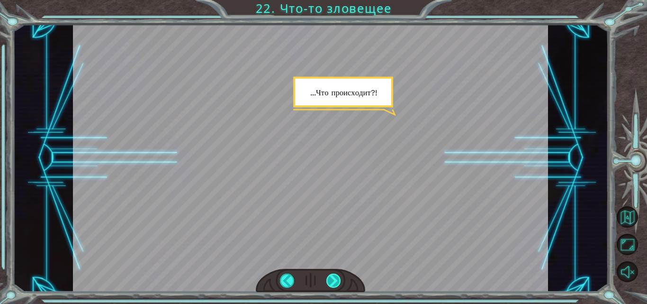
click at [338, 281] on div at bounding box center [333, 280] width 15 height 14
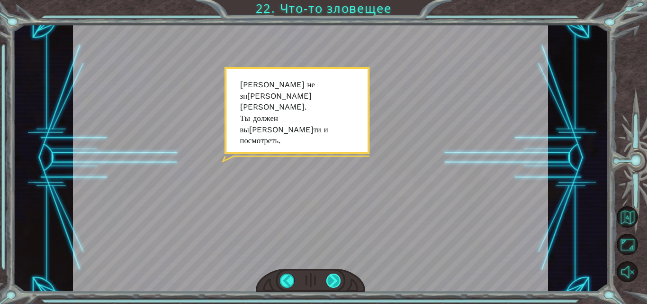
click at [338, 281] on div at bounding box center [333, 280] width 15 height 14
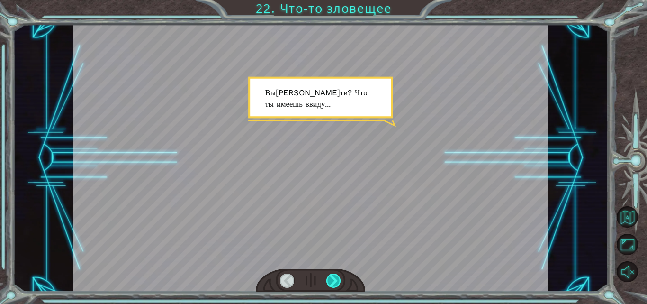
click at [338, 281] on div at bounding box center [333, 280] width 15 height 14
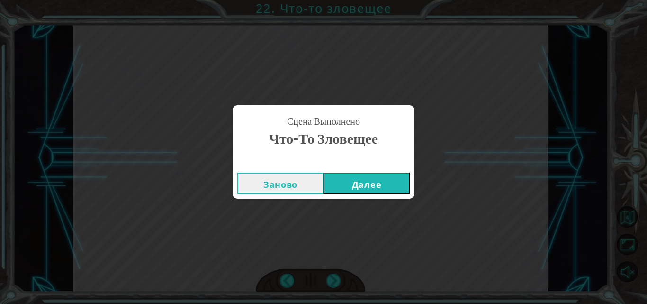
click at [364, 187] on button "Далее" at bounding box center [366, 182] width 86 height 21
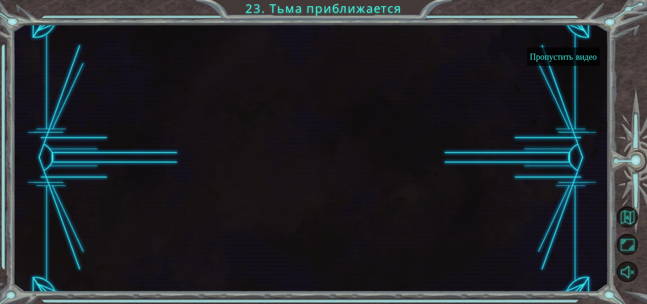
click at [540, 60] on button "Пропустить видео" at bounding box center [563, 56] width 72 height 18
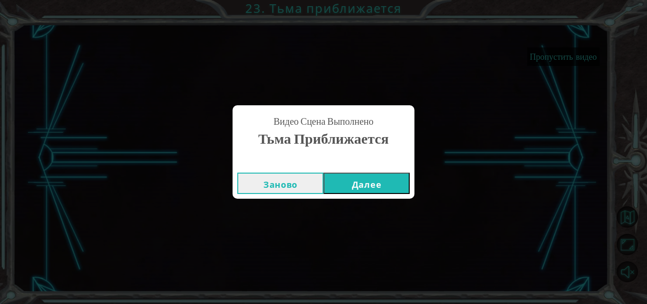
click at [376, 180] on button "Далее" at bounding box center [366, 182] width 86 height 21
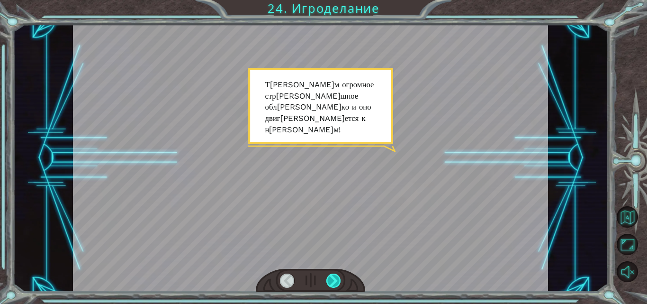
click at [331, 283] on div at bounding box center [333, 280] width 15 height 14
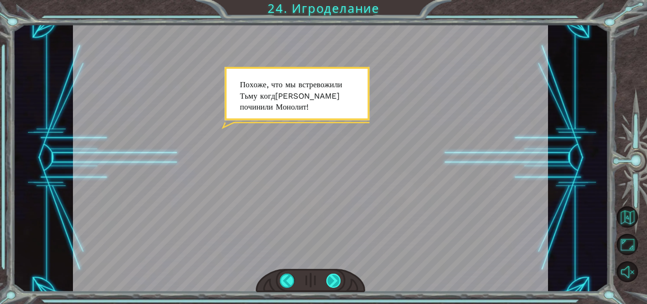
click at [331, 283] on div at bounding box center [333, 280] width 15 height 14
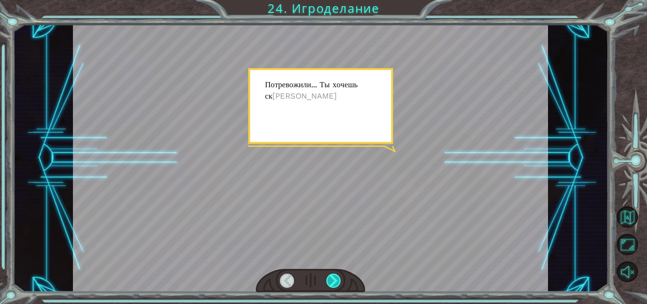
click at [331, 283] on div at bounding box center [333, 280] width 15 height 14
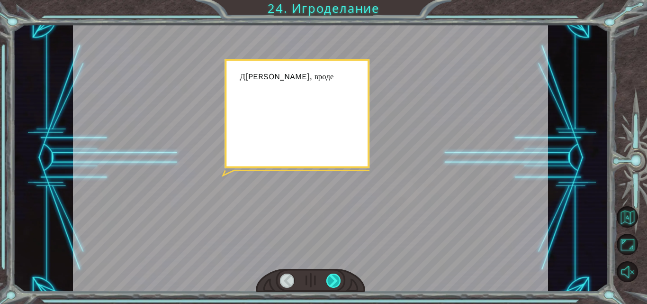
click at [331, 283] on div at bounding box center [333, 280] width 15 height 14
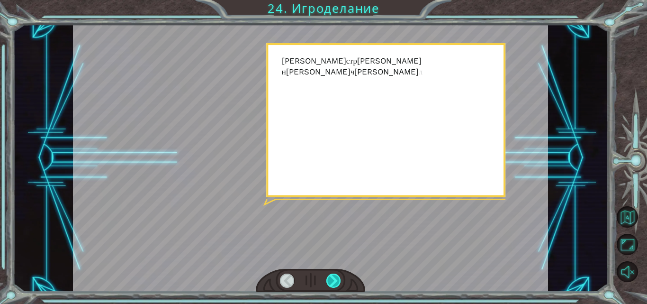
click at [331, 283] on div at bounding box center [333, 280] width 15 height 14
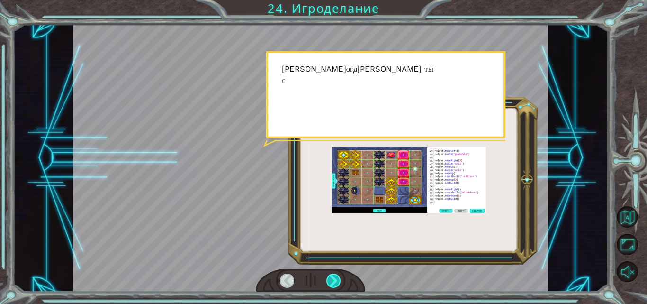
click at [331, 283] on div at bounding box center [333, 280] width 15 height 14
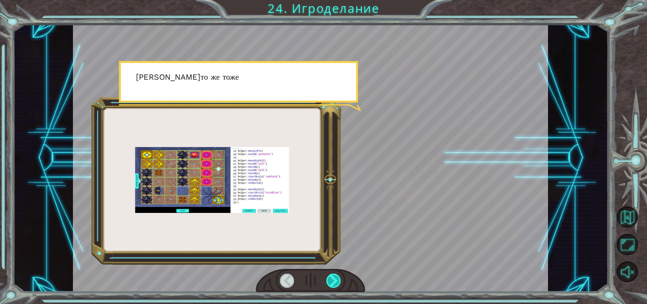
click at [331, 283] on div at bounding box center [333, 280] width 15 height 14
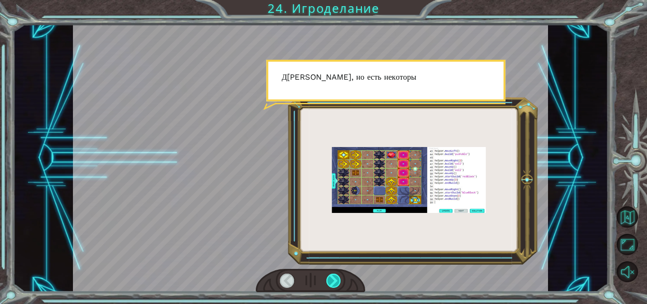
click at [331, 283] on div at bounding box center [333, 280] width 15 height 14
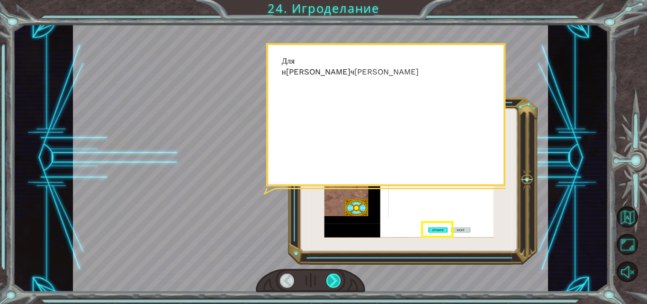
click at [331, 283] on div at bounding box center [333, 280] width 15 height 14
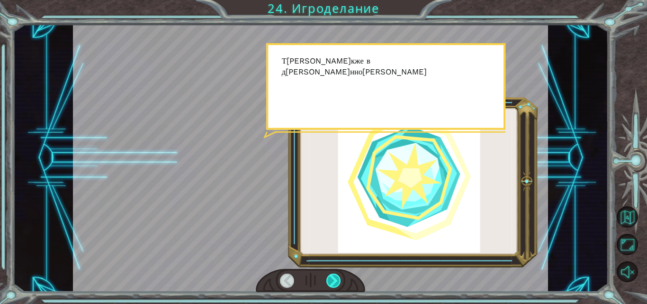
click at [331, 283] on div at bounding box center [333, 280] width 15 height 14
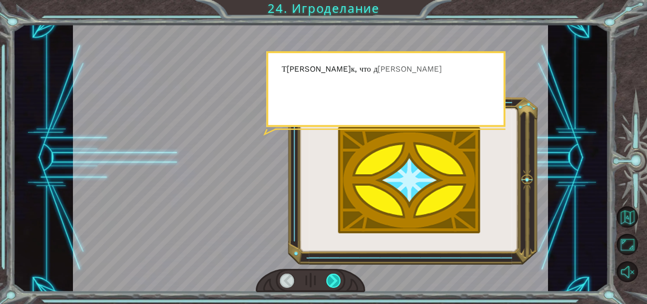
click at [331, 283] on div at bounding box center [333, 280] width 15 height 14
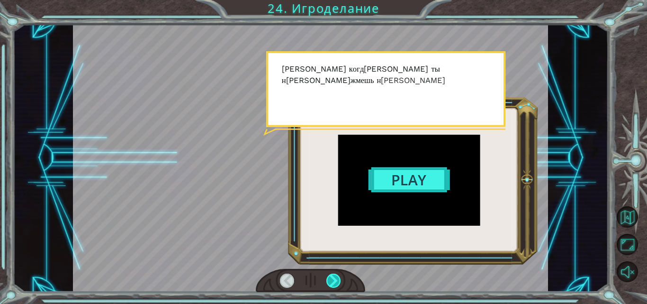
click at [331, 283] on div at bounding box center [333, 280] width 15 height 14
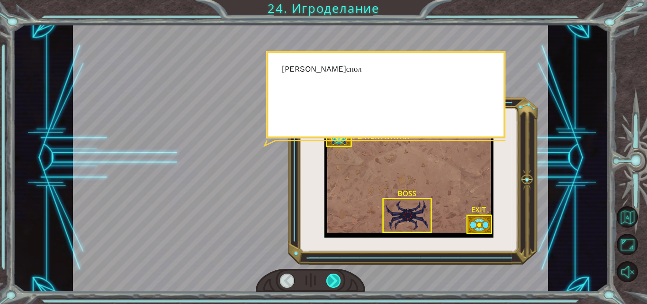
click at [331, 283] on div at bounding box center [333, 280] width 15 height 14
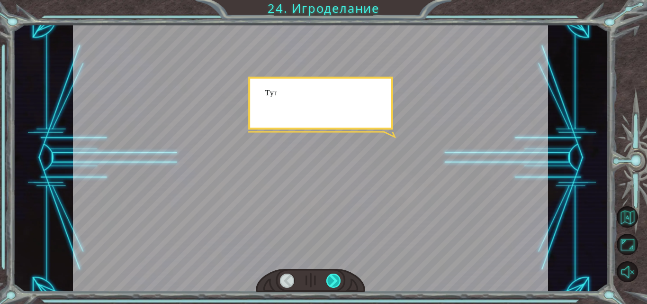
click at [331, 283] on div at bounding box center [333, 280] width 15 height 14
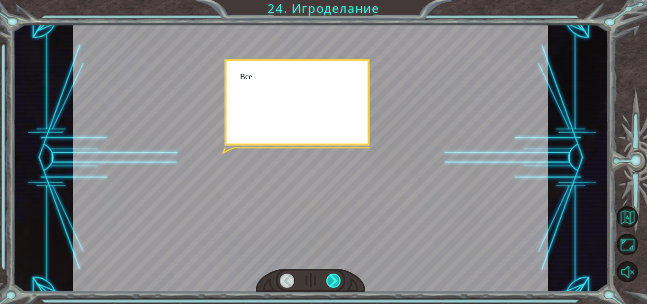
click at [331, 283] on div at bounding box center [333, 280] width 15 height 14
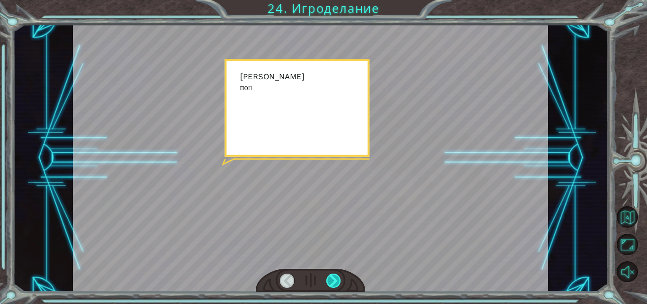
click at [331, 283] on div at bounding box center [333, 280] width 15 height 14
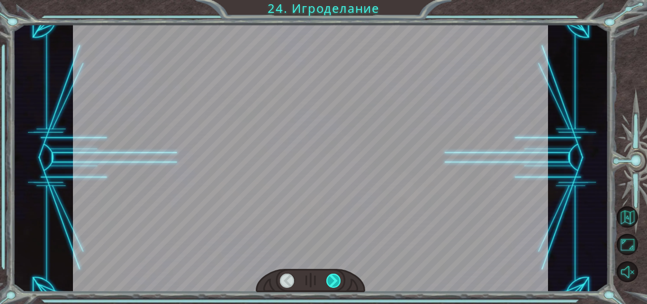
click at [331, 283] on div at bounding box center [333, 280] width 15 height 14
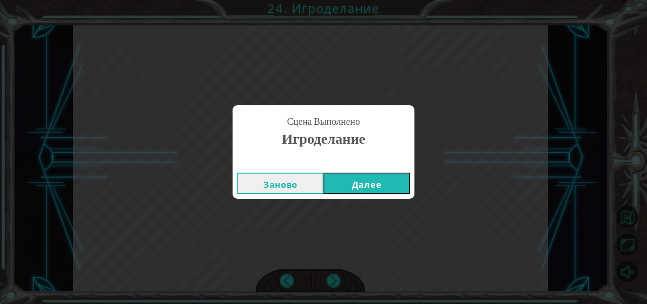
click at [374, 187] on button "Далее" at bounding box center [366, 182] width 86 height 21
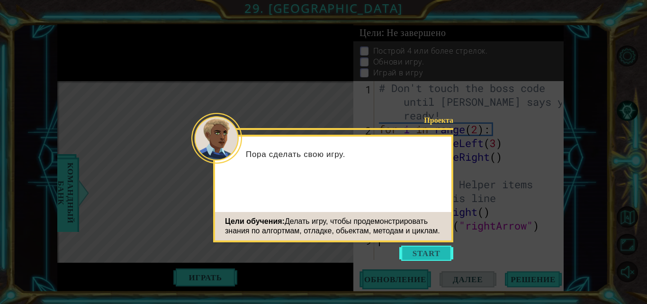
click at [414, 257] on button "Start" at bounding box center [426, 252] width 54 height 15
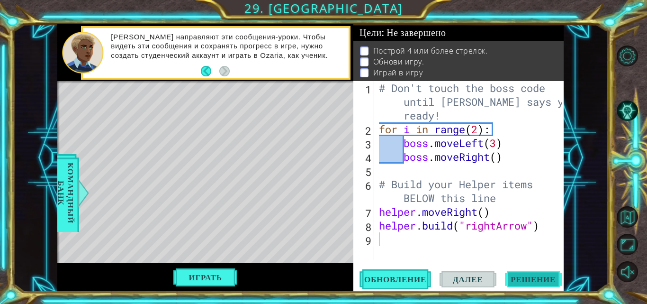
click at [530, 275] on span "Решение" at bounding box center [533, 278] width 64 height 9
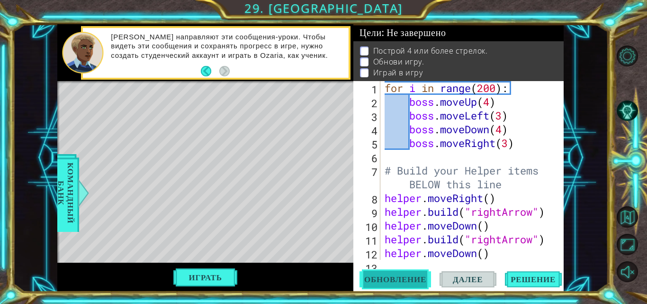
click at [376, 279] on span "Обновление" at bounding box center [395, 278] width 81 height 9
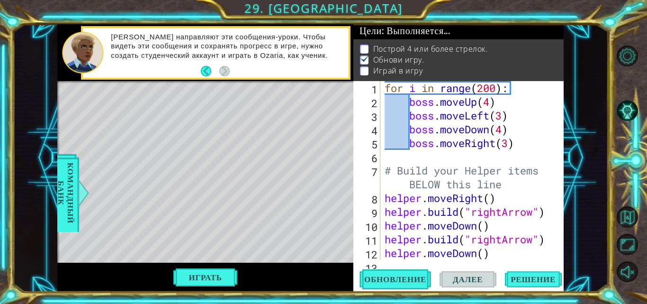
scroll to position [7, 0]
click at [473, 280] on span "Далее" at bounding box center [467, 278] width 49 height 9
click at [460, 276] on span "Далее" at bounding box center [467, 278] width 49 height 9
click at [403, 282] on span "Обновление" at bounding box center [395, 278] width 81 height 9
click at [197, 271] on button "Играть" at bounding box center [204, 277] width 67 height 18
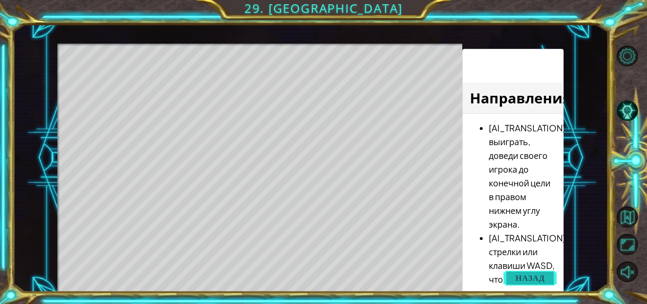
click at [527, 275] on span "Назад" at bounding box center [529, 277] width 29 height 9
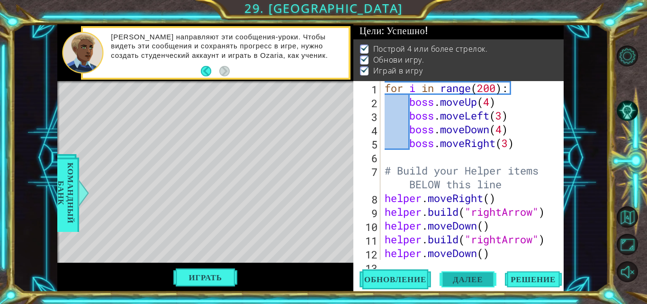
click at [457, 281] on span "Далее" at bounding box center [467, 278] width 49 height 9
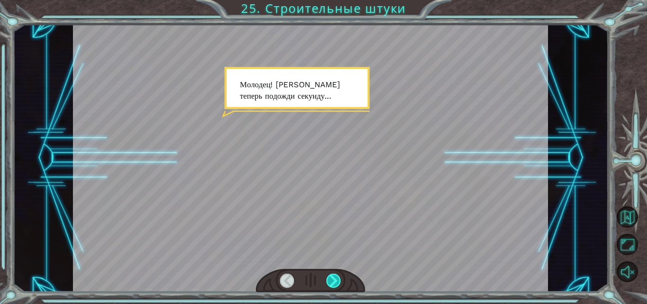
click at [336, 281] on div at bounding box center [333, 280] width 15 height 14
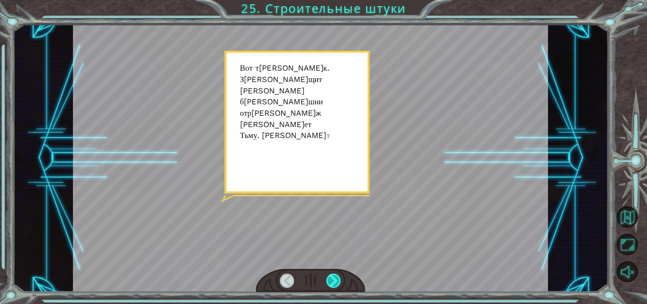
click at [336, 281] on div at bounding box center [333, 280] width 15 height 14
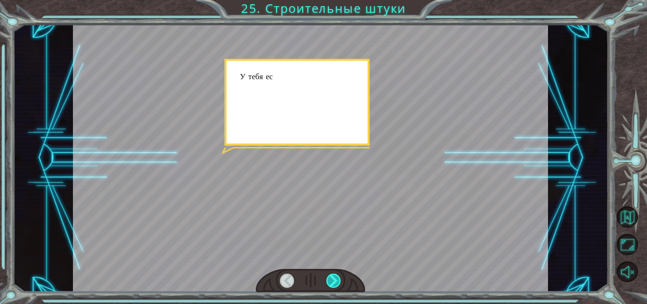
click at [336, 281] on div at bounding box center [333, 280] width 15 height 14
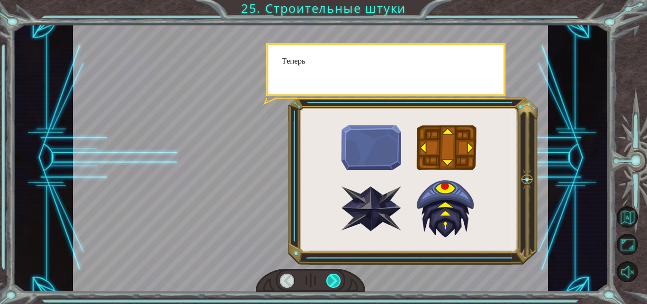
click at [336, 281] on div at bounding box center [333, 280] width 15 height 14
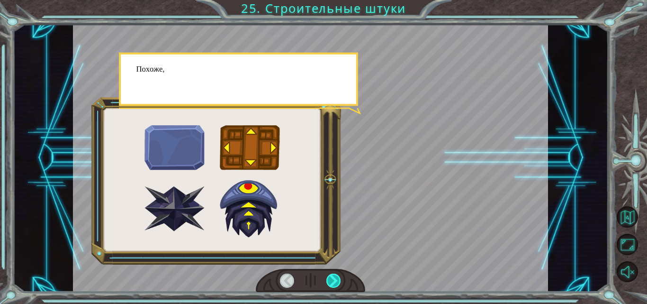
click at [336, 281] on div at bounding box center [333, 280] width 15 height 14
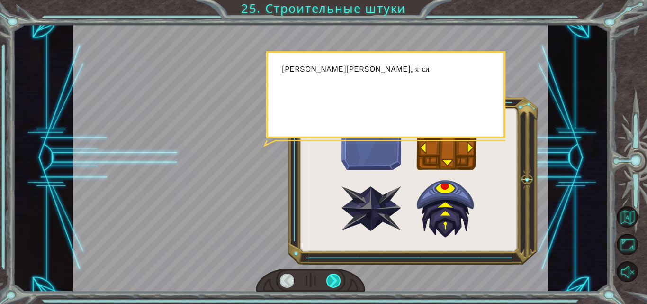
click at [336, 281] on div at bounding box center [333, 280] width 15 height 14
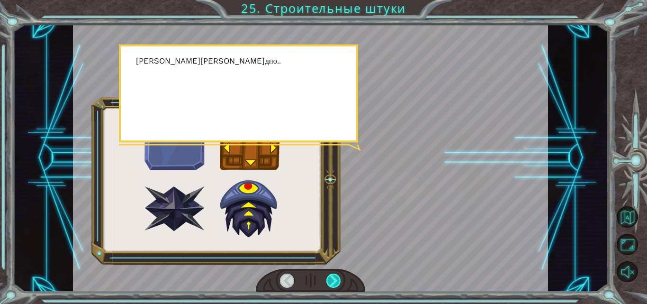
click at [336, 281] on div at bounding box center [333, 280] width 15 height 14
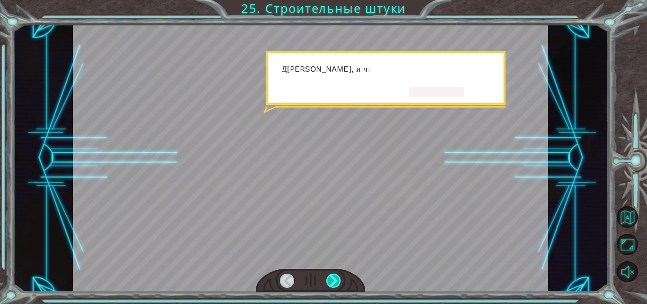
click at [336, 281] on div at bounding box center [333, 280] width 15 height 14
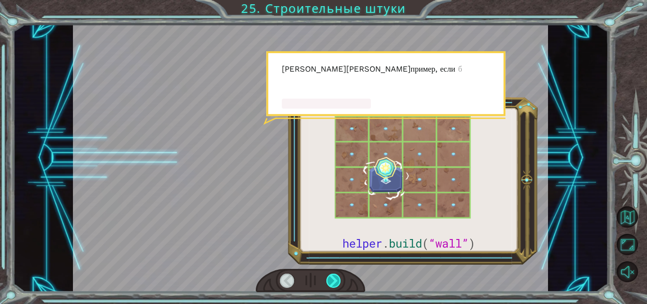
click at [336, 281] on div at bounding box center [333, 280] width 15 height 14
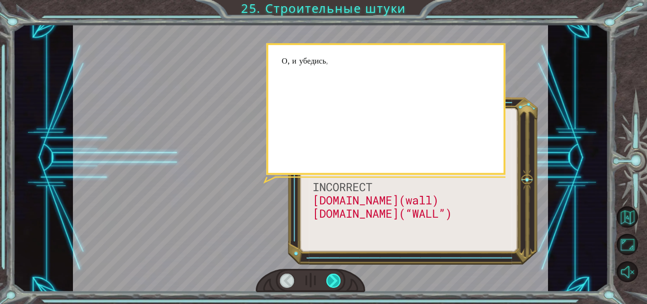
click at [336, 281] on div at bounding box center [333, 280] width 15 height 14
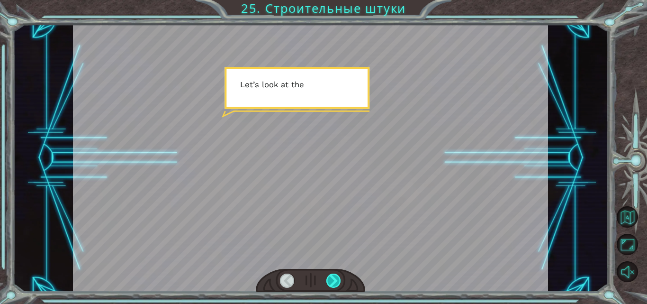
click at [336, 281] on div at bounding box center [333, 280] width 15 height 14
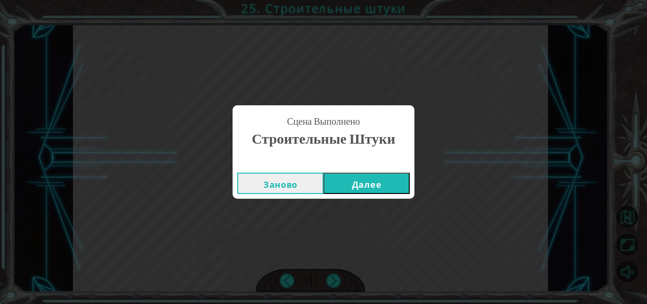
click at [366, 184] on button "Далее" at bounding box center [366, 182] width 86 height 21
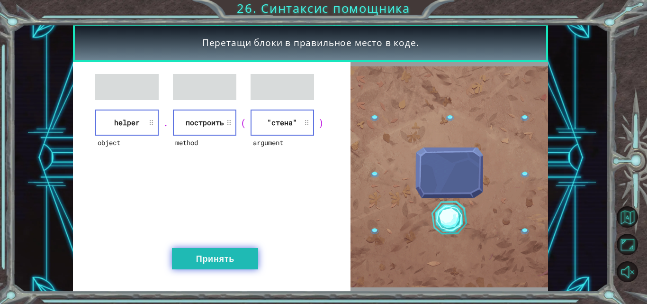
click at [239, 252] on button "Принять" at bounding box center [215, 258] width 86 height 21
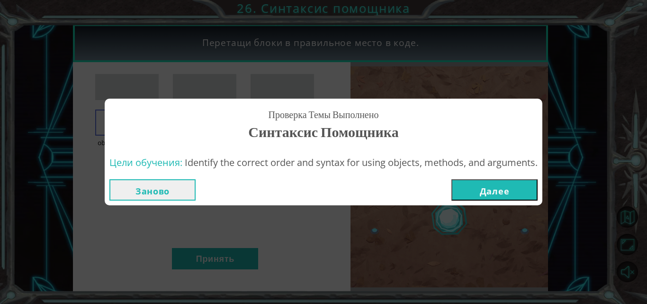
click at [469, 192] on button "Далее" at bounding box center [494, 189] width 86 height 21
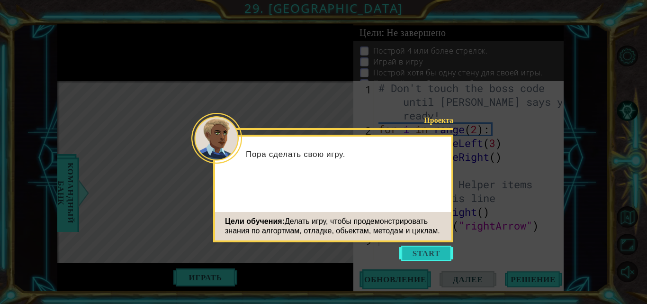
click at [420, 249] on button "Start" at bounding box center [426, 252] width 54 height 15
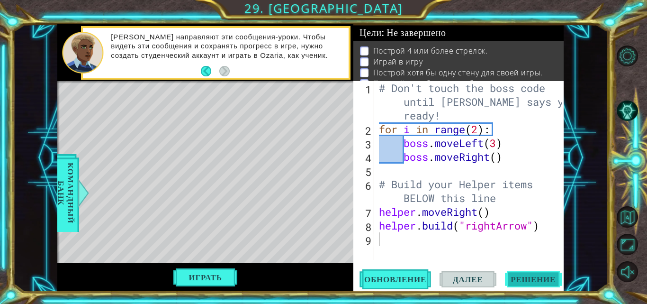
click at [537, 282] on span "Решение" at bounding box center [533, 278] width 64 height 9
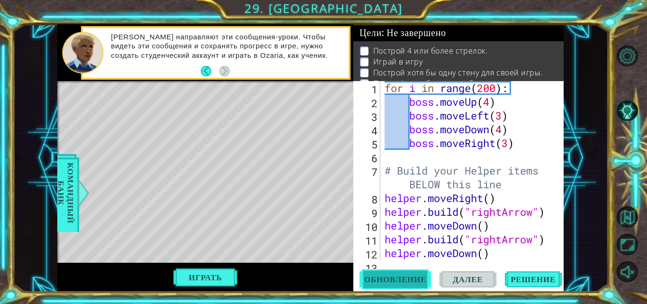
click at [393, 273] on button "Обновление" at bounding box center [394, 279] width 71 height 21
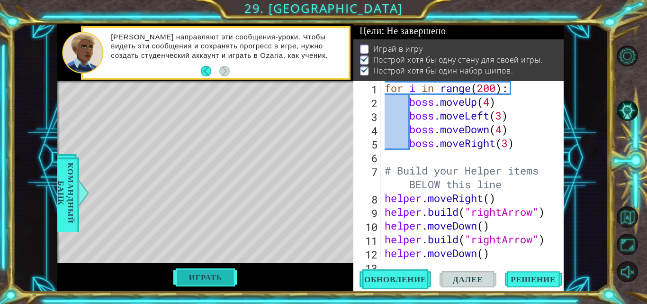
scroll to position [12, 0]
click at [202, 279] on button "Играть" at bounding box center [204, 277] width 67 height 18
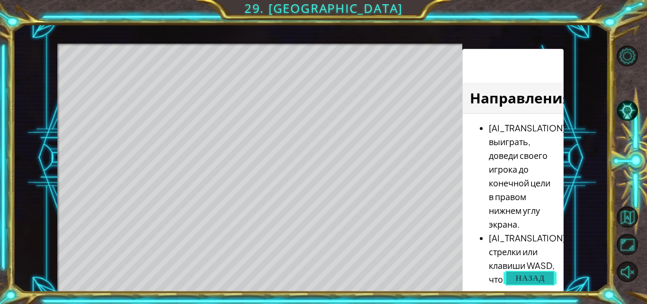
click at [524, 278] on span "Назад" at bounding box center [529, 277] width 29 height 9
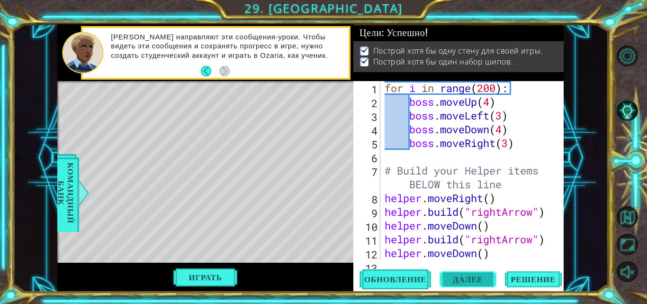
click at [459, 276] on span "Далее" at bounding box center [467, 279] width 49 height 9
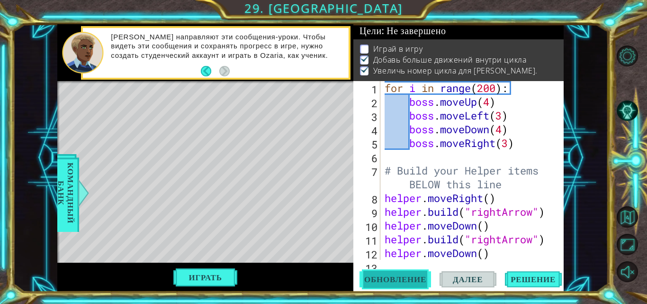
scroll to position [14, 0]
click at [411, 280] on span "Обновление" at bounding box center [395, 278] width 81 height 9
click at [539, 279] on span "Решение" at bounding box center [533, 278] width 64 height 9
click at [398, 274] on span "Обновление" at bounding box center [395, 278] width 81 height 9
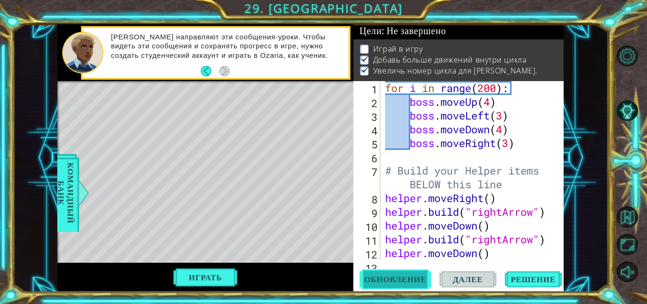
click at [396, 275] on span "Обновление" at bounding box center [395, 278] width 81 height 9
click at [453, 278] on span "Далее" at bounding box center [467, 278] width 49 height 9
click at [205, 276] on button "Играть" at bounding box center [204, 277] width 67 height 18
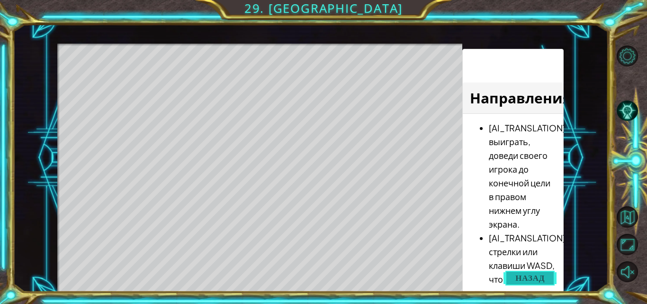
click at [528, 272] on button "Назад" at bounding box center [529, 277] width 53 height 19
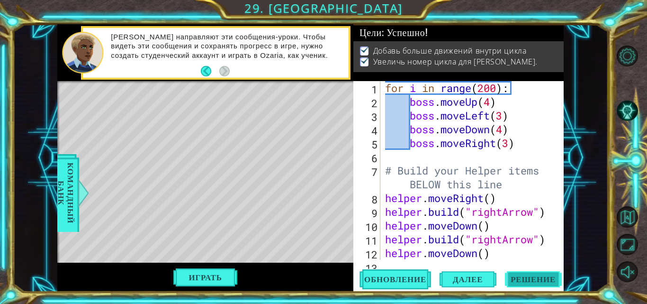
scroll to position [3, 0]
click at [476, 279] on span "Далее" at bounding box center [467, 278] width 49 height 9
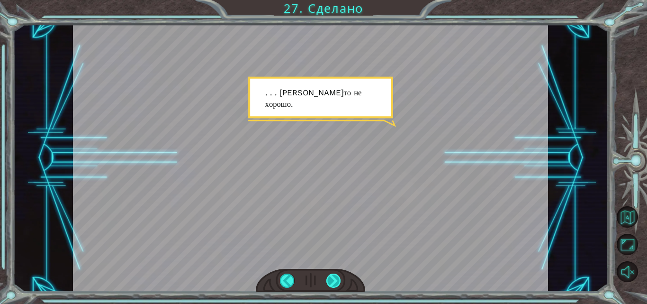
click at [336, 278] on div at bounding box center [333, 280] width 15 height 14
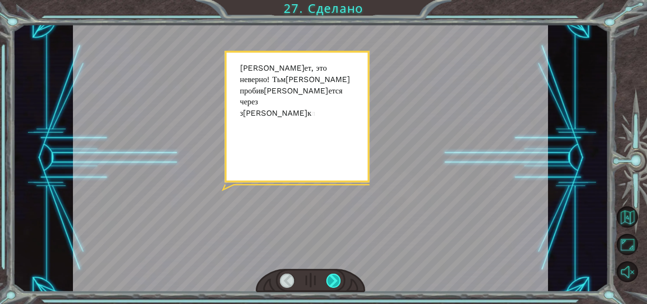
click at [336, 278] on div at bounding box center [333, 280] width 15 height 14
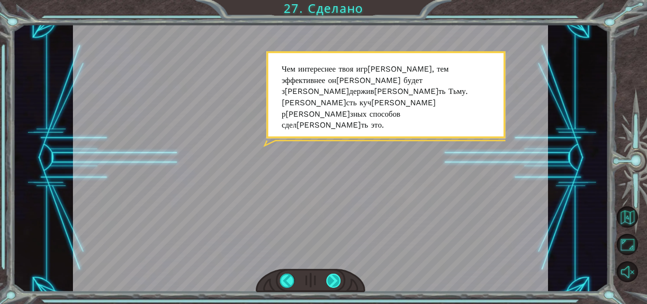
click at [336, 278] on div at bounding box center [333, 280] width 15 height 14
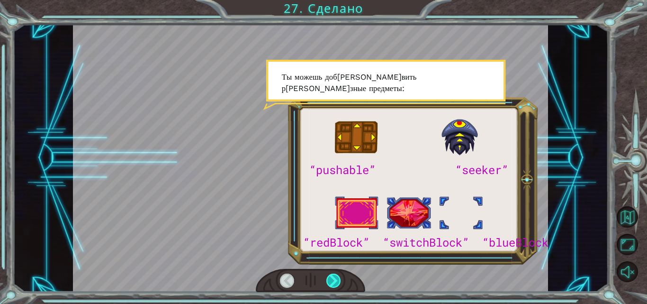
click at [336, 278] on div at bounding box center [333, 280] width 15 height 14
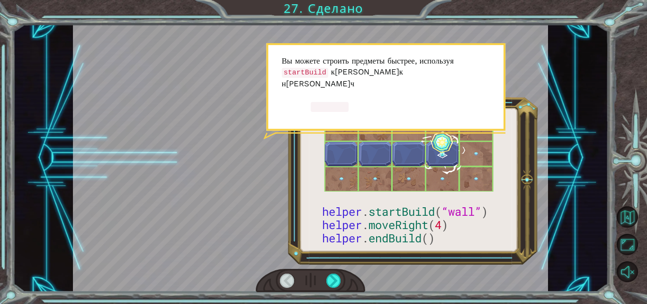
click at [336, 272] on div at bounding box center [310, 281] width 109 height 24
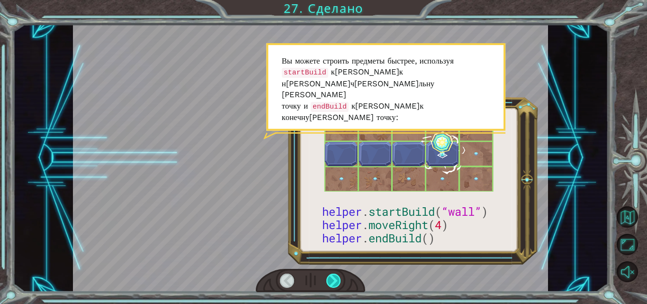
click at [334, 280] on div at bounding box center [333, 280] width 15 height 14
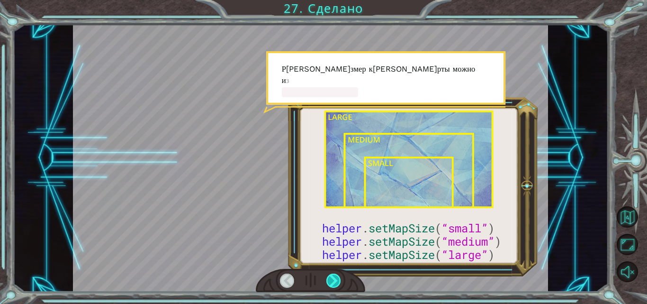
click at [334, 280] on div at bounding box center [333, 280] width 15 height 14
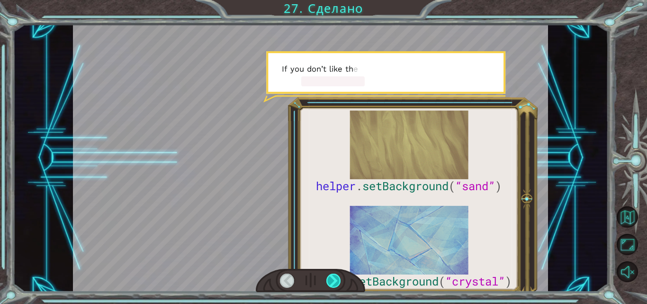
click at [334, 280] on div at bounding box center [333, 280] width 15 height 14
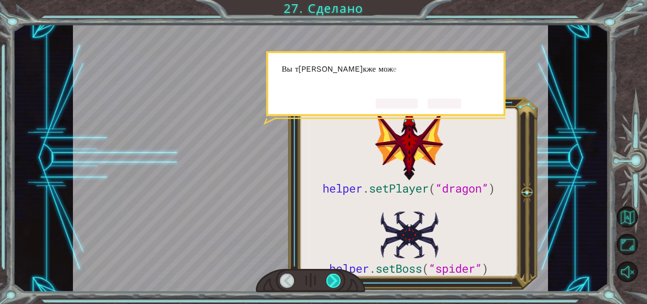
click at [334, 280] on div at bounding box center [333, 280] width 15 height 14
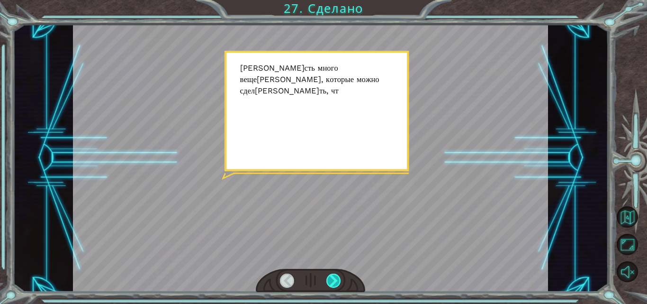
click at [334, 280] on div at bounding box center [333, 280] width 15 height 14
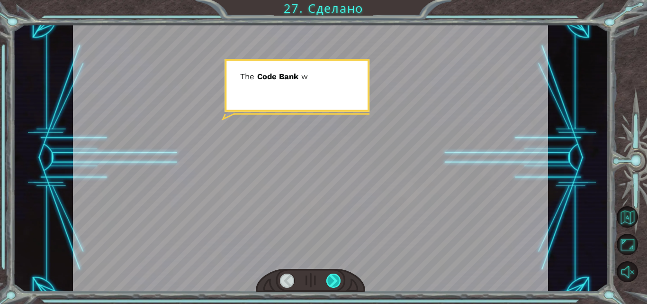
click at [334, 280] on div at bounding box center [333, 280] width 15 height 14
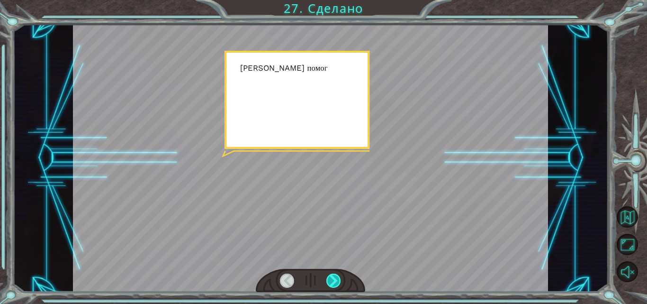
click at [334, 280] on div at bounding box center [333, 280] width 15 height 14
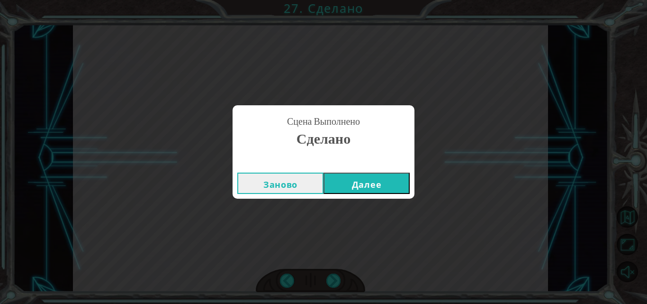
click at [383, 187] on button "Далее" at bounding box center [366, 182] width 86 height 21
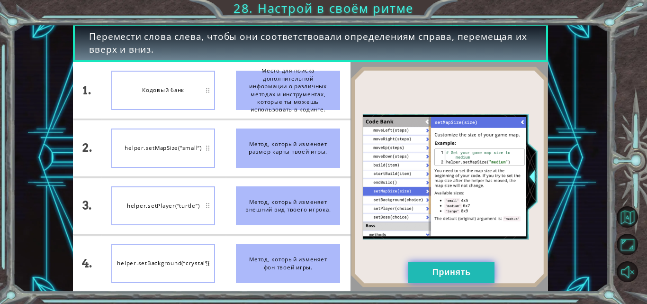
click at [431, 275] on button "Принять" at bounding box center [451, 271] width 86 height 21
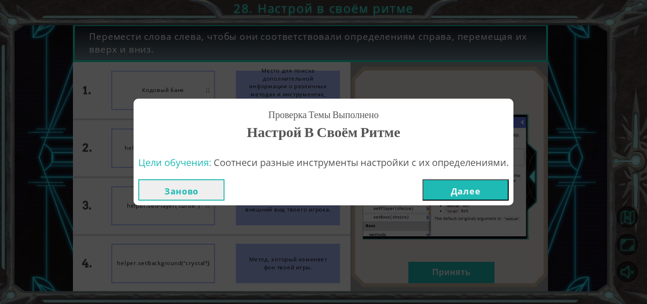
click at [461, 183] on button "Далее" at bounding box center [465, 189] width 86 height 21
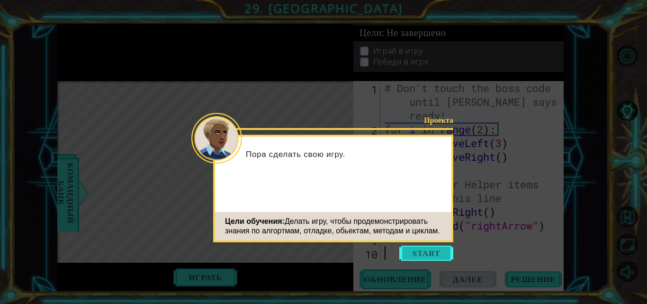
click at [423, 257] on button "Start" at bounding box center [426, 252] width 54 height 15
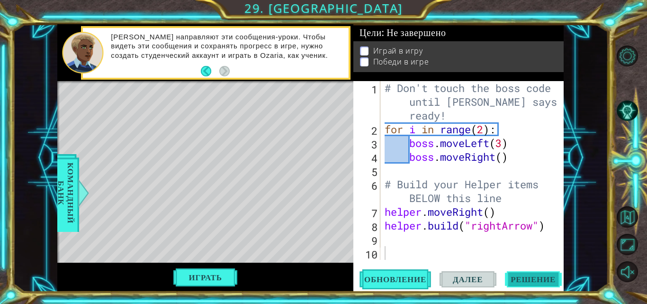
click at [518, 275] on span "Решение" at bounding box center [533, 278] width 64 height 9
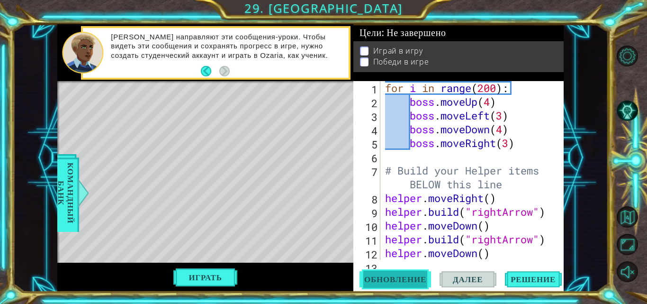
click at [386, 274] on span "Обновление" at bounding box center [395, 278] width 81 height 9
click at [195, 273] on button "Играть" at bounding box center [204, 277] width 67 height 18
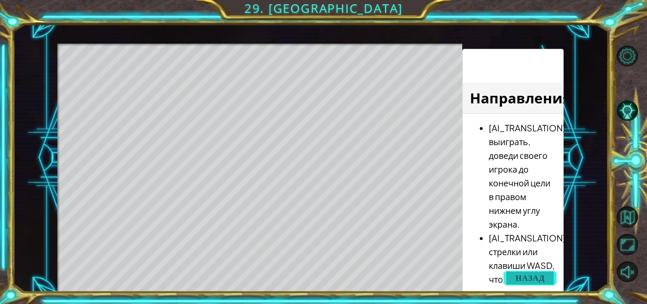
click at [533, 280] on span "Назад" at bounding box center [529, 277] width 29 height 9
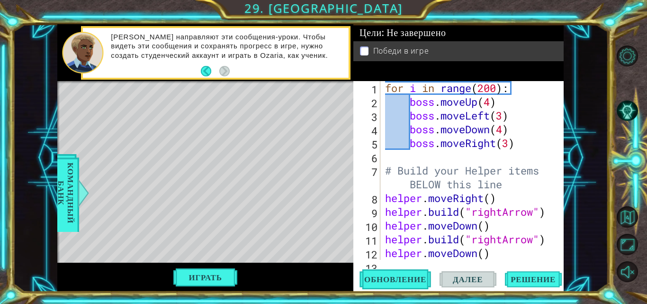
click at [468, 280] on span "Далее" at bounding box center [467, 278] width 49 height 9
click at [412, 275] on span "Обновление" at bounding box center [395, 278] width 81 height 9
click at [204, 279] on button "Играть" at bounding box center [204, 277] width 67 height 18
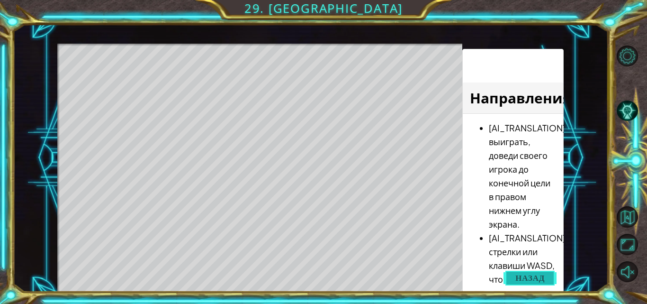
click at [517, 276] on span "Назад" at bounding box center [529, 277] width 29 height 9
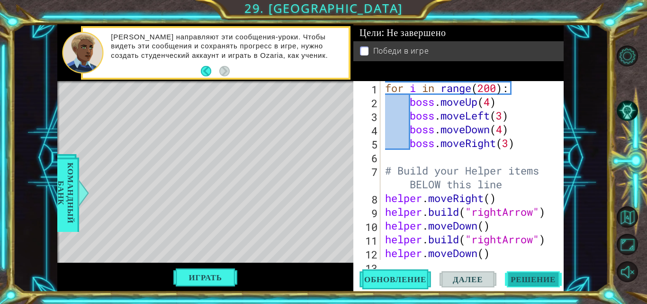
click at [519, 279] on span "Решение" at bounding box center [533, 278] width 64 height 9
click at [401, 274] on span "Обновление" at bounding box center [395, 278] width 81 height 9
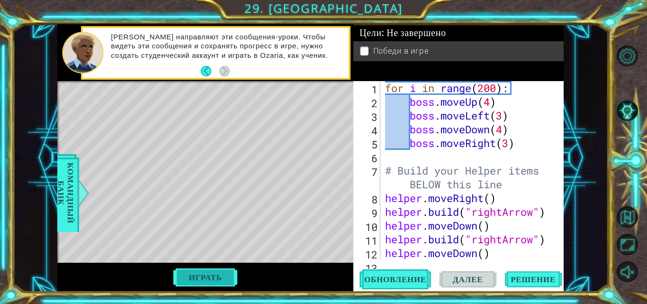
click at [201, 274] on button "Играть" at bounding box center [204, 277] width 67 height 18
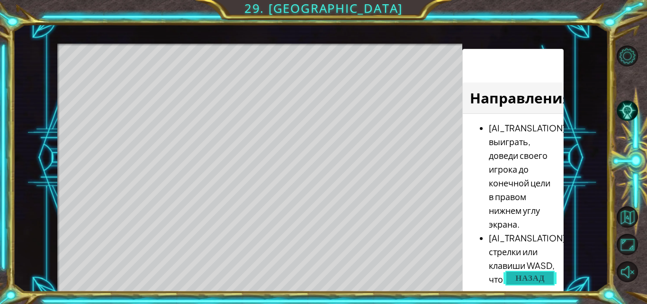
click at [516, 280] on span "Назад" at bounding box center [529, 277] width 29 height 9
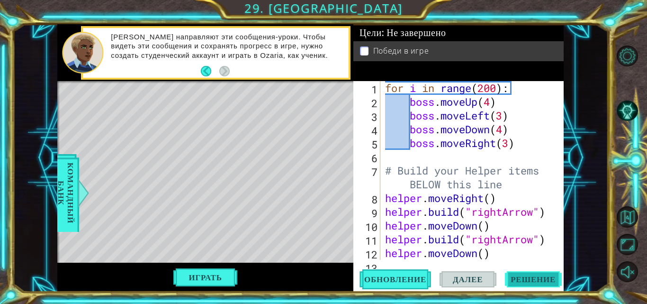
click at [516, 280] on span "Решение" at bounding box center [533, 278] width 64 height 9
click at [197, 276] on button "Играть" at bounding box center [204, 277] width 67 height 18
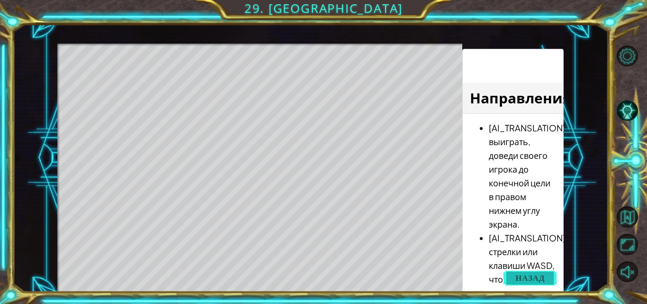
click at [531, 274] on span "Назад" at bounding box center [529, 277] width 29 height 9
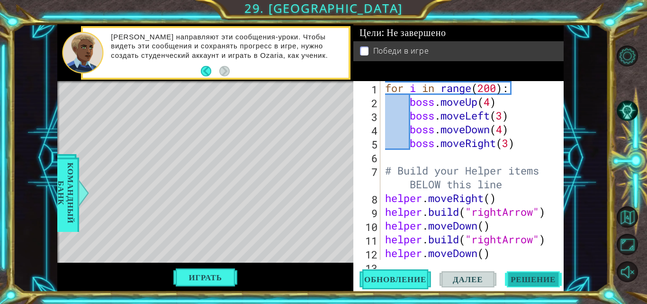
click at [531, 274] on button "Решение" at bounding box center [533, 279] width 57 height 21
click at [531, 271] on button "Решение" at bounding box center [533, 279] width 57 height 21
click at [523, 277] on span "Решение" at bounding box center [533, 278] width 64 height 9
click at [390, 275] on span "Обновление" at bounding box center [395, 278] width 81 height 9
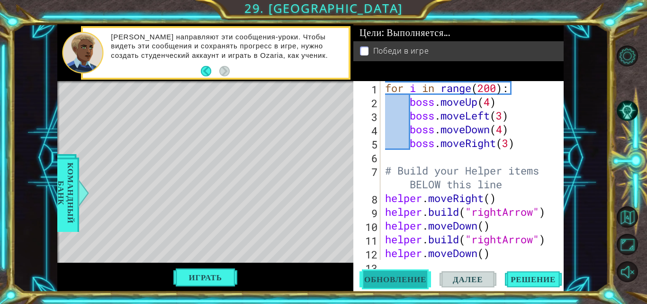
click at [390, 275] on span "Обновление" at bounding box center [395, 278] width 81 height 9
click at [209, 273] on button "Играть" at bounding box center [204, 277] width 67 height 18
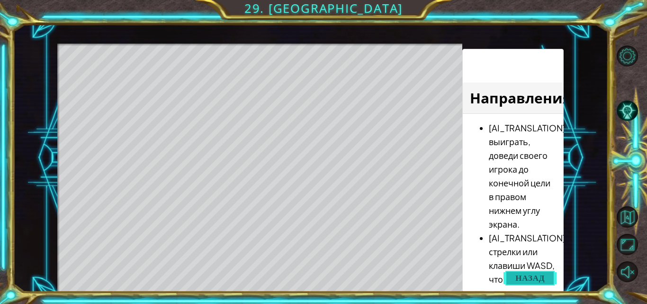
click at [527, 274] on span "Назад" at bounding box center [529, 277] width 29 height 9
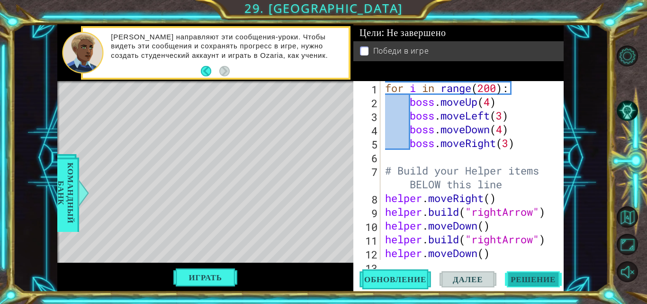
click at [527, 274] on span "Решение" at bounding box center [533, 278] width 64 height 9
click at [475, 278] on span "Далее" at bounding box center [467, 278] width 49 height 9
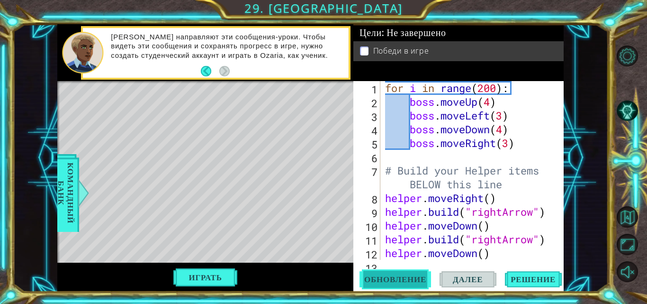
click at [393, 280] on span "Обновление" at bounding box center [395, 278] width 81 height 9
click at [400, 280] on span "Обновление" at bounding box center [395, 278] width 81 height 9
click at [531, 278] on span "Решение" at bounding box center [533, 278] width 64 height 9
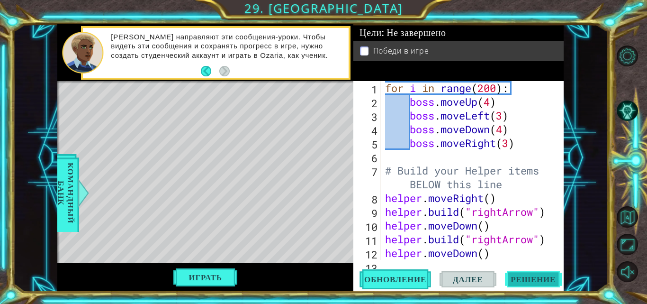
click at [531, 278] on span "Решение" at bounding box center [533, 278] width 64 height 9
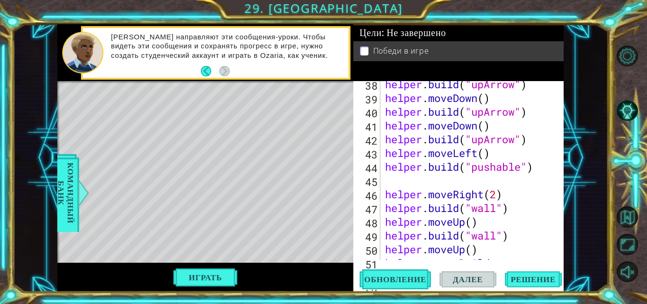
scroll to position [673, 0]
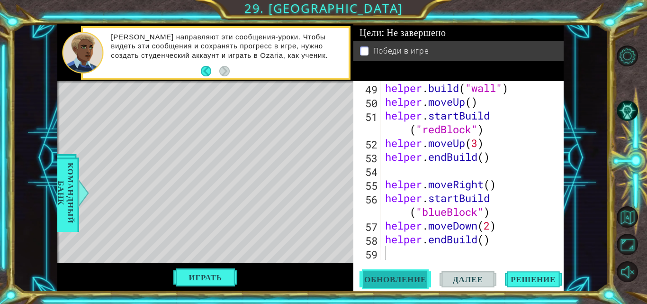
click at [403, 281] on span "Обновление" at bounding box center [395, 278] width 81 height 9
click at [212, 275] on button "Играть" at bounding box center [204, 277] width 67 height 18
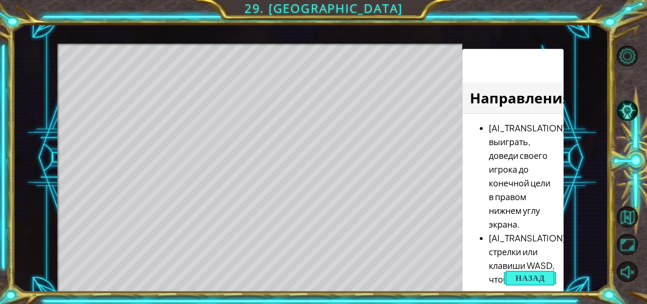
click at [101, 80] on div "Level Map" at bounding box center [276, 183] width 438 height 279
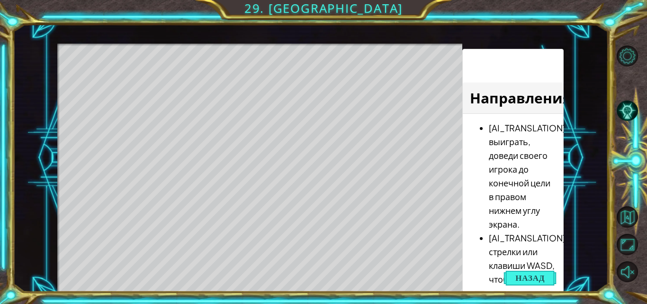
click at [101, 80] on div "Level Map" at bounding box center [276, 183] width 438 height 279
click at [408, 260] on div "Level Map" at bounding box center [276, 183] width 438 height 279
click at [526, 277] on span "Назад" at bounding box center [529, 277] width 29 height 9
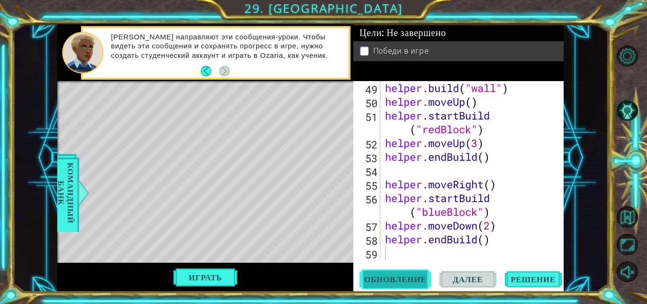
click at [401, 273] on button "Обновление" at bounding box center [394, 279] width 71 height 21
drag, startPoint x: 401, startPoint y: 273, endPoint x: 393, endPoint y: 222, distance: 51.3
click at [393, 222] on div "49 50 51 52 53 54 55 56 57 58 59 helper . build ( "wall" ) helper . moveUp ( ) …" at bounding box center [458, 186] width 210 height 210
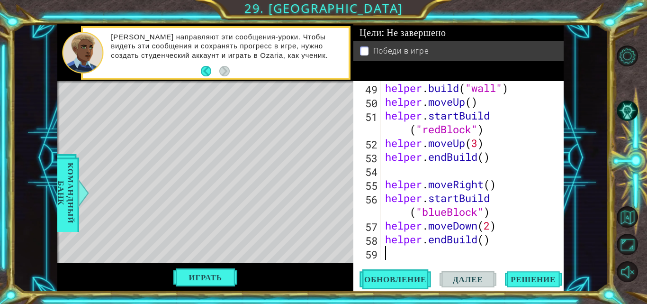
click at [317, 149] on div "Level Map" at bounding box center [276, 220] width 438 height 279
click at [397, 278] on span "Обновление" at bounding box center [395, 278] width 81 height 9
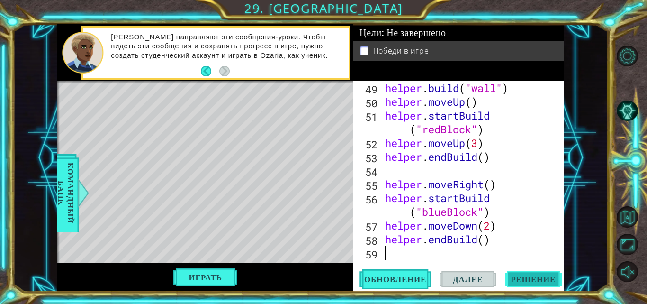
click at [534, 280] on span "Решение" at bounding box center [533, 278] width 64 height 9
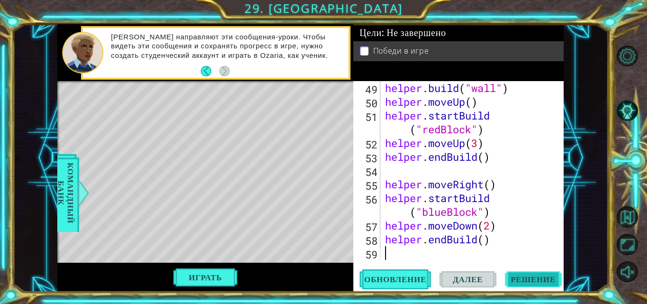
click at [534, 280] on span "Решение" at bounding box center [533, 278] width 64 height 9
click at [367, 50] on p at bounding box center [364, 50] width 9 height 9
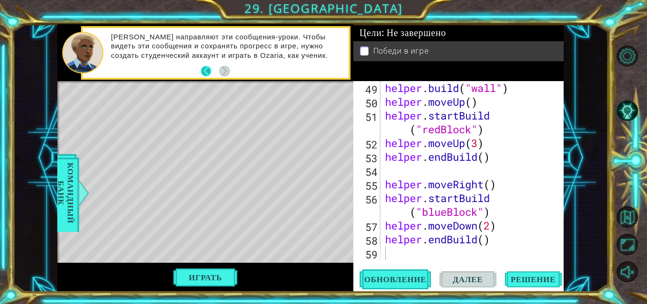
click at [209, 67] on button "Back" at bounding box center [210, 71] width 18 height 10
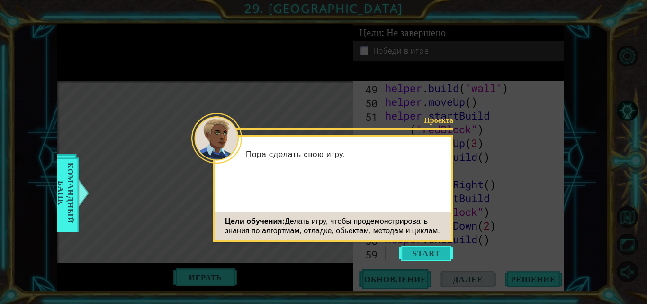
click at [428, 250] on button "Start" at bounding box center [426, 252] width 54 height 15
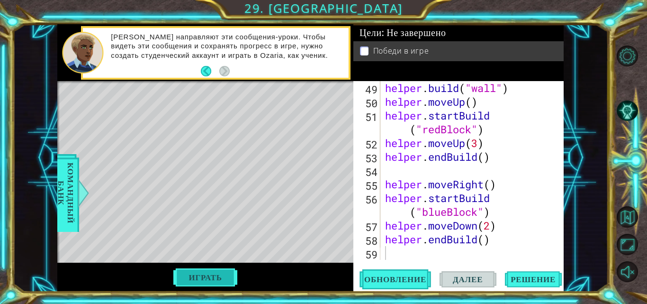
click at [207, 281] on button "Играть" at bounding box center [204, 277] width 67 height 18
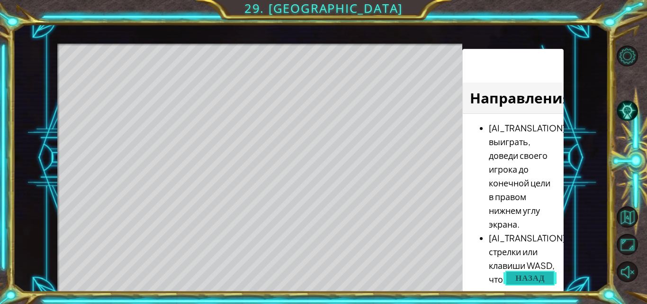
click at [539, 277] on span "Назад" at bounding box center [529, 277] width 29 height 9
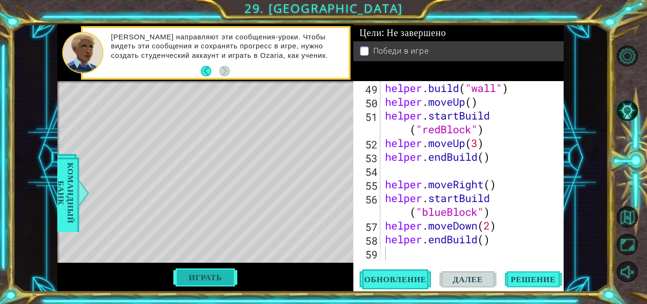
click at [212, 282] on button "Играть" at bounding box center [204, 277] width 67 height 18
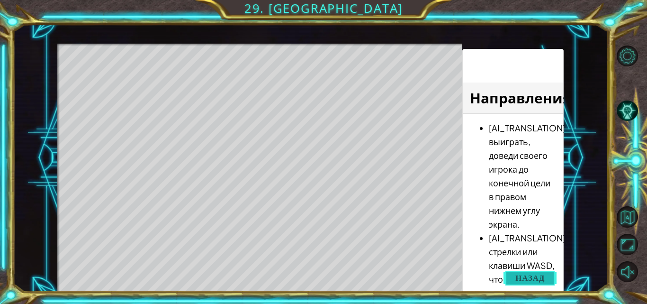
click at [515, 273] on span "Назад" at bounding box center [529, 277] width 29 height 9
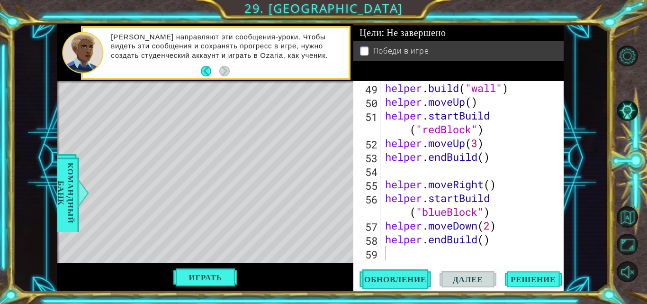
click at [465, 271] on button "Далее" at bounding box center [467, 279] width 57 height 21
click at [395, 278] on span "Обновление" at bounding box center [395, 278] width 81 height 9
click at [63, 216] on span "Командный банк" at bounding box center [66, 193] width 25 height 68
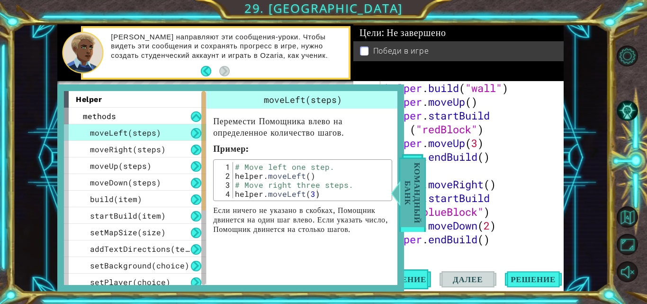
click at [411, 204] on span "Командный банк" at bounding box center [412, 193] width 25 height 68
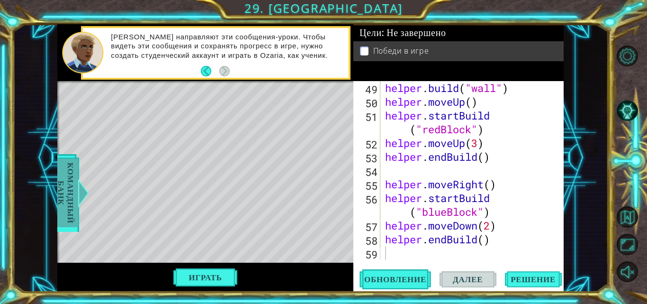
click at [69, 184] on span "Командный банк" at bounding box center [66, 193] width 25 height 68
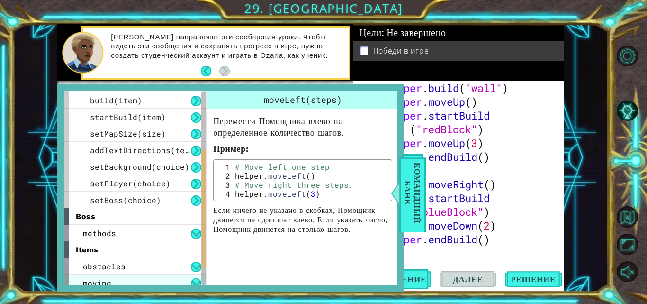
scroll to position [138, 0]
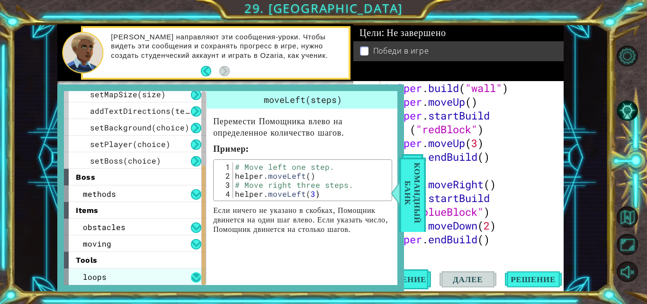
drag, startPoint x: 203, startPoint y: 163, endPoint x: 197, endPoint y: 278, distance: 114.8
click at [197, 278] on div "helper methods moveLeft(steps) moveRight(steps) moveUp(steps) moveDown(steps) b…" at bounding box center [135, 188] width 142 height 194
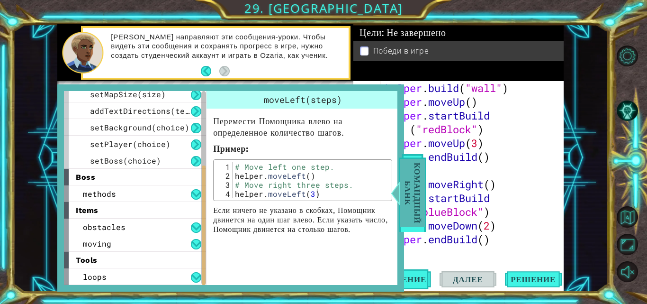
click at [413, 195] on span "Командный банк" at bounding box center [412, 193] width 25 height 68
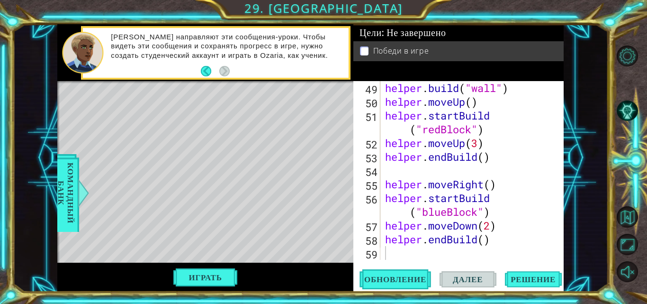
click at [368, 47] on li "Победи в игре" at bounding box center [459, 50] width 199 height 11
click at [207, 70] on button "Back" at bounding box center [210, 71] width 18 height 10
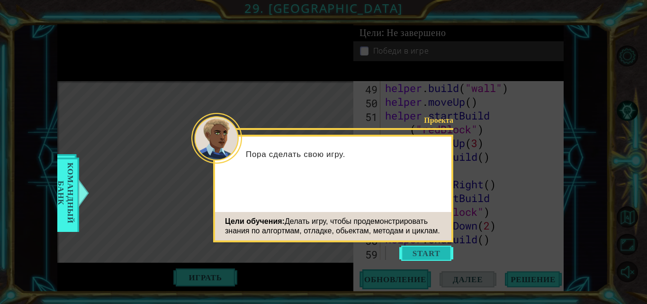
click at [430, 247] on button "Start" at bounding box center [426, 252] width 54 height 15
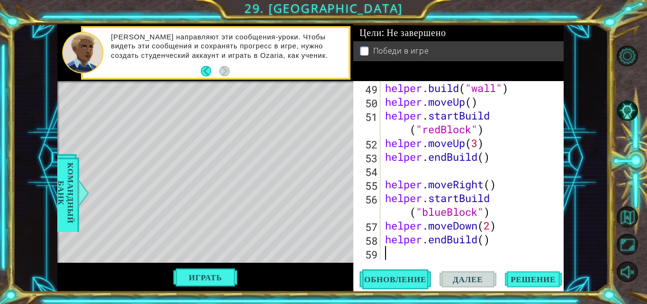
click at [314, 153] on div "Level Map" at bounding box center [276, 220] width 438 height 279
click at [215, 281] on button "Играть" at bounding box center [204, 277] width 67 height 18
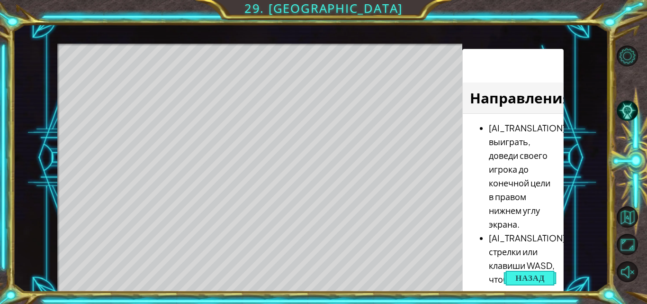
click at [403, 137] on div "Level Map" at bounding box center [276, 183] width 438 height 279
click at [241, 132] on div "Level Map" at bounding box center [276, 183] width 438 height 279
click at [154, 181] on div "Level Map" at bounding box center [276, 183] width 438 height 279
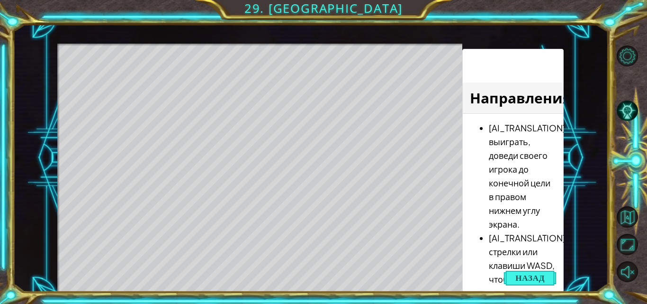
click at [154, 181] on div "Level Map" at bounding box center [276, 183] width 438 height 279
click at [157, 181] on div "Level Map" at bounding box center [276, 183] width 438 height 279
click at [158, 180] on div "Level Map" at bounding box center [276, 183] width 438 height 279
click at [156, 179] on div "Level Map" at bounding box center [276, 183] width 438 height 279
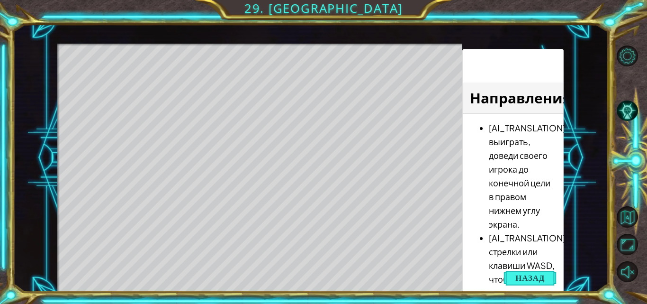
click at [238, 147] on div "Level Map" at bounding box center [276, 183] width 438 height 279
click at [158, 179] on div "Level Map" at bounding box center [276, 183] width 438 height 279
drag, startPoint x: 144, startPoint y: 154, endPoint x: 339, endPoint y: 87, distance: 205.9
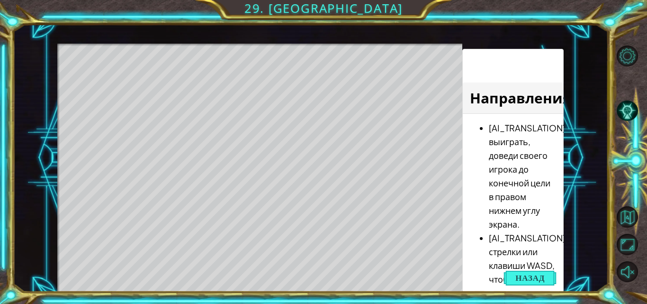
click at [339, 87] on div "Level Map" at bounding box center [276, 183] width 438 height 279
drag, startPoint x: 241, startPoint y: 155, endPoint x: 293, endPoint y: 214, distance: 78.5
click at [292, 214] on div "Level Map" at bounding box center [276, 183] width 438 height 279
click at [547, 274] on button "Назад" at bounding box center [529, 277] width 53 height 19
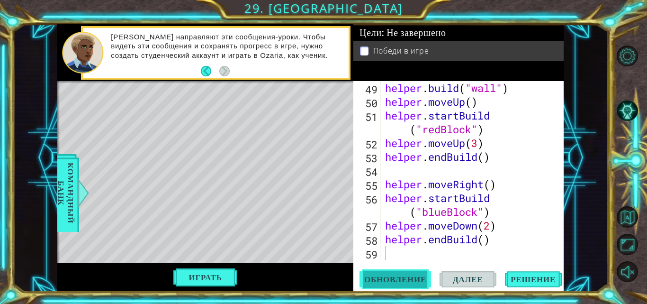
click at [404, 282] on span "Обновление" at bounding box center [395, 278] width 81 height 9
click at [210, 270] on button "Играть" at bounding box center [204, 277] width 67 height 18
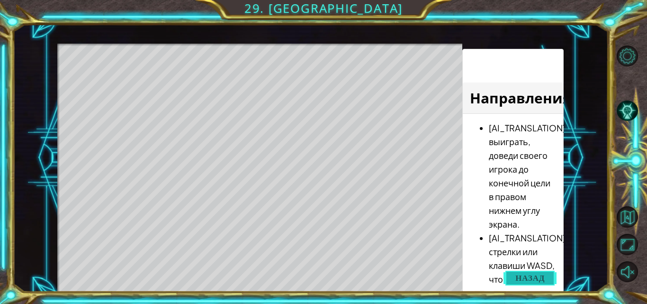
click at [517, 277] on span "Назад" at bounding box center [529, 277] width 29 height 9
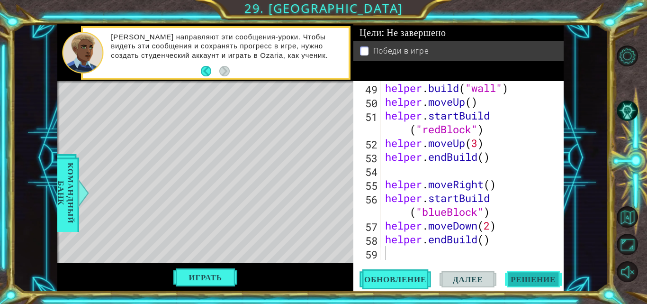
click at [517, 277] on span "Решение" at bounding box center [533, 278] width 64 height 9
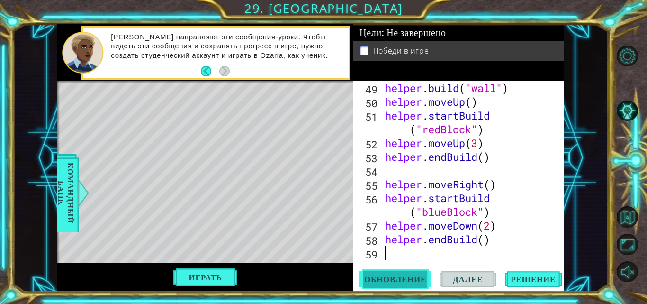
click at [393, 281] on span "Обновление" at bounding box center [395, 278] width 81 height 9
click at [410, 272] on button "Обновление" at bounding box center [394, 279] width 71 height 21
click at [315, 146] on div "Level Map" at bounding box center [276, 220] width 438 height 279
click at [188, 273] on button "Играть" at bounding box center [204, 277] width 67 height 18
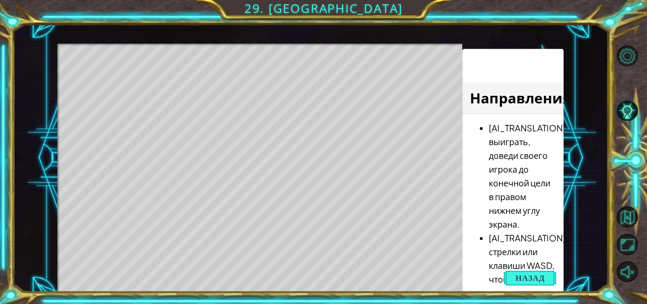
drag, startPoint x: 534, startPoint y: 271, endPoint x: 600, endPoint y: 295, distance: 69.8
click at [600, 295] on div "1 ההההההההההההההההההההההההההההההההההההההההההההההההההההההההההההההההההההההההההההה…" at bounding box center [323, 152] width 647 height 304
click at [519, 270] on button "Назад" at bounding box center [529, 277] width 53 height 19
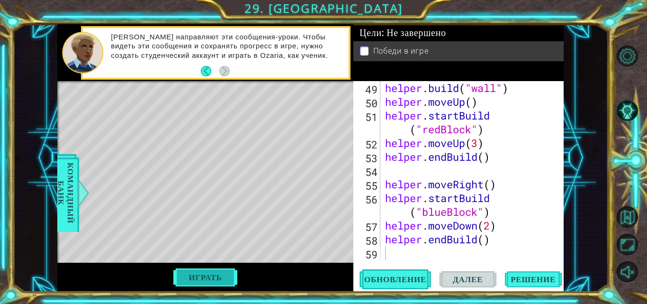
click at [185, 274] on button "Играть" at bounding box center [204, 277] width 67 height 18
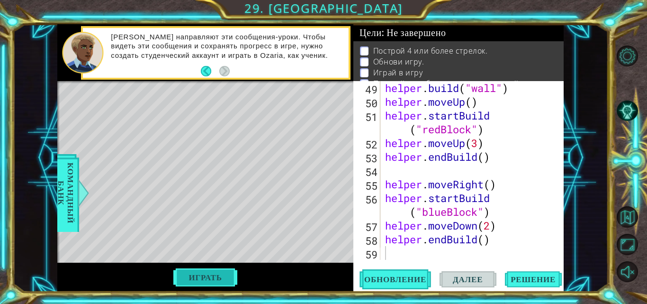
click at [185, 274] on button "Играть" at bounding box center [204, 277] width 67 height 18
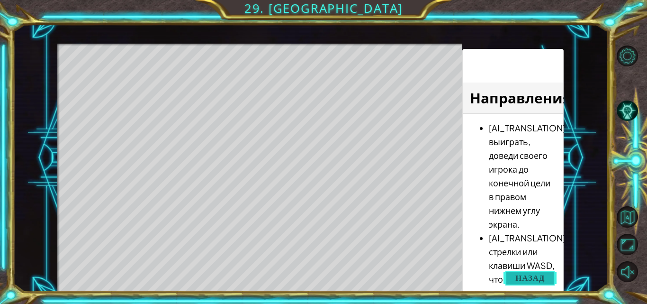
click at [520, 277] on span "Назад" at bounding box center [529, 277] width 29 height 9
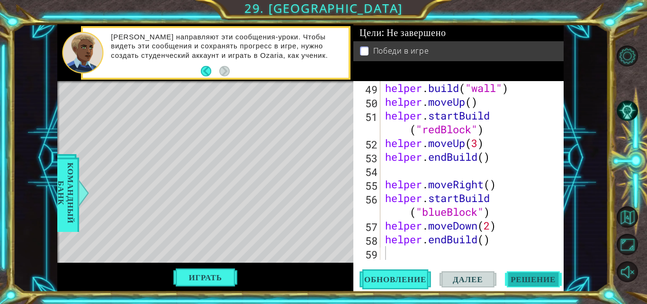
click at [520, 277] on span "Решение" at bounding box center [533, 278] width 64 height 9
click at [212, 278] on button "Играть" at bounding box center [204, 277] width 67 height 18
drag, startPoint x: 212, startPoint y: 278, endPoint x: 205, endPoint y: 270, distance: 10.4
click at [205, 270] on button "Играть" at bounding box center [204, 277] width 67 height 18
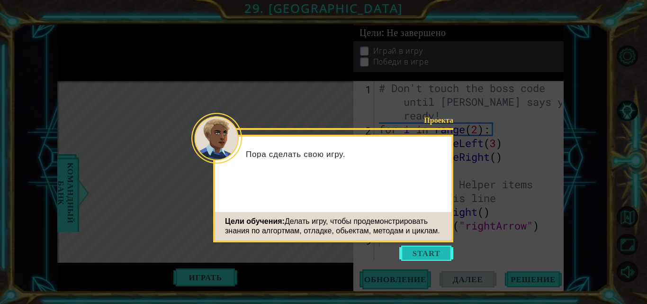
click at [435, 258] on button "Start" at bounding box center [426, 252] width 54 height 15
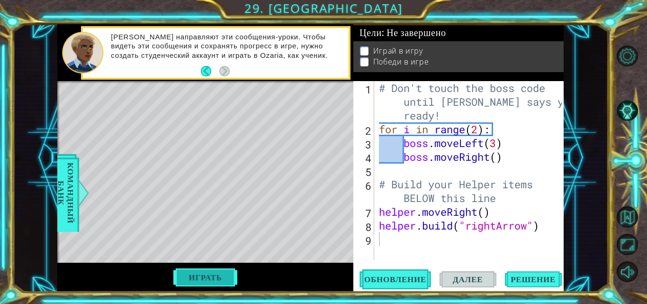
click at [208, 275] on button "Играть" at bounding box center [204, 277] width 67 height 18
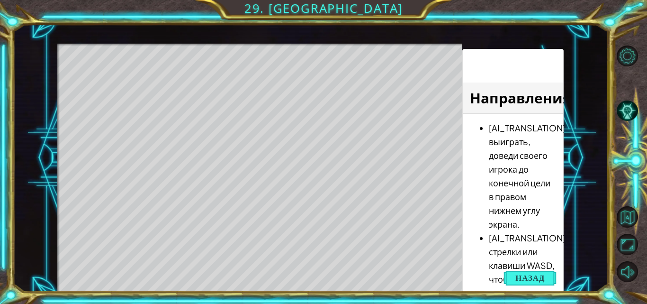
drag, startPoint x: 113, startPoint y: 78, endPoint x: 334, endPoint y: 108, distance: 223.7
click at [334, 108] on div "Level Map" at bounding box center [276, 183] width 438 height 279
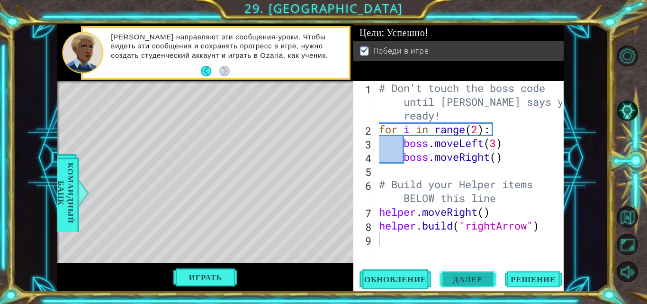
click at [479, 283] on span "Далее" at bounding box center [467, 279] width 49 height 9
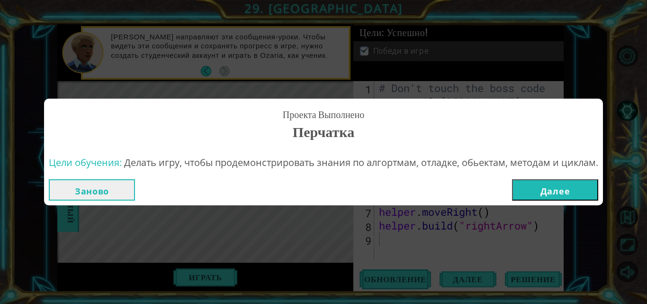
click at [555, 181] on button "Далее" at bounding box center [555, 189] width 86 height 21
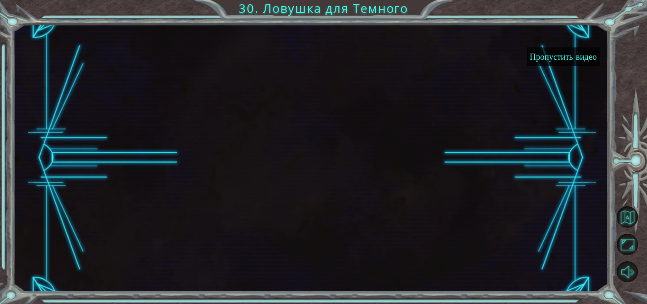
click at [557, 61] on button "Пропустить видео" at bounding box center [563, 56] width 72 height 18
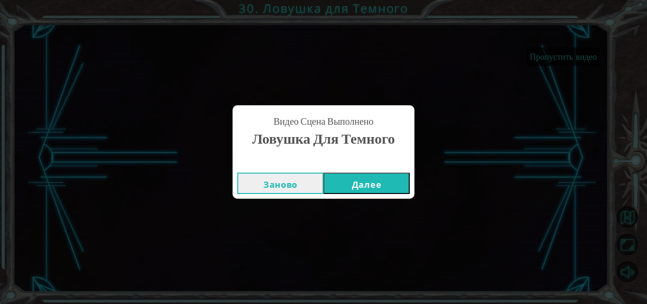
click at [387, 184] on button "Далее" at bounding box center [366, 182] width 86 height 21
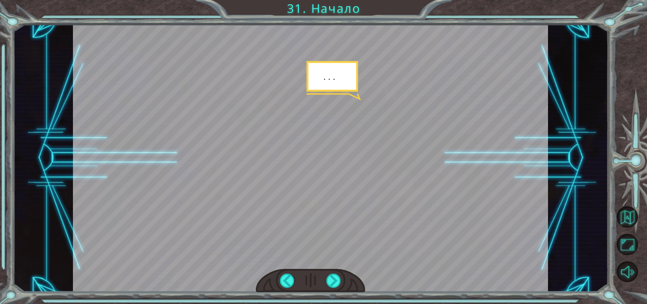
click at [333, 271] on div at bounding box center [310, 281] width 109 height 24
click at [333, 279] on div at bounding box center [333, 280] width 15 height 14
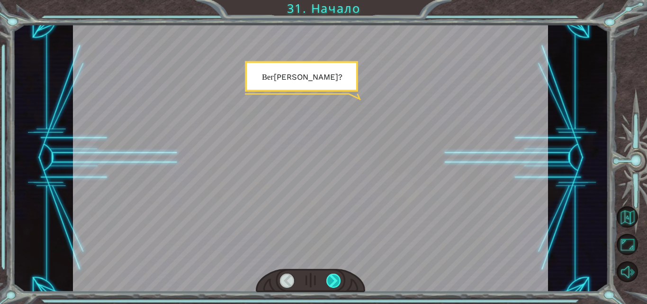
click at [333, 279] on div at bounding box center [333, 280] width 15 height 14
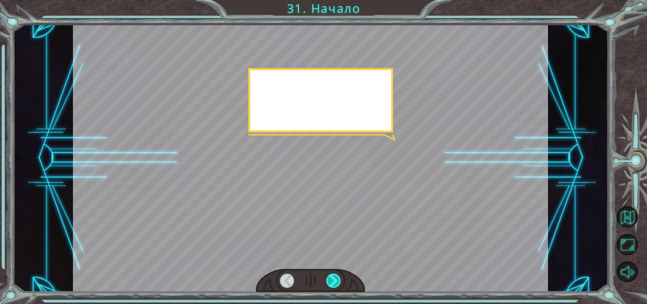
click at [333, 279] on div at bounding box center [333, 280] width 15 height 14
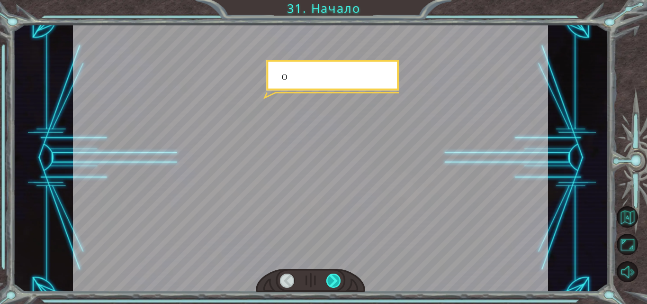
click at [333, 279] on div at bounding box center [333, 280] width 15 height 14
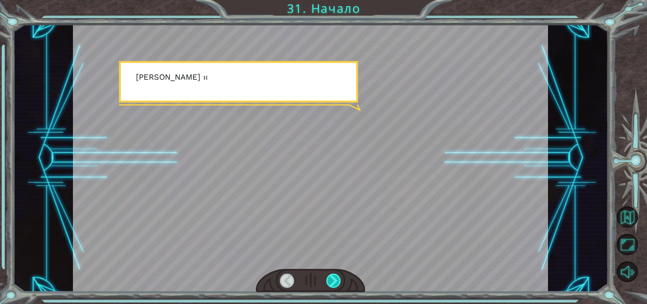
click at [333, 279] on div at bounding box center [333, 280] width 15 height 14
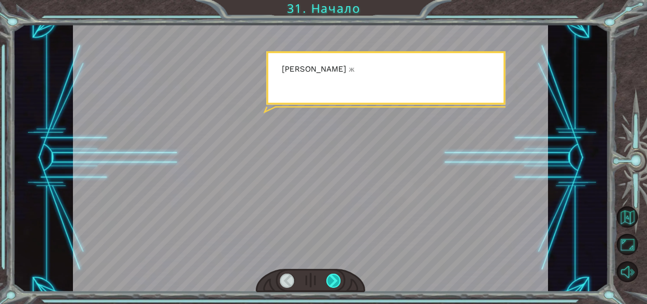
click at [333, 279] on div at bounding box center [333, 280] width 15 height 14
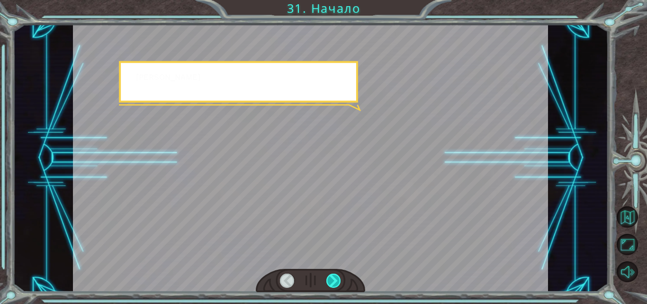
click at [333, 279] on div at bounding box center [333, 280] width 15 height 14
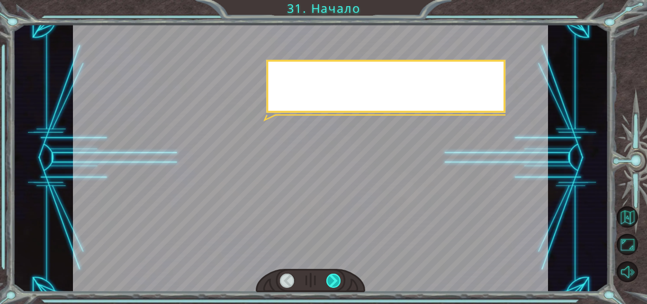
click at [333, 279] on div at bounding box center [333, 280] width 15 height 14
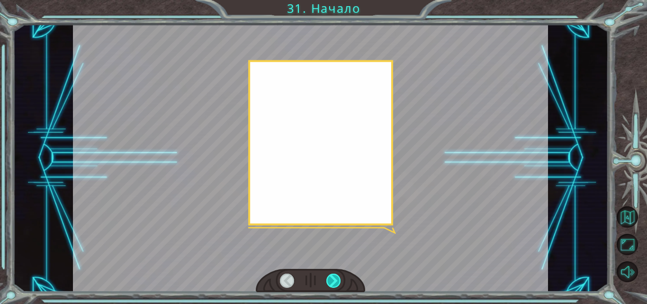
click at [333, 279] on div at bounding box center [333, 280] width 15 height 14
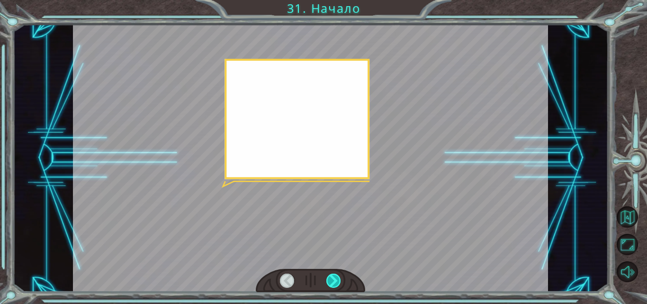
click at [333, 279] on div at bounding box center [333, 280] width 15 height 14
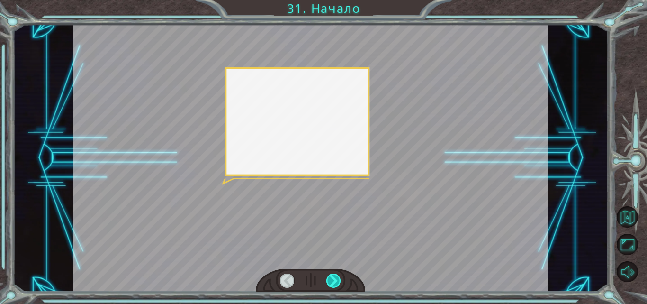
click at [333, 279] on div at bounding box center [333, 280] width 15 height 14
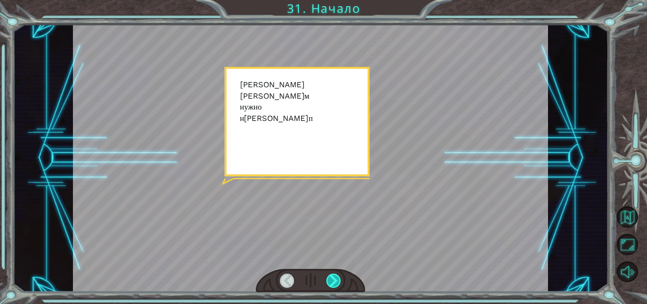
click at [333, 279] on div at bounding box center [333, 280] width 15 height 14
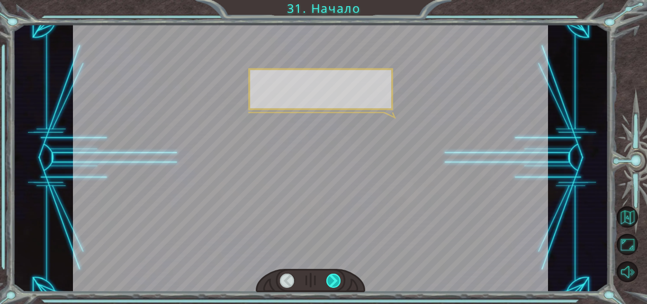
click at [333, 279] on div at bounding box center [333, 280] width 15 height 14
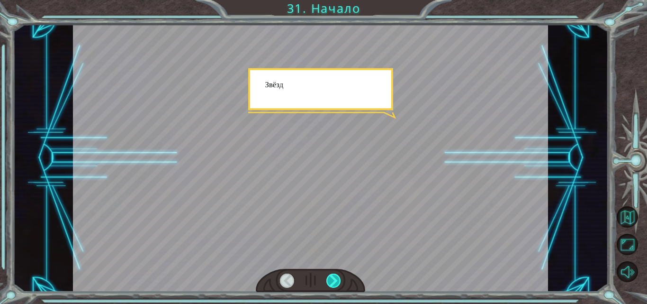
click at [333, 279] on div at bounding box center [333, 280] width 15 height 14
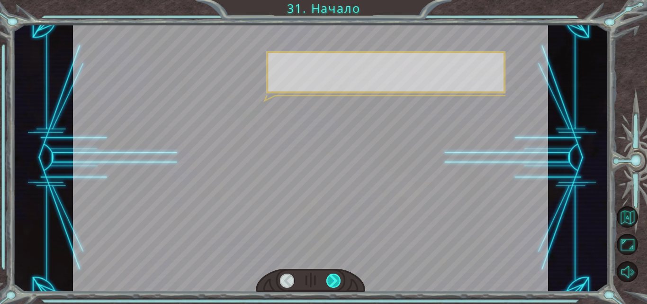
click at [333, 279] on div at bounding box center [333, 280] width 15 height 14
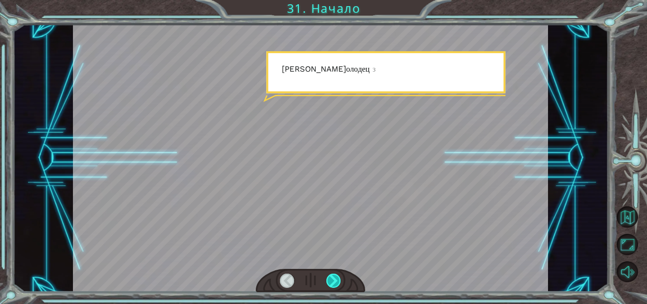
click at [333, 279] on div at bounding box center [333, 280] width 15 height 14
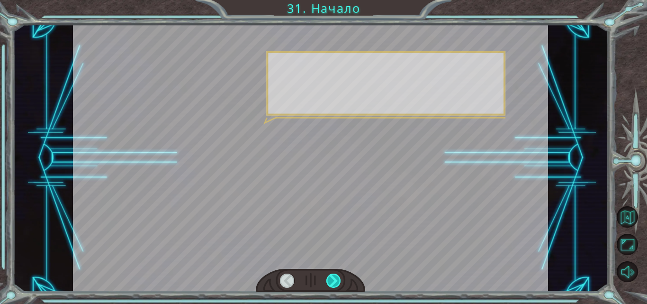
click at [333, 279] on div at bounding box center [333, 280] width 15 height 14
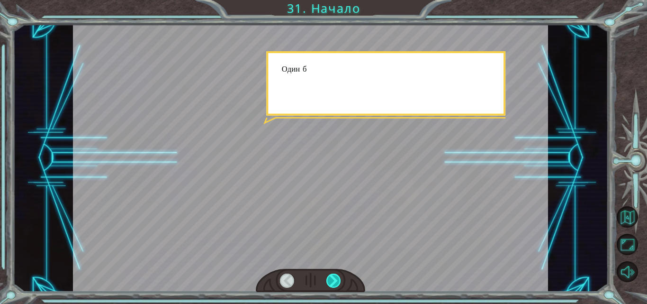
click at [333, 279] on div at bounding box center [333, 280] width 15 height 14
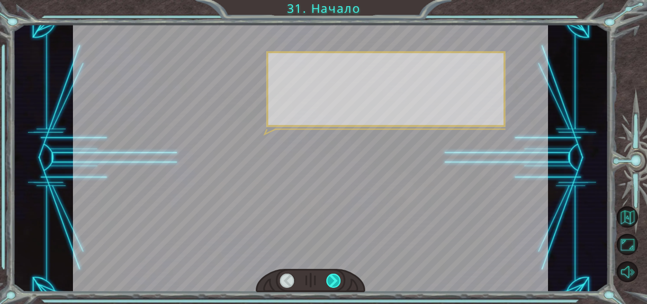
click at [333, 279] on div at bounding box center [333, 280] width 15 height 14
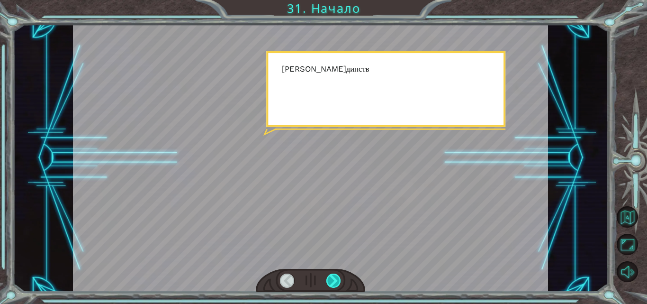
click at [333, 279] on div at bounding box center [333, 280] width 15 height 14
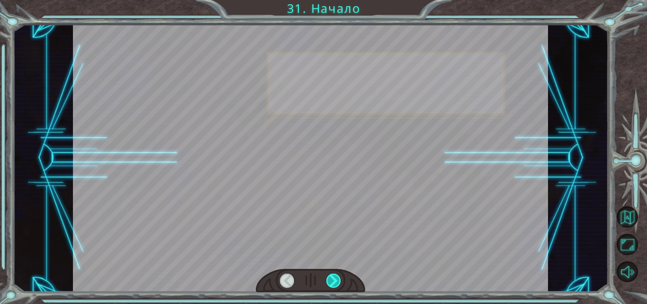
click at [333, 279] on div at bounding box center [333, 280] width 15 height 14
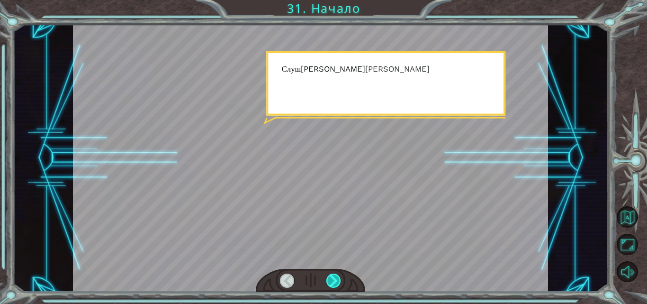
click at [333, 279] on div at bounding box center [333, 280] width 15 height 14
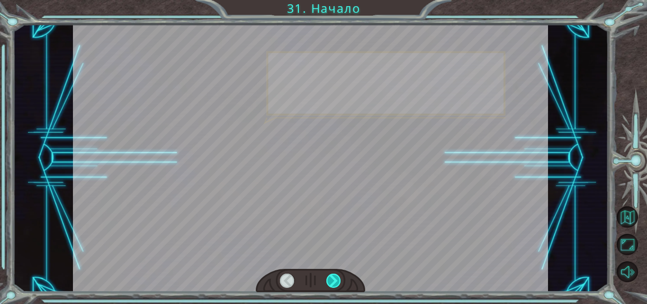
click at [333, 279] on div at bounding box center [333, 280] width 15 height 14
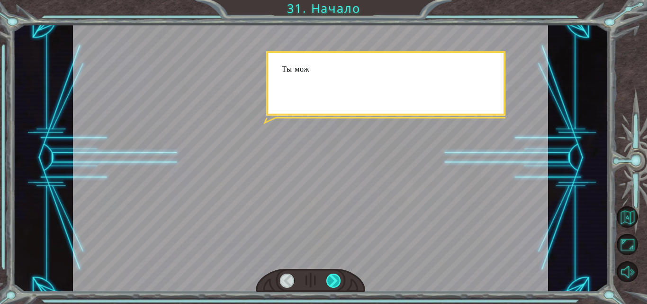
click at [333, 279] on div at bounding box center [333, 280] width 15 height 14
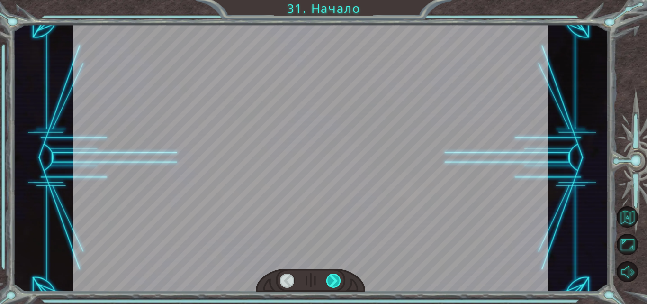
click at [333, 279] on div at bounding box center [333, 280] width 15 height 14
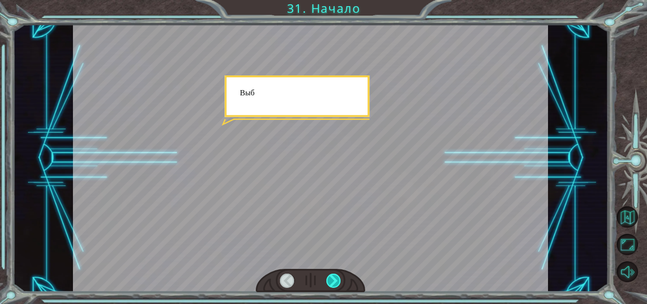
click at [333, 279] on div at bounding box center [333, 280] width 15 height 14
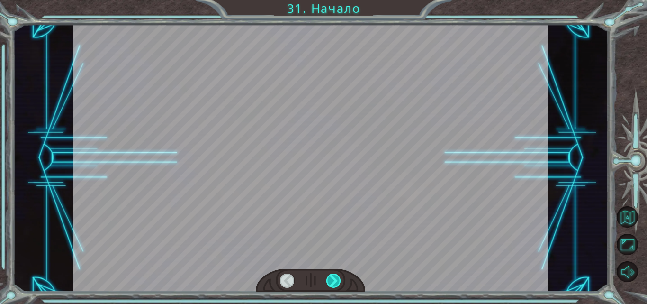
click at [333, 279] on div at bounding box center [333, 280] width 15 height 14
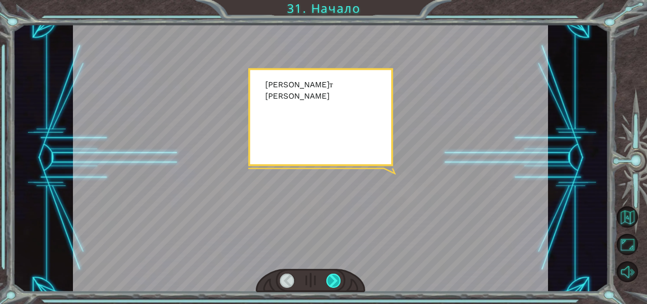
click at [333, 279] on div at bounding box center [333, 280] width 15 height 14
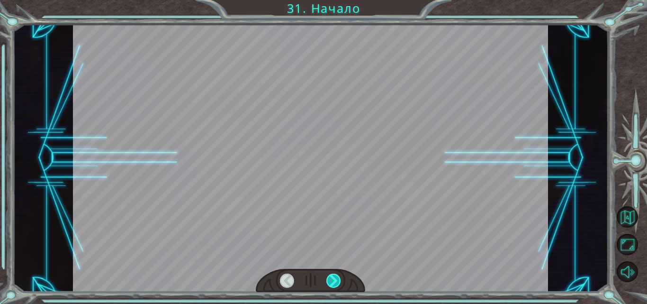
click at [333, 279] on div at bounding box center [333, 280] width 15 height 14
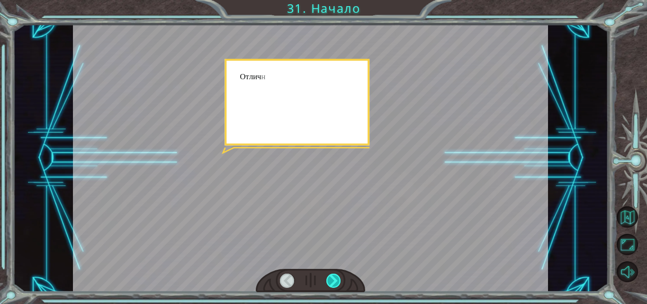
click at [333, 279] on div at bounding box center [333, 280] width 15 height 14
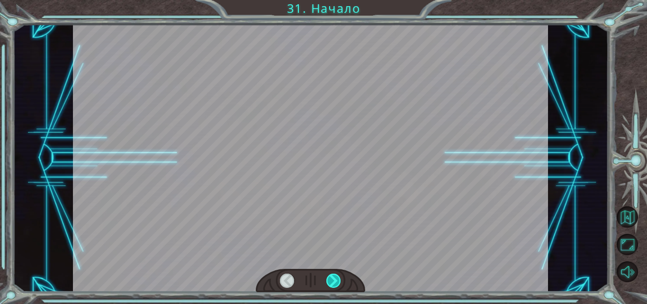
click at [333, 279] on div at bounding box center [333, 280] width 15 height 14
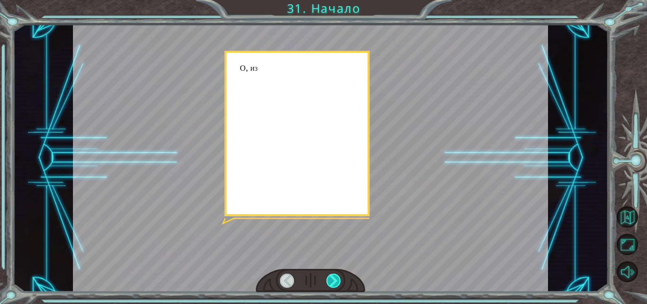
click at [333, 279] on div at bounding box center [333, 280] width 15 height 14
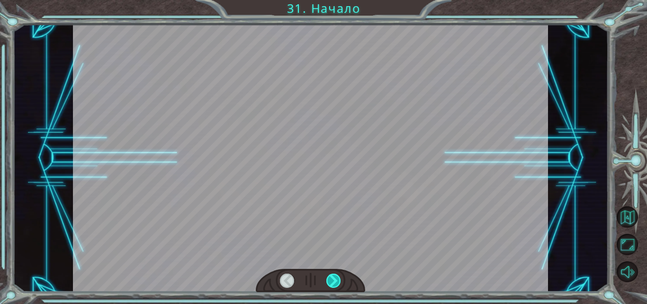
click at [333, 279] on div at bounding box center [333, 280] width 15 height 14
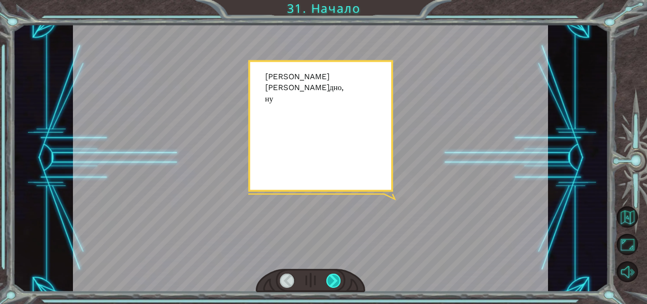
click at [333, 279] on div at bounding box center [333, 280] width 15 height 14
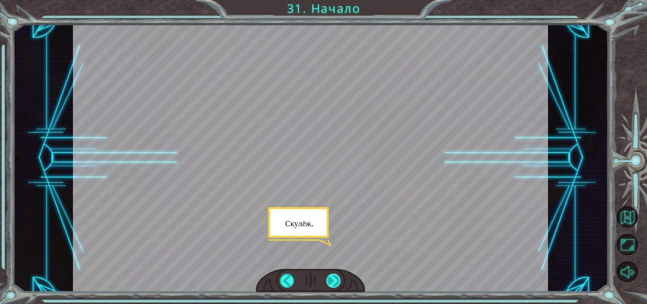
click at [333, 279] on div at bounding box center [333, 280] width 15 height 14
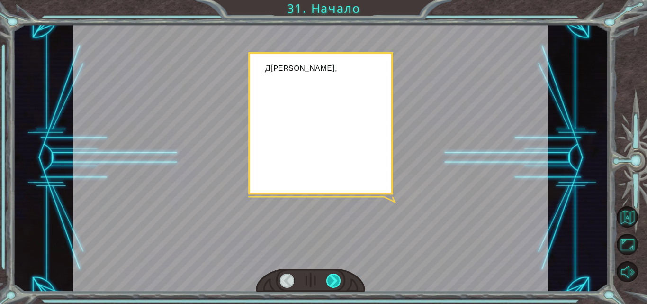
click at [333, 279] on div at bounding box center [333, 280] width 15 height 14
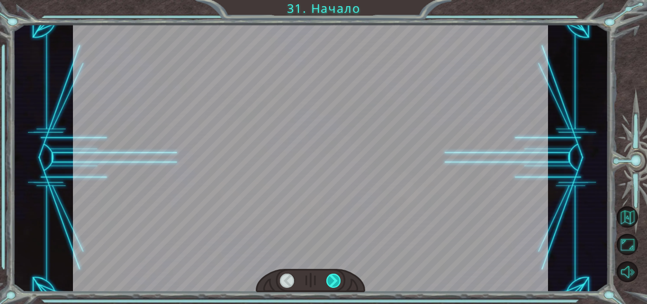
click at [333, 279] on div at bounding box center [333, 280] width 15 height 14
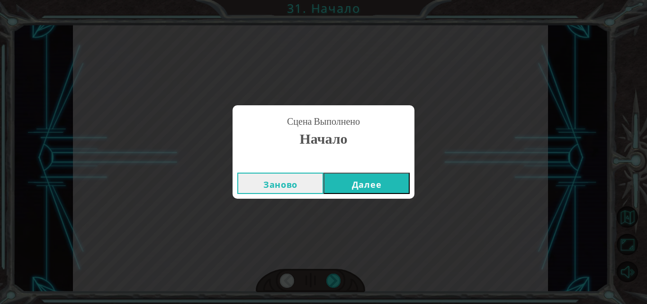
click at [388, 189] on button "Далее" at bounding box center [366, 182] width 86 height 21
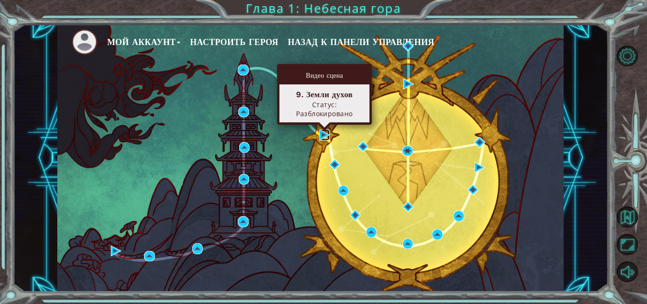
click at [321, 132] on img at bounding box center [324, 134] width 10 height 10
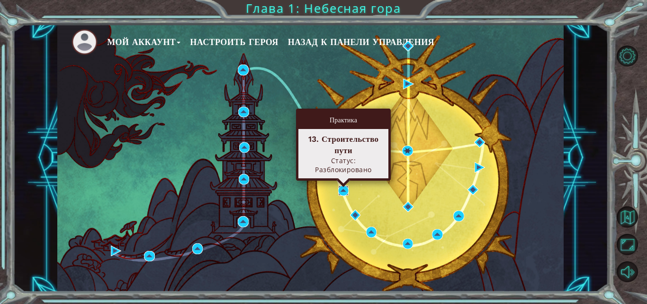
click at [340, 189] on img at bounding box center [343, 190] width 10 height 10
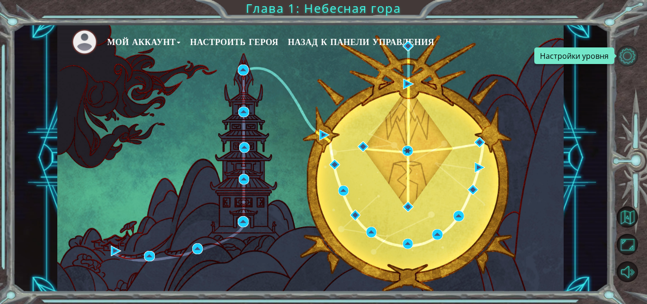
click at [627, 59] on button "Настройки уровня" at bounding box center [627, 55] width 21 height 21
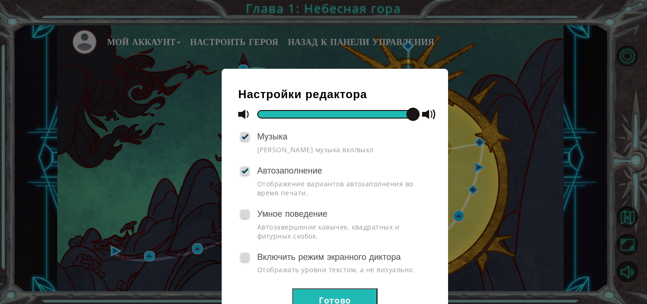
click at [344, 302] on button "Готово" at bounding box center [334, 298] width 85 height 21
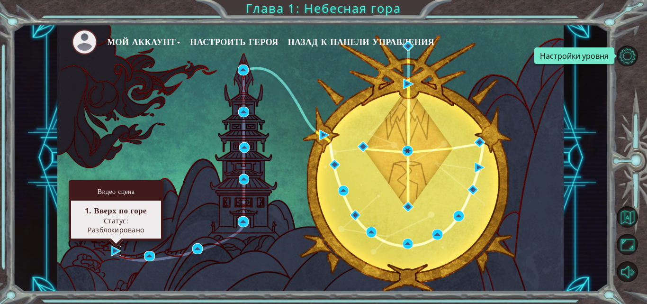
click at [114, 251] on img at bounding box center [116, 250] width 10 height 10
